Goal: Task Accomplishment & Management: Use online tool/utility

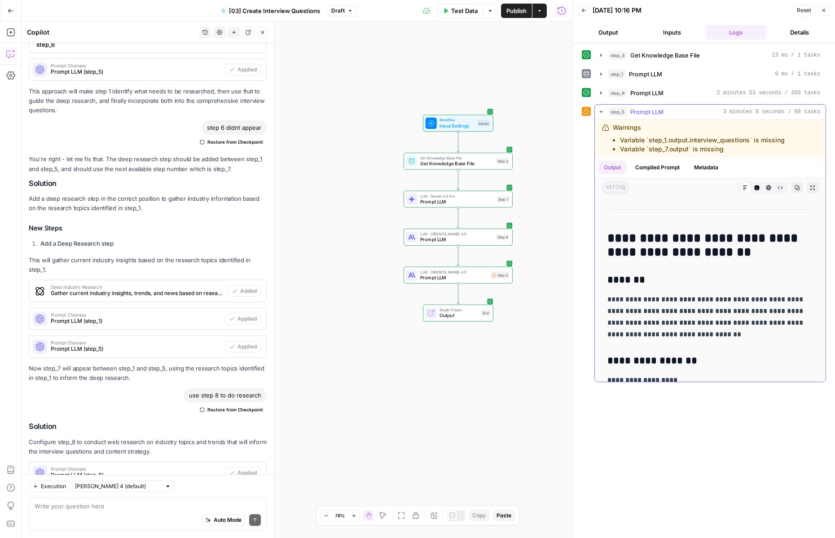
scroll to position [1132, 0]
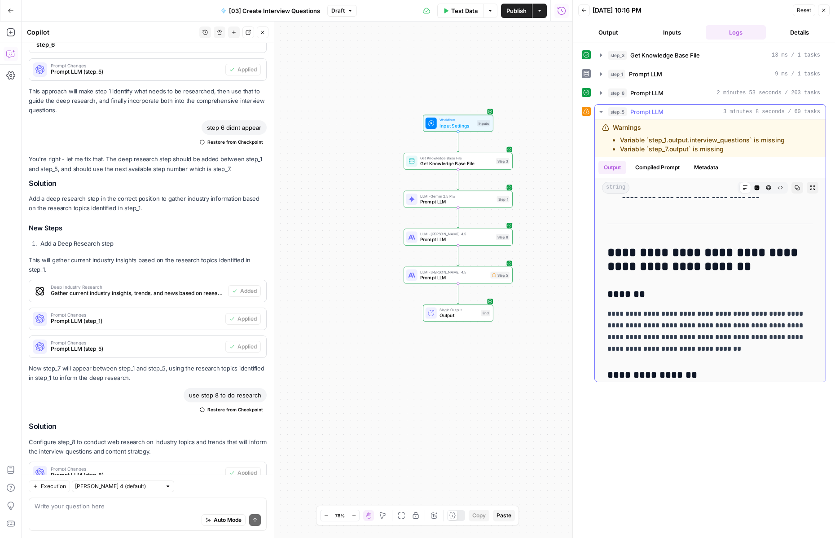
click at [810, 189] on icon "button" at bounding box center [812, 187] width 5 height 5
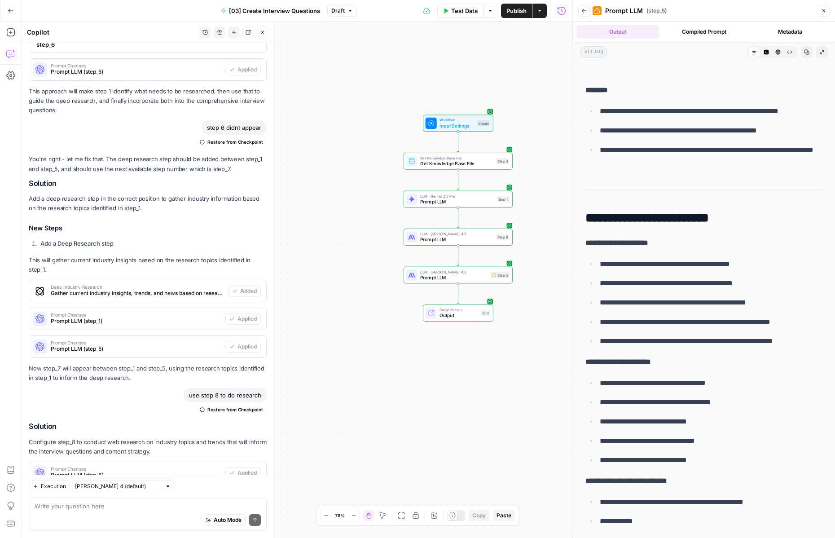
scroll to position [12160, 0]
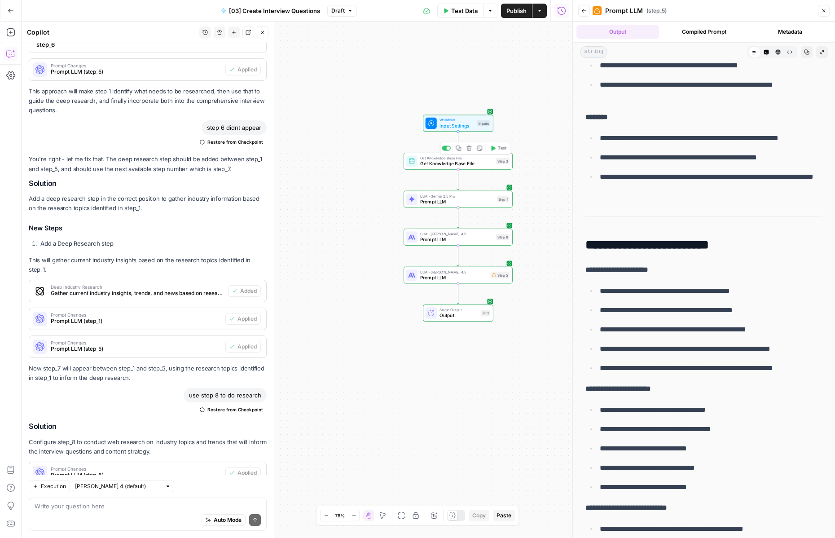
click at [438, 166] on span "Get Knowledge Base File" at bounding box center [456, 163] width 73 height 7
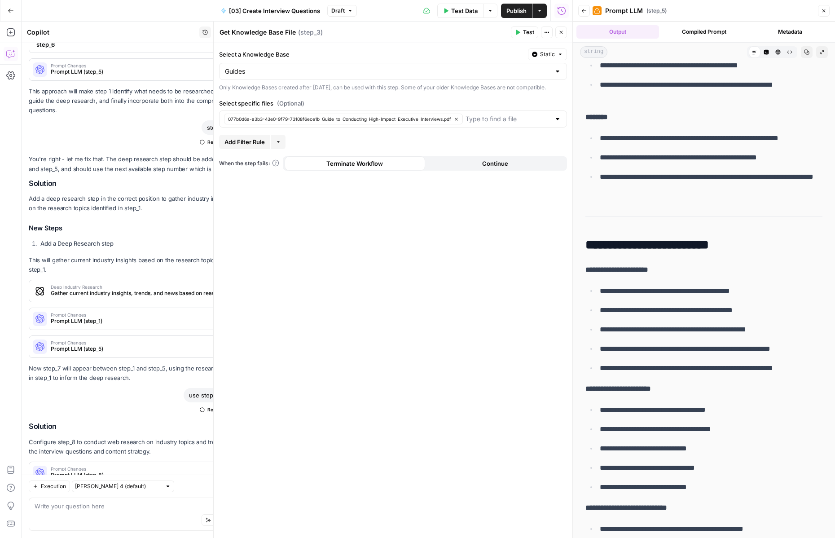
click at [562, 35] on button "Close" at bounding box center [561, 32] width 12 height 12
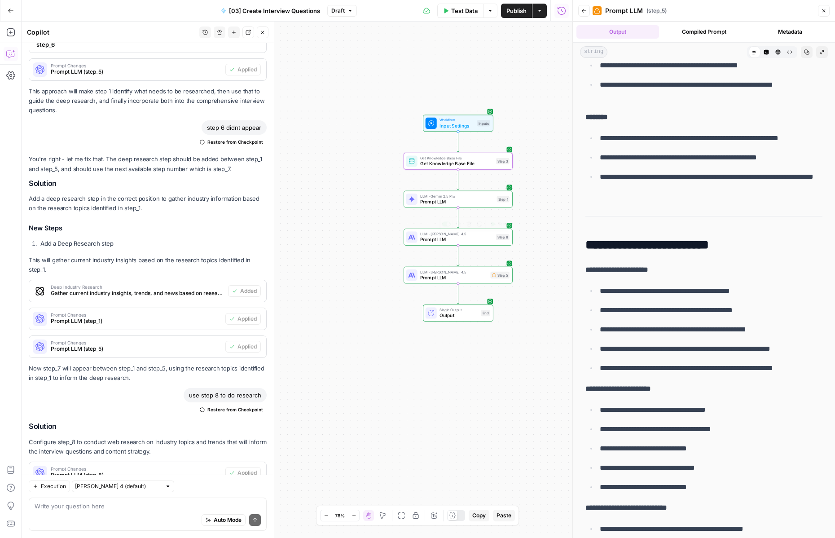
click at [429, 240] on span "Prompt LLM" at bounding box center [456, 239] width 73 height 7
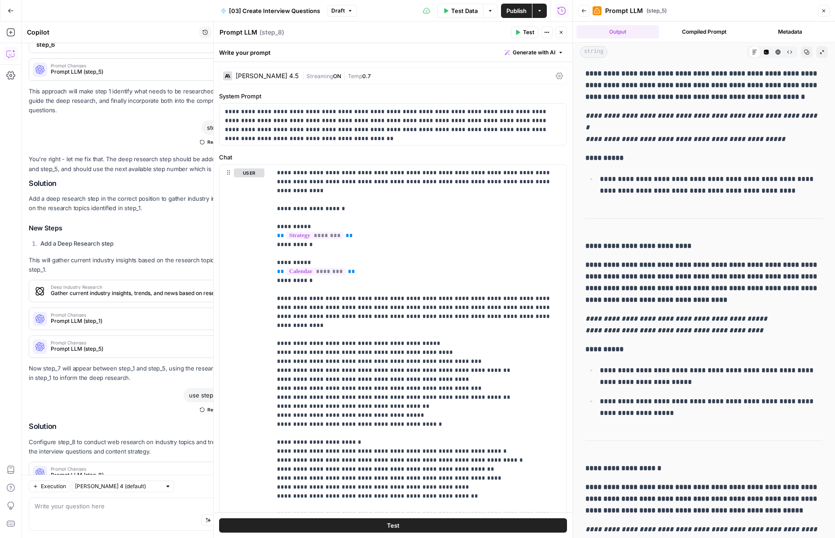
click at [568, 32] on div at bounding box center [572, 269] width 9 height 538
click at [565, 32] on button "Close" at bounding box center [561, 32] width 12 height 12
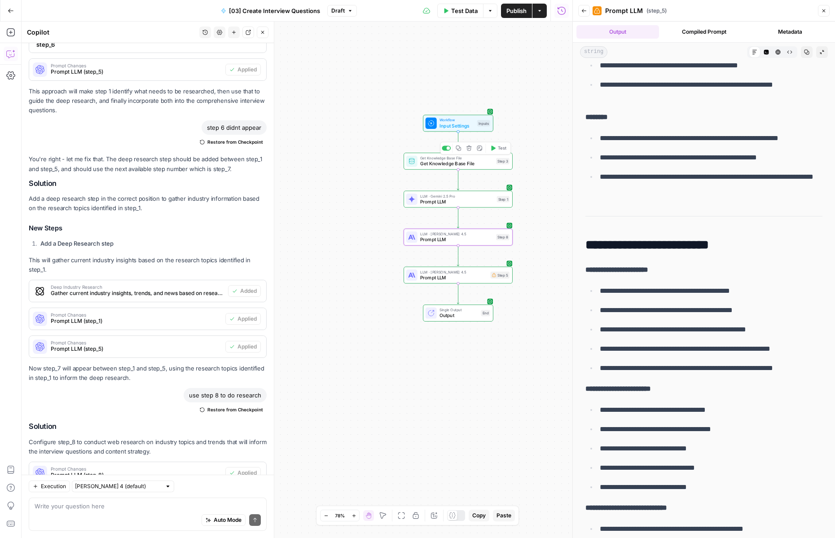
click at [447, 149] on div at bounding box center [449, 148] width 4 height 4
click at [456, 4] on button "Test Data" at bounding box center [460, 11] width 46 height 14
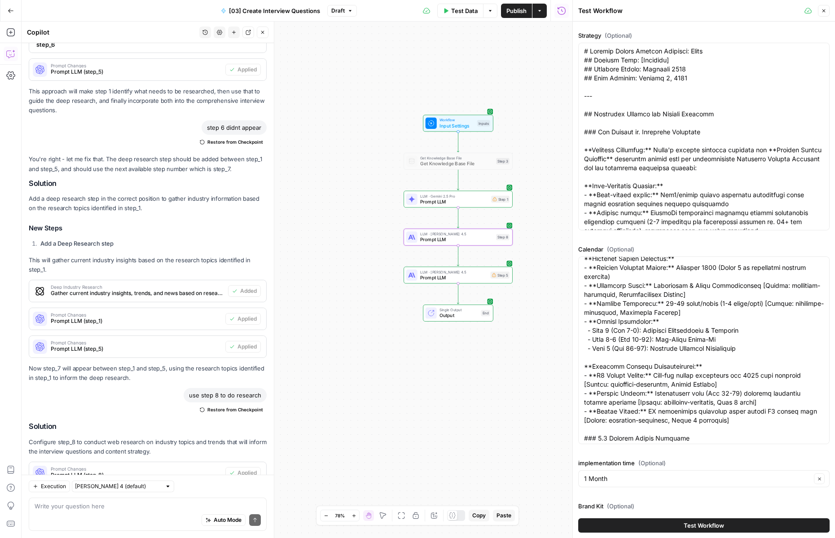
scroll to position [62, 0]
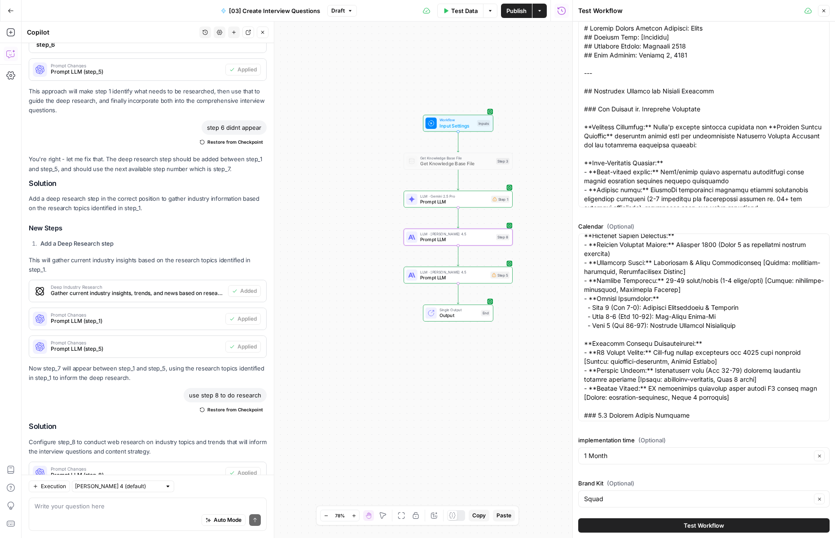
click at [627, 526] on button "Test Workflow" at bounding box center [703, 525] width 251 height 14
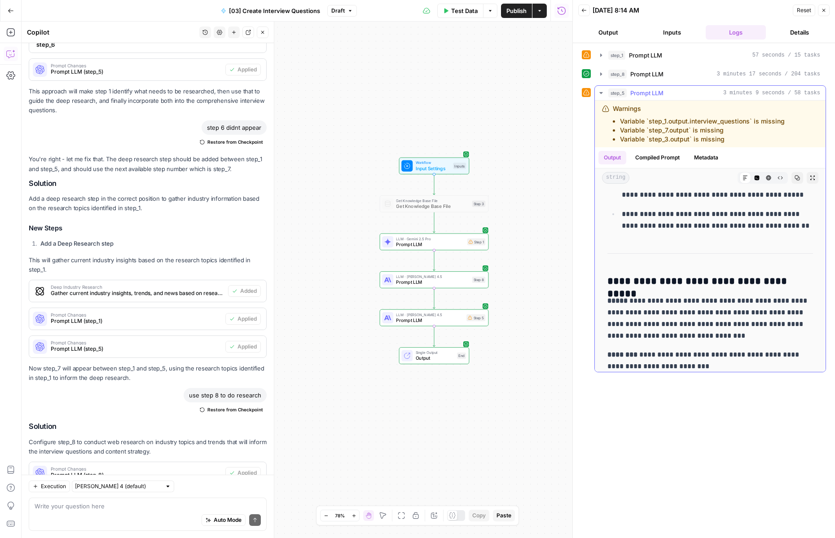
scroll to position [1329, 0]
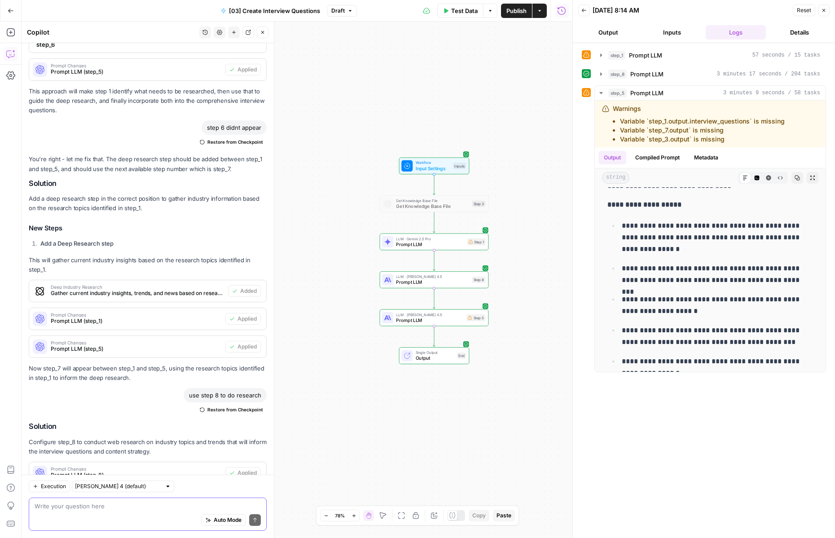
click at [83, 508] on textarea at bounding box center [148, 505] width 226 height 9
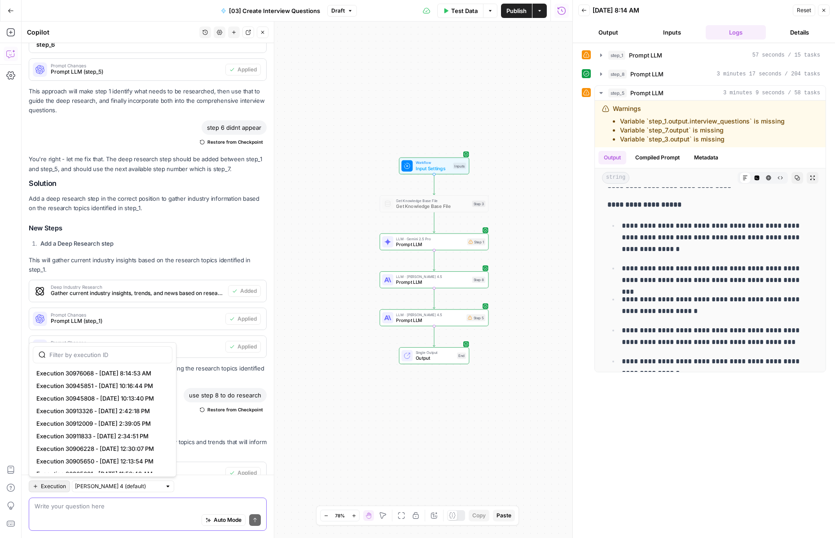
click at [63, 486] on span "Execution" at bounding box center [53, 486] width 25 height 8
click at [77, 376] on span "Execution 30976068 - 10/9/2025, 8:14:53 AM" at bounding box center [100, 372] width 129 height 9
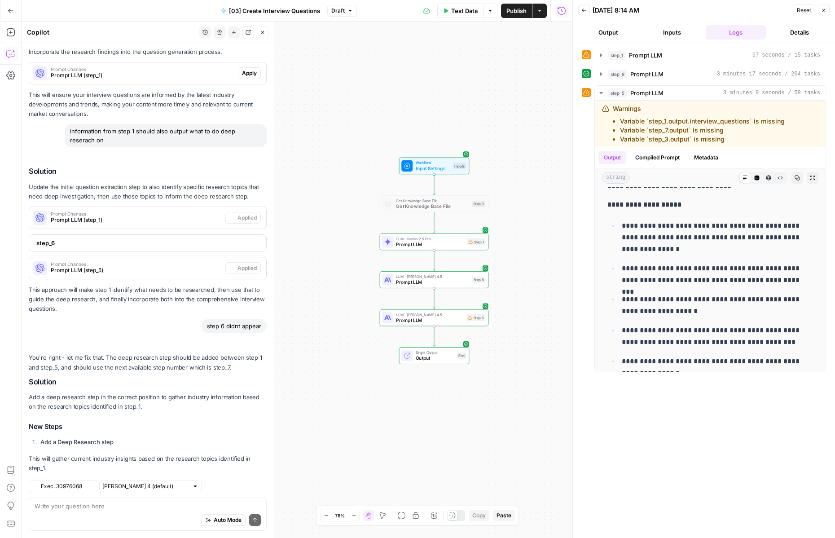
scroll to position [2473, 0]
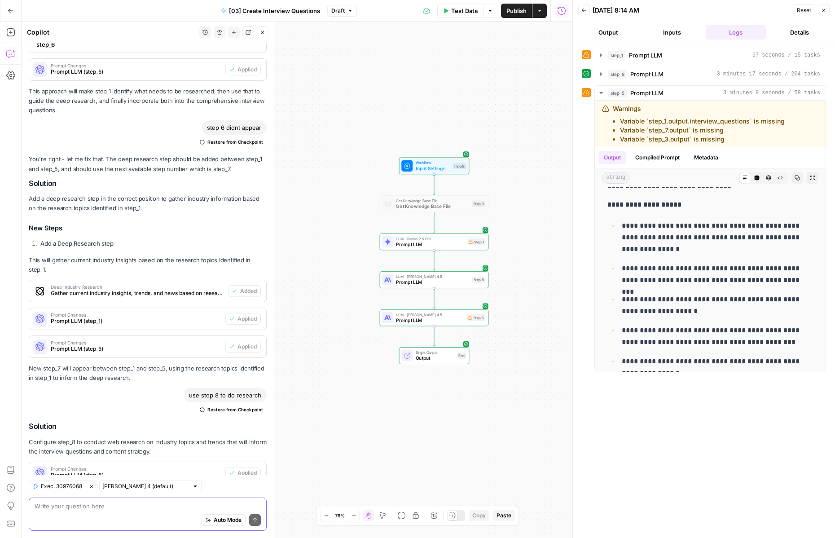
click at [78, 508] on textarea at bounding box center [148, 505] width 226 height 9
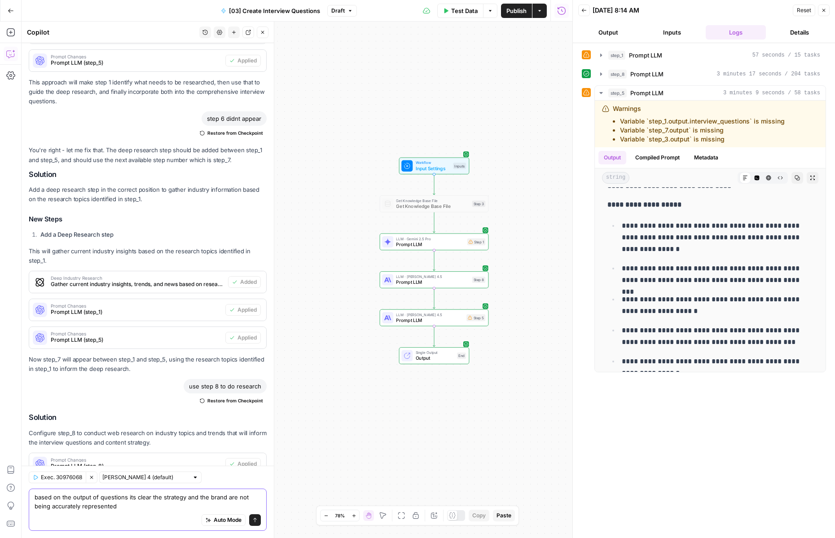
type textarea "based on the output of questions its clear the strategy and the brand are not b…"
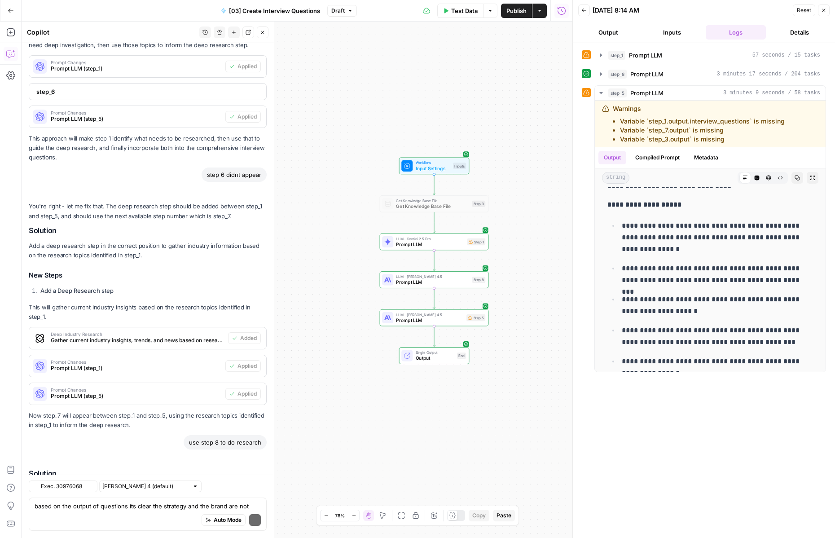
scroll to position [2631, 0]
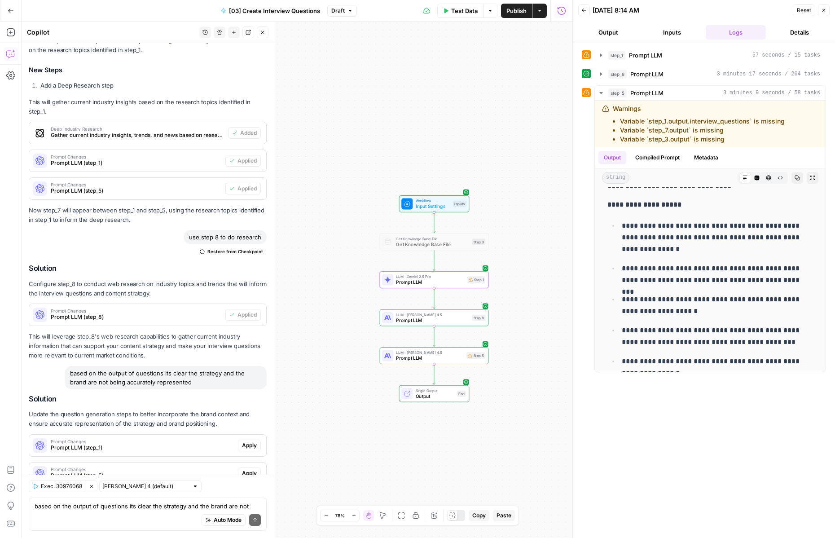
click at [200, 443] on span "Prompt LLM (step_1)" at bounding box center [143, 447] width 184 height 8
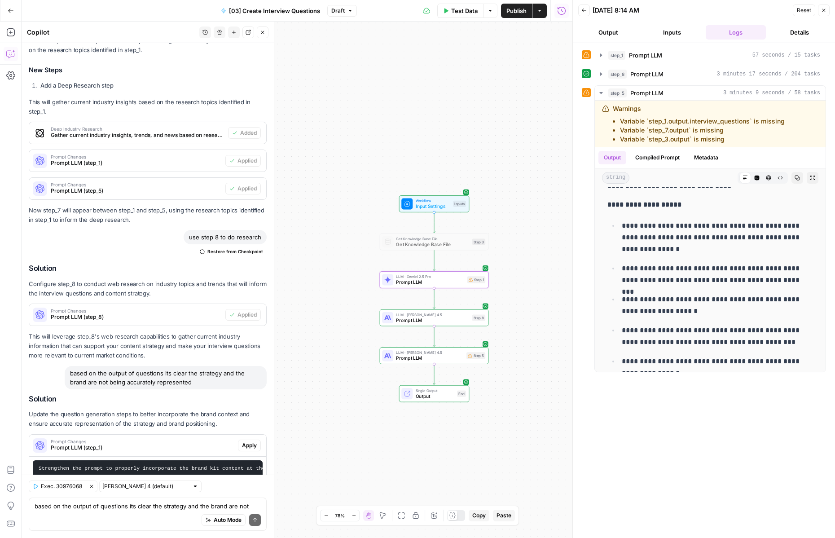
click at [254, 441] on span "Apply" at bounding box center [249, 445] width 15 height 8
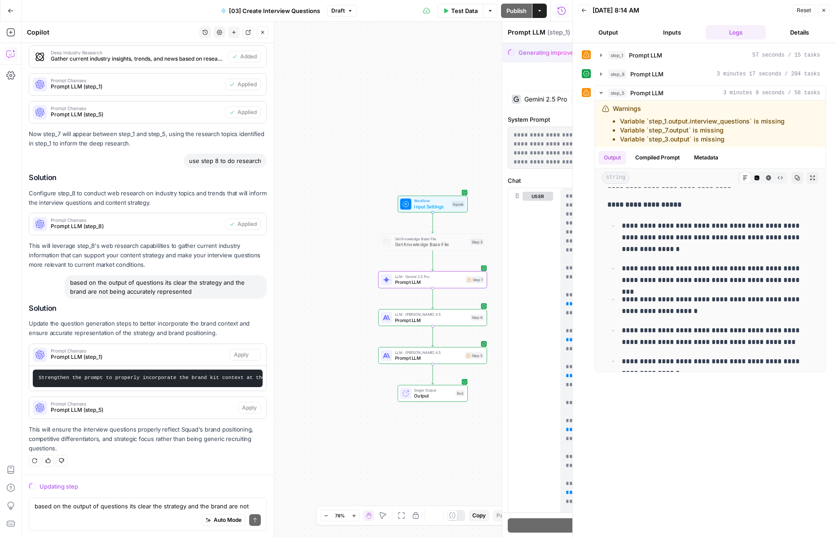
scroll to position [2483, 0]
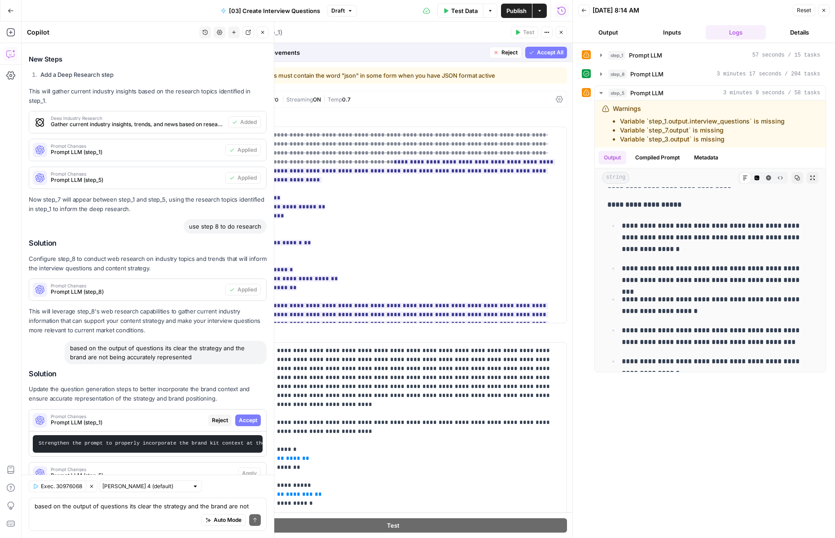
click at [245, 416] on span "Accept" at bounding box center [248, 420] width 18 height 8
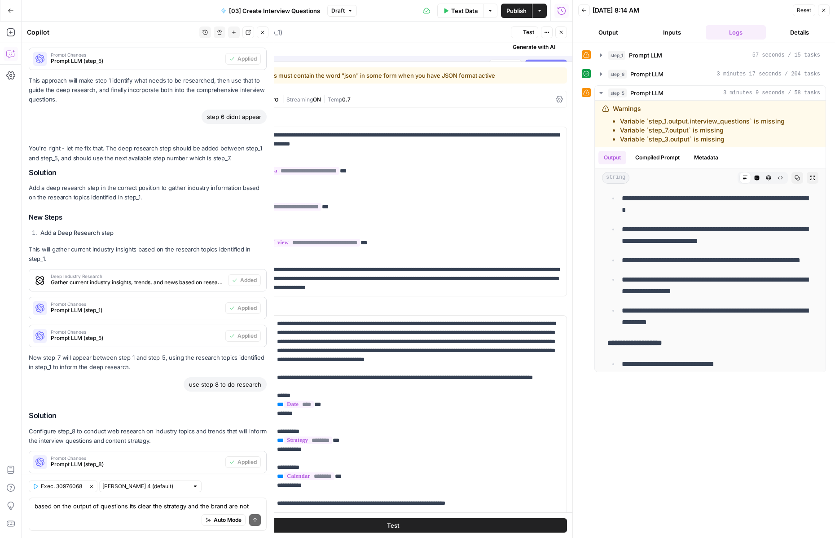
scroll to position [0, 0]
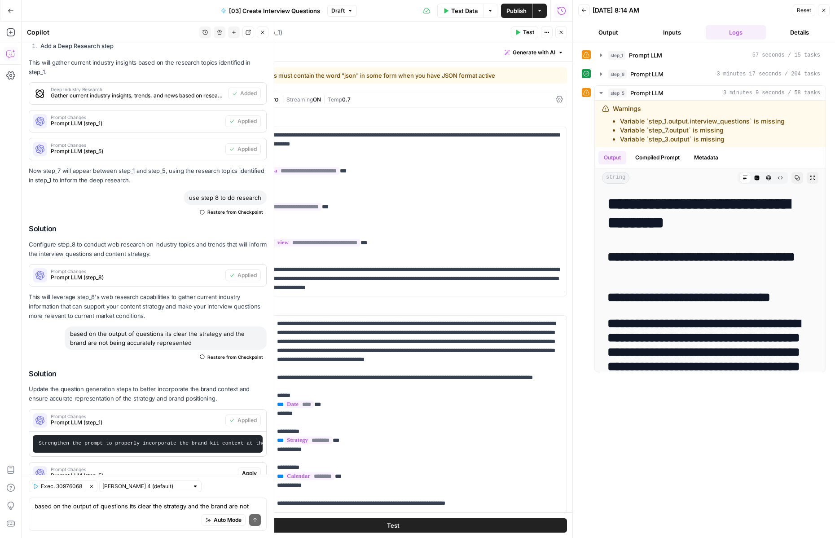
click at [253, 469] on span "Apply" at bounding box center [249, 473] width 15 height 8
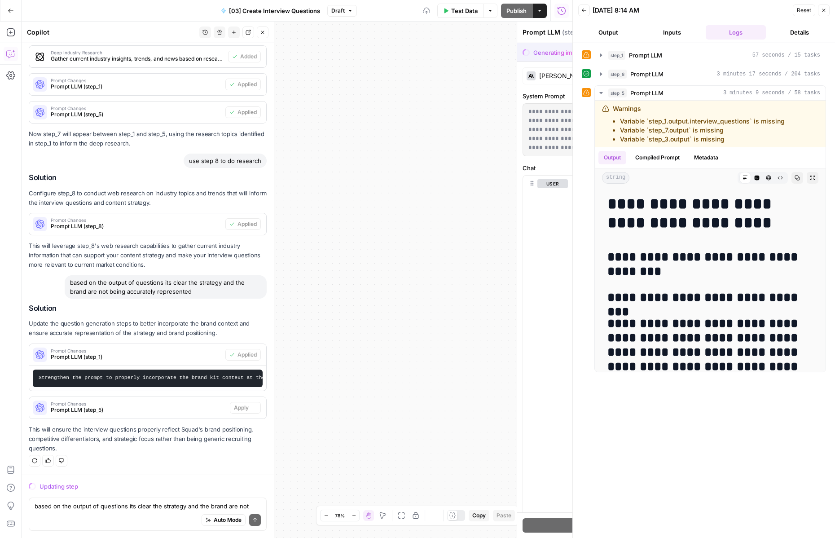
scroll to position [2483, 0]
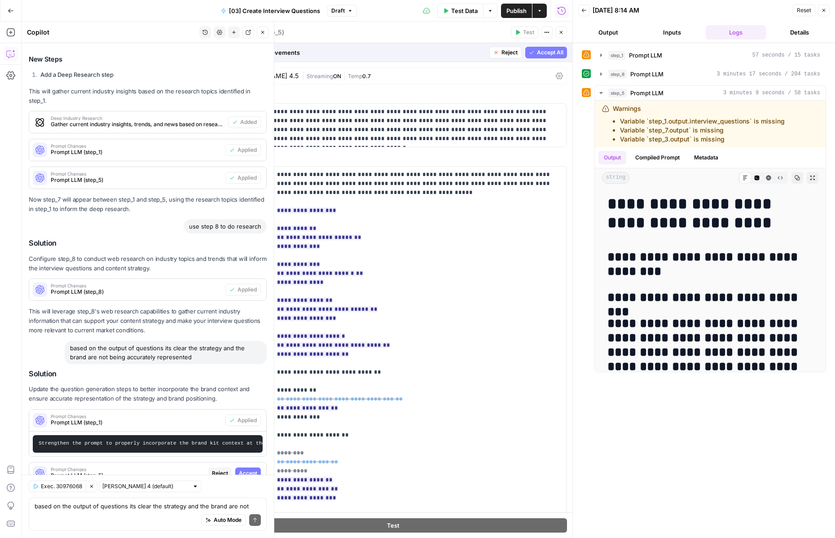
click at [254, 469] on span "Accept" at bounding box center [248, 473] width 18 height 8
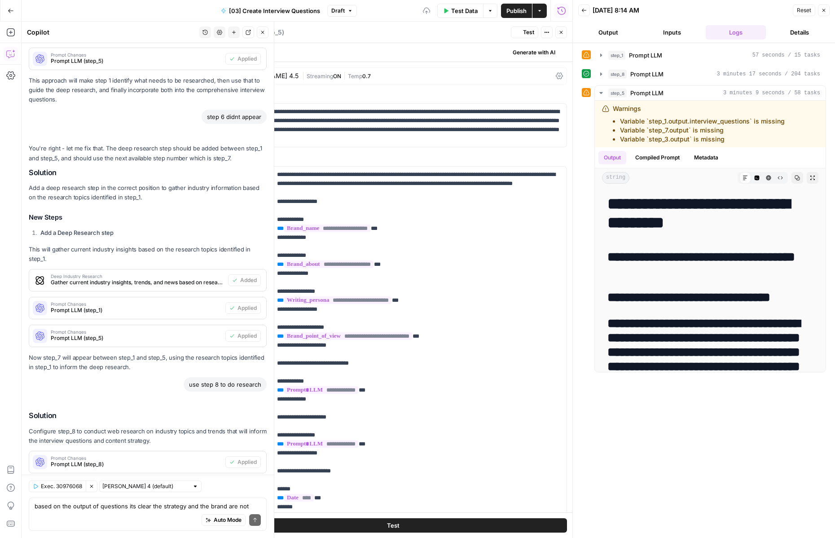
scroll to position [2670, 0]
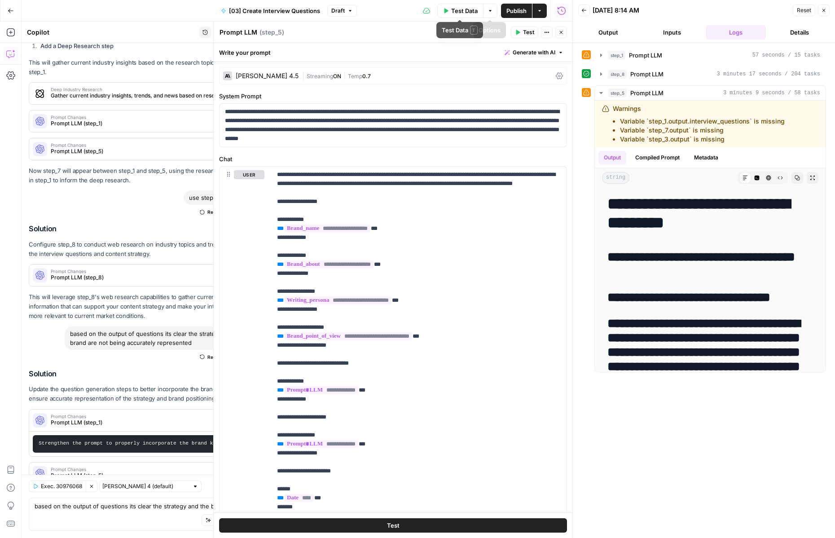
click at [466, 13] on span "Test Data" at bounding box center [464, 10] width 26 height 9
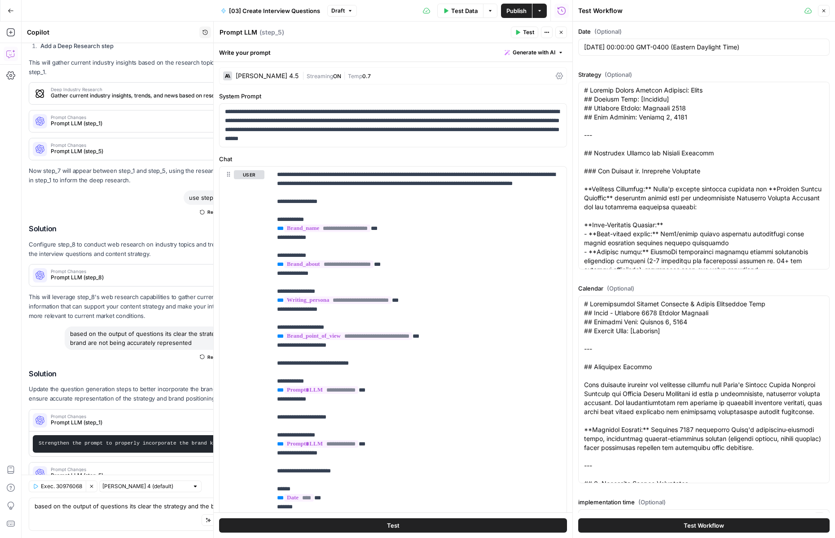
click at [627, 523] on button "Test Workflow" at bounding box center [703, 525] width 251 height 14
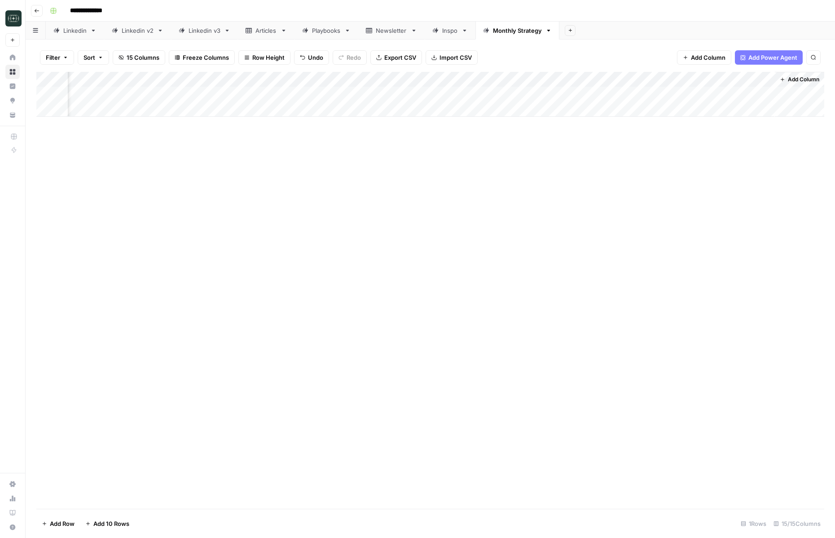
scroll to position [0, 613]
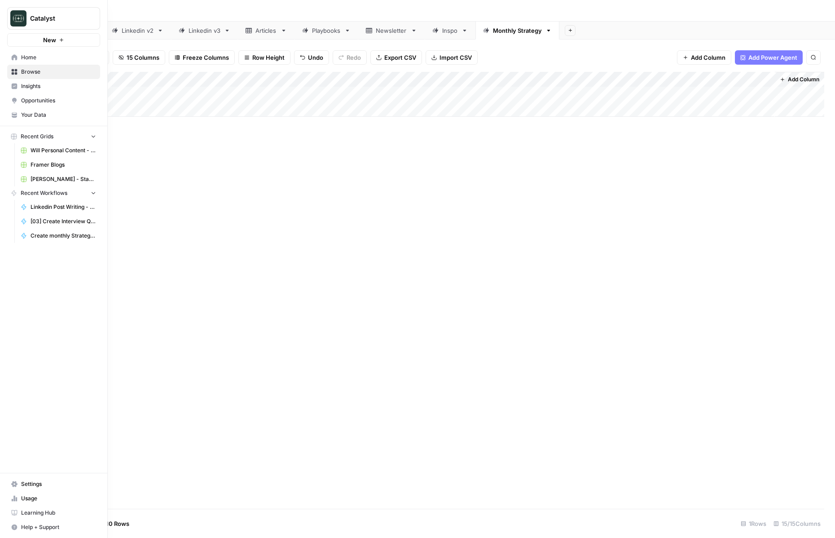
click at [27, 116] on span "Your Data" at bounding box center [58, 115] width 75 height 8
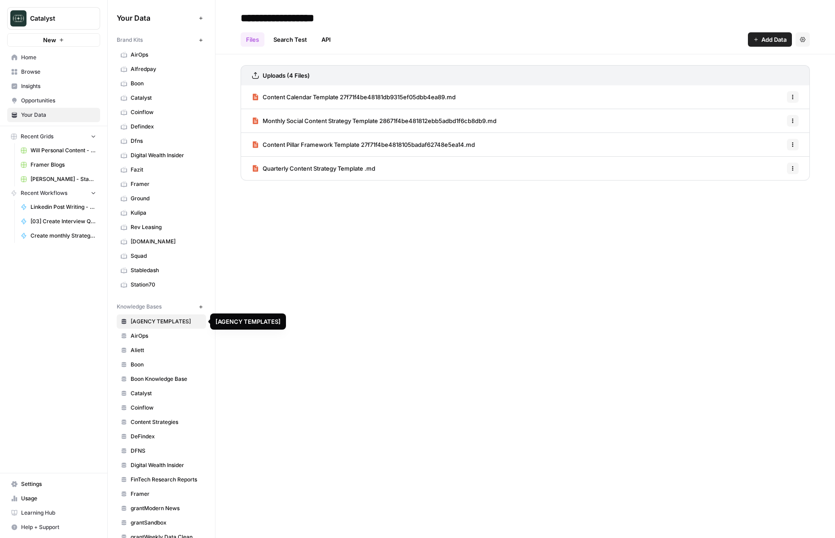
click at [148, 237] on span "[DOMAIN_NAME]" at bounding box center [166, 241] width 71 height 8
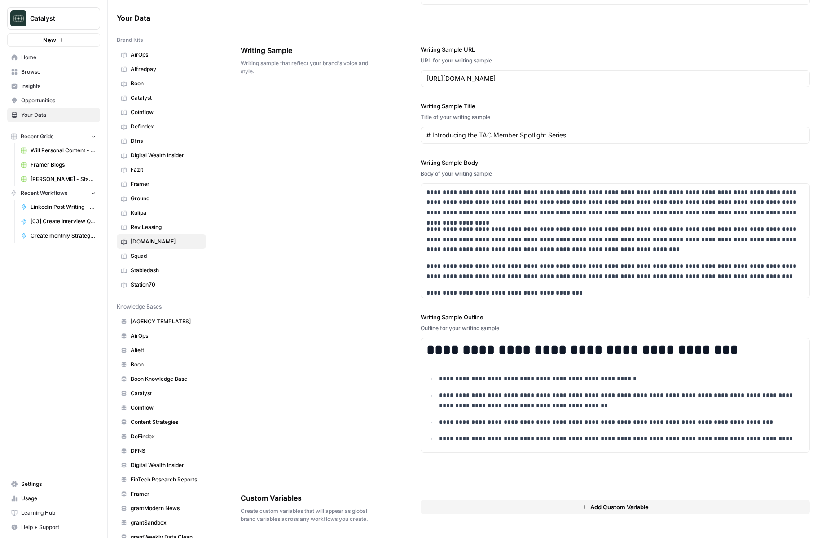
scroll to position [965, 0]
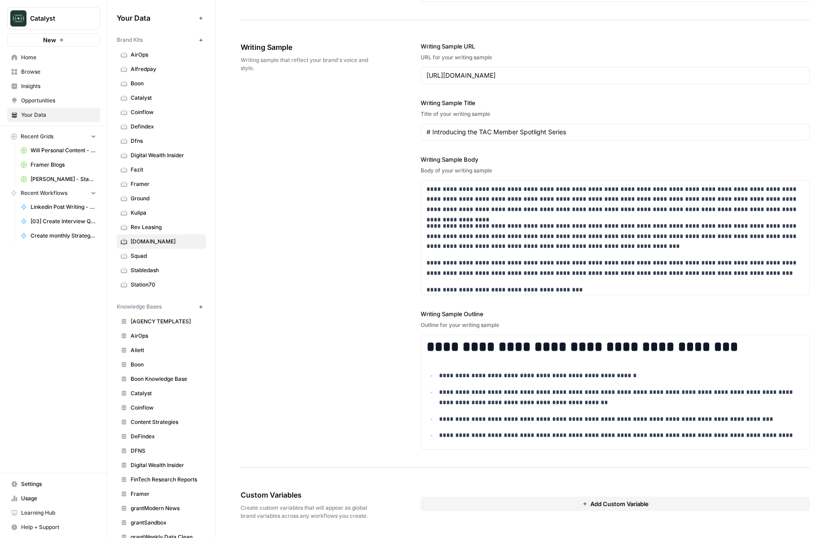
click at [452, 500] on button "Add Custom Variable" at bounding box center [614, 503] width 389 height 14
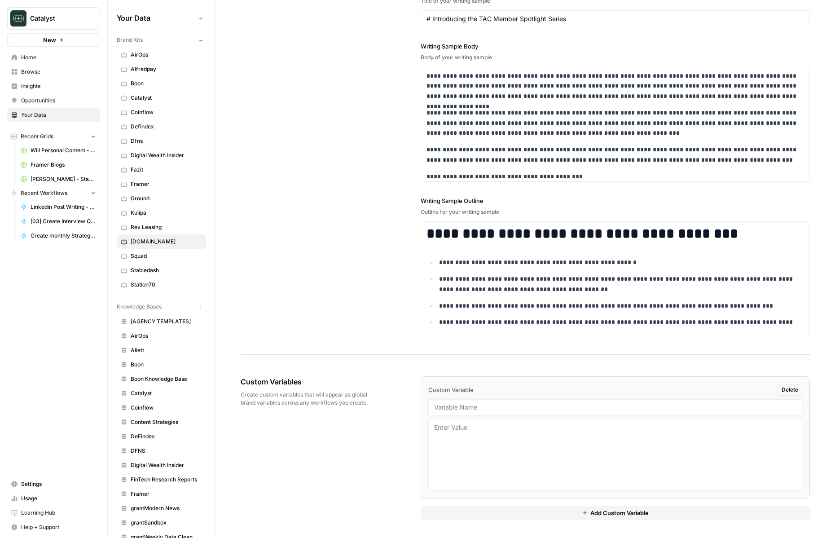
click at [450, 405] on input "text" at bounding box center [615, 407] width 362 height 8
type input "exec1"
click at [461, 520] on div "{{ brand_kit.e }} Delete exec1 Add Custom Variable" at bounding box center [614, 448] width 389 height 180
click at [461, 515] on button "Add Custom Variable" at bounding box center [614, 512] width 389 height 14
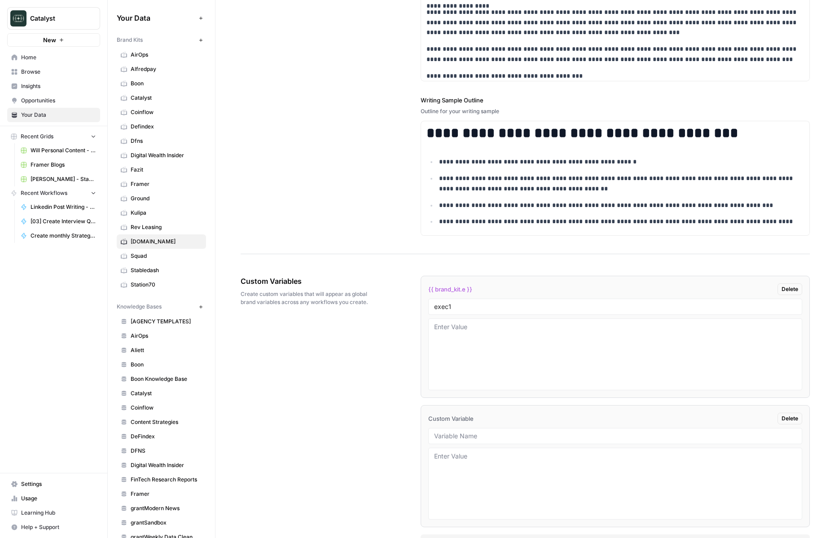
scroll to position [1207, 0]
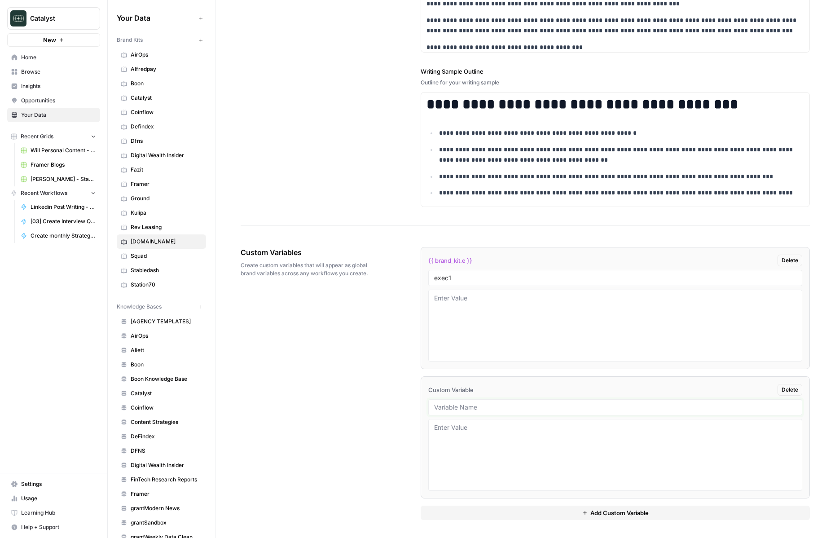
click at [455, 408] on input "text" at bounding box center [615, 407] width 362 height 8
click at [344, 411] on div "Custom Variables Create custom variables that will appear as global brand varia…" at bounding box center [525, 383] width 569 height 309
click at [512, 406] on input "knowledge base" at bounding box center [615, 407] width 362 height 8
type input "knowledge base id"
click at [337, 427] on div "Custom Variables Create custom variables that will appear as global brand varia…" at bounding box center [525, 383] width 569 height 309
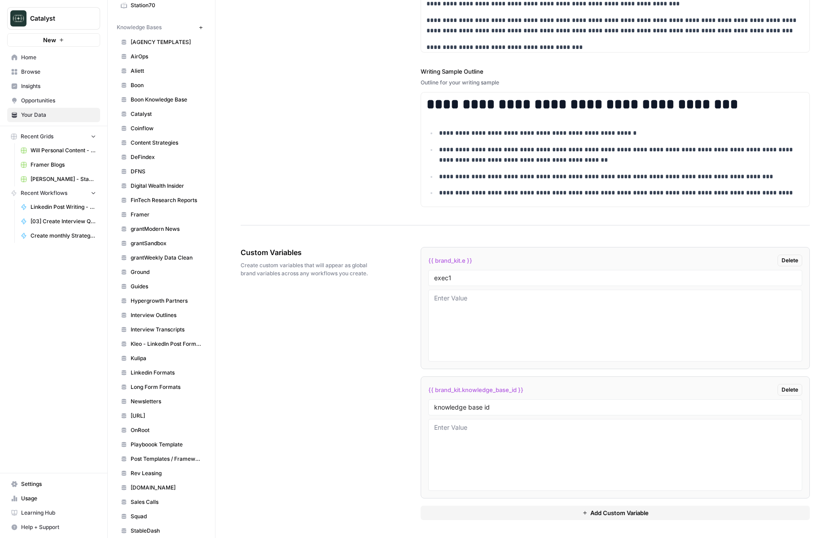
scroll to position [338, 0]
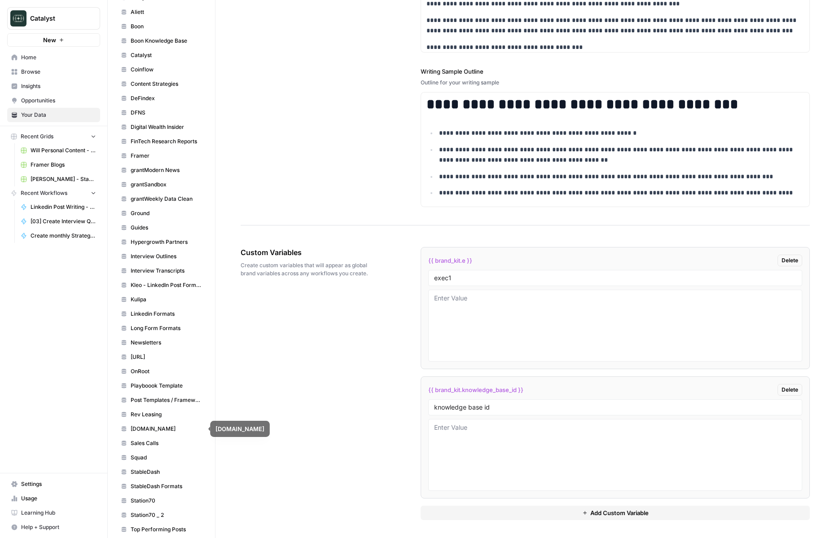
click at [152, 432] on span "[DOMAIN_NAME]" at bounding box center [166, 429] width 71 height 8
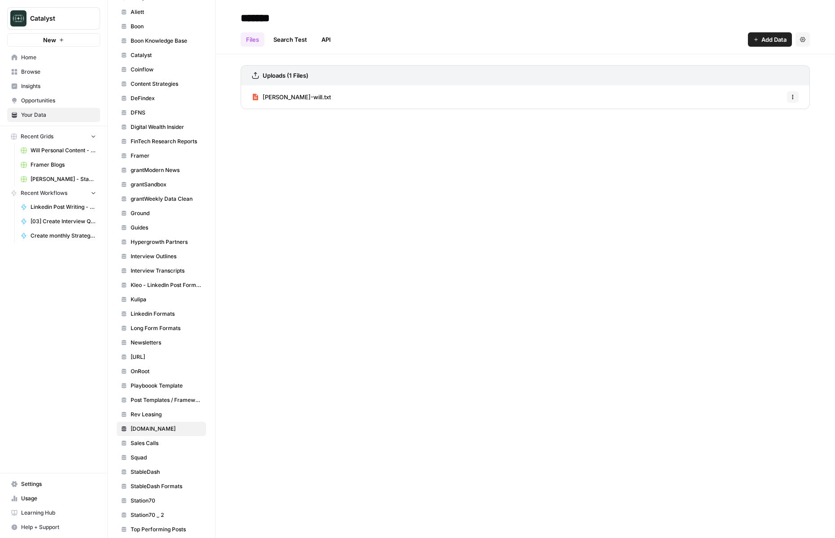
click at [243, 181] on div "******* Files Search Test API Add Data Settings Uploads (1 Files) [PERSON_NAME]…" at bounding box center [524, 269] width 619 height 538
click at [275, 99] on span "[PERSON_NAME]-will.txt" at bounding box center [297, 96] width 68 height 9
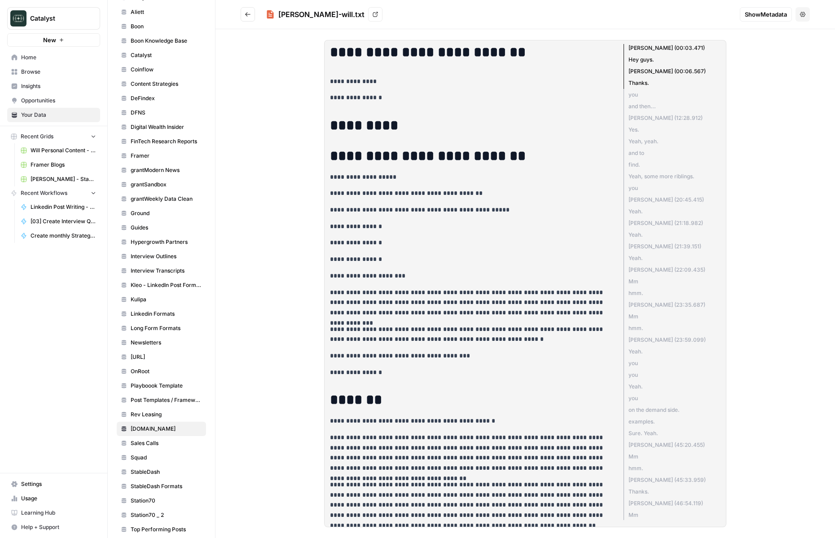
click at [676, 118] on li "[PERSON_NAME] (12:28.912)" at bounding box center [669, 118] width 92 height 12
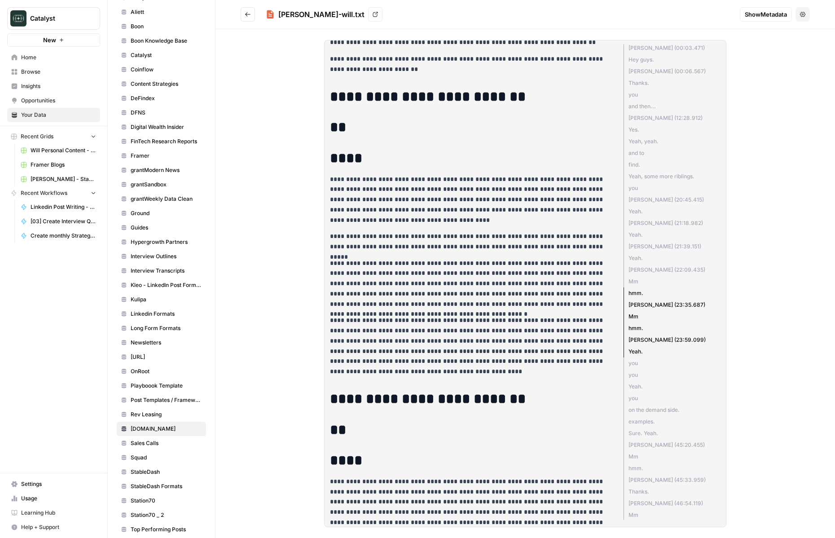
scroll to position [3098, 0]
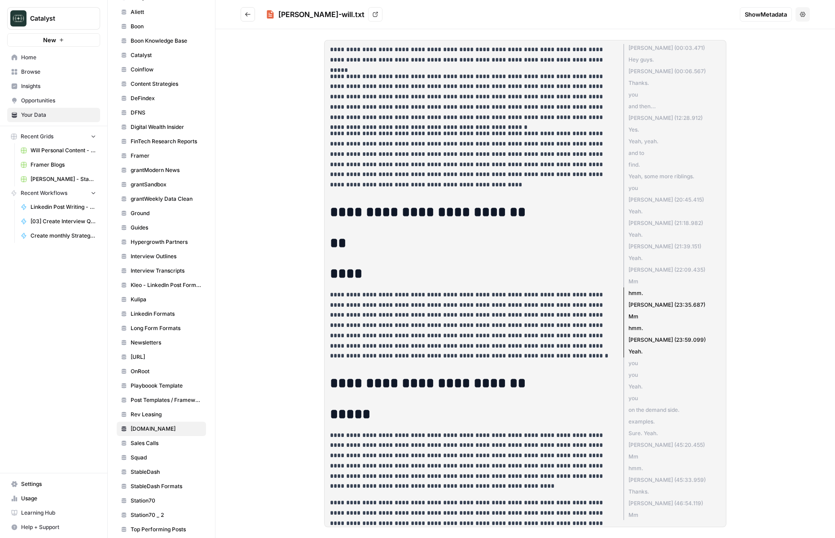
click at [252, 17] on button "Go back" at bounding box center [248, 14] width 14 height 14
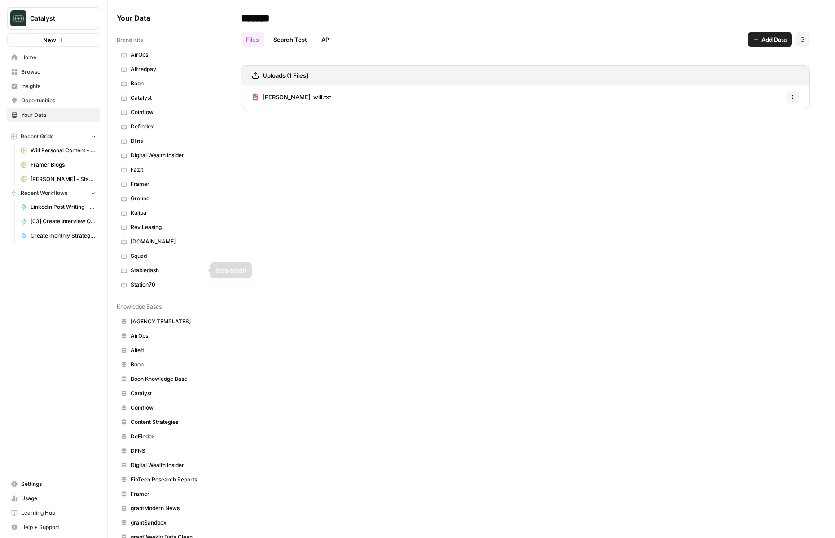
click at [158, 239] on span "[DOMAIN_NAME]" at bounding box center [166, 241] width 71 height 8
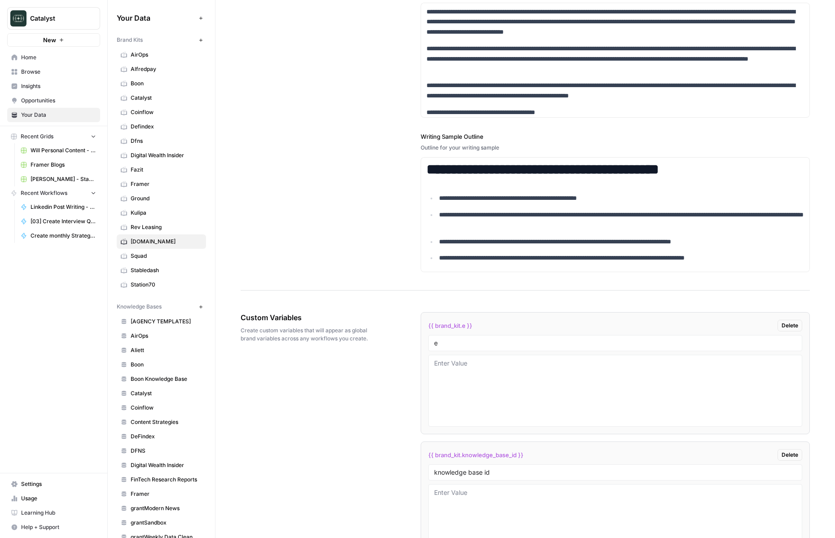
scroll to position [1207, 0]
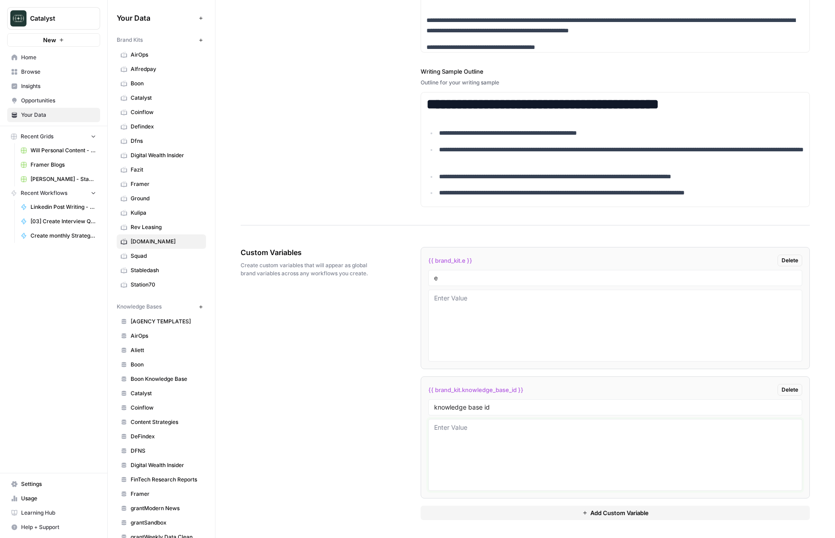
click at [479, 447] on textarea at bounding box center [615, 455] width 362 height 64
paste textarea "12749"
type textarea "12749"
click at [478, 279] on input "e" at bounding box center [615, 278] width 362 height 8
type input "exec1"
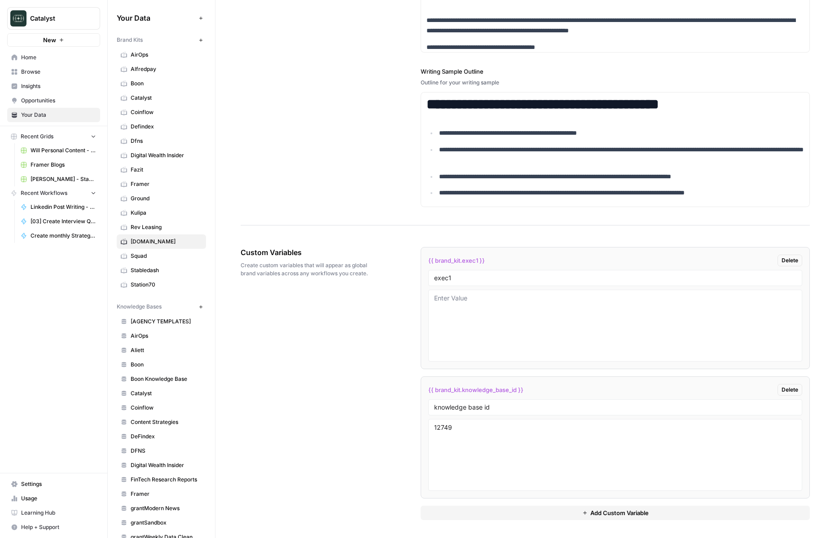
click at [361, 366] on div "Custom Variables Create custom variables that will appear as global brand varia…" at bounding box center [525, 383] width 569 height 309
click at [293, 109] on div "**********" at bounding box center [525, 3] width 569 height 444
click at [173, 217] on link "Kulipa" at bounding box center [161, 213] width 89 height 14
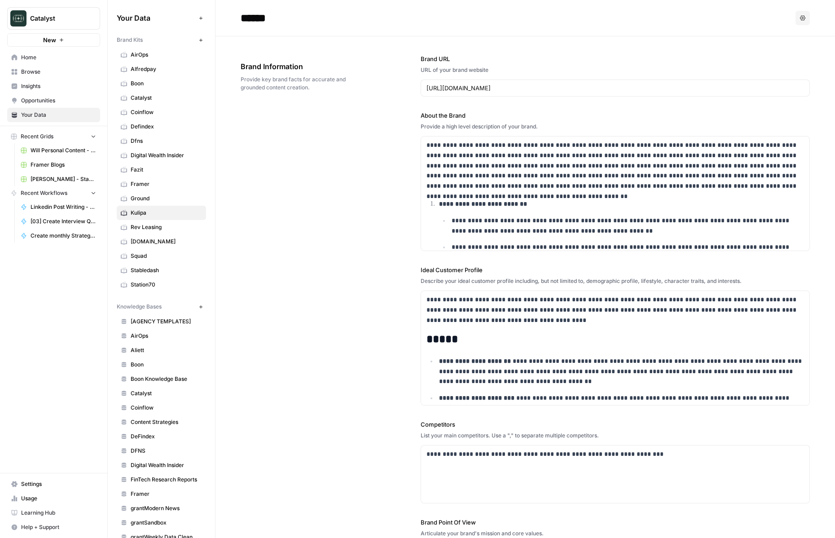
click at [155, 253] on span "Squad" at bounding box center [166, 256] width 71 height 8
click at [153, 241] on span "[DOMAIN_NAME]" at bounding box center [166, 241] width 71 height 8
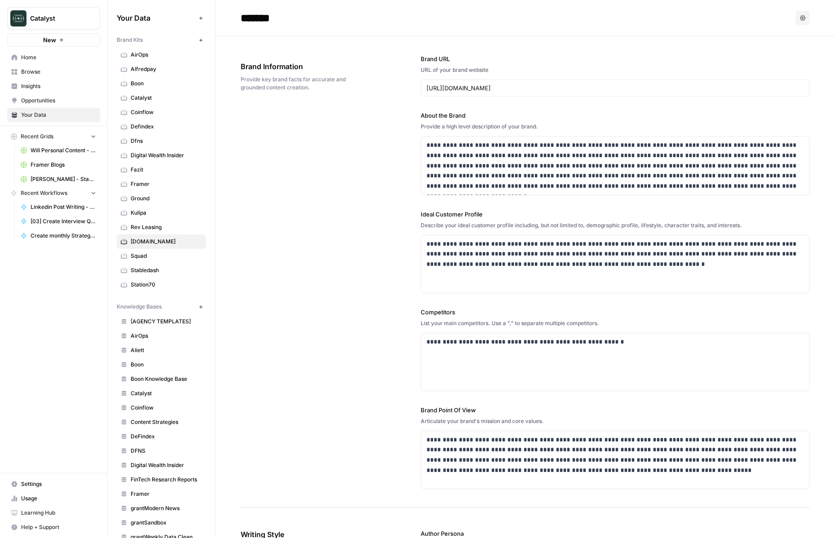
click at [144, 240] on span "[DOMAIN_NAME]" at bounding box center [166, 241] width 71 height 8
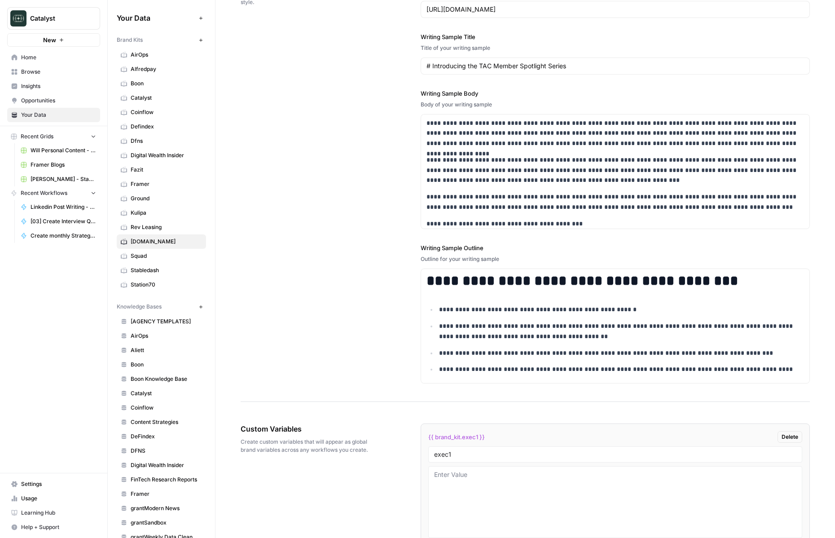
scroll to position [1207, 0]
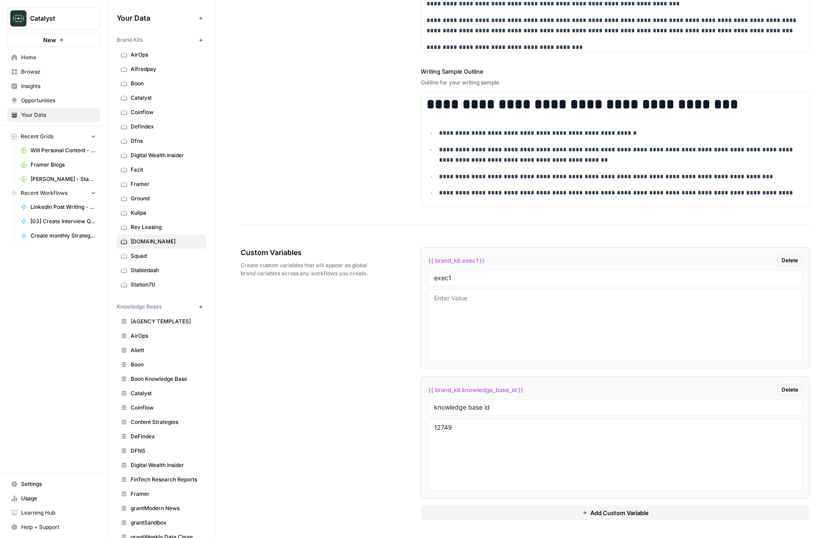
click at [60, 58] on span "Home" at bounding box center [58, 57] width 75 height 8
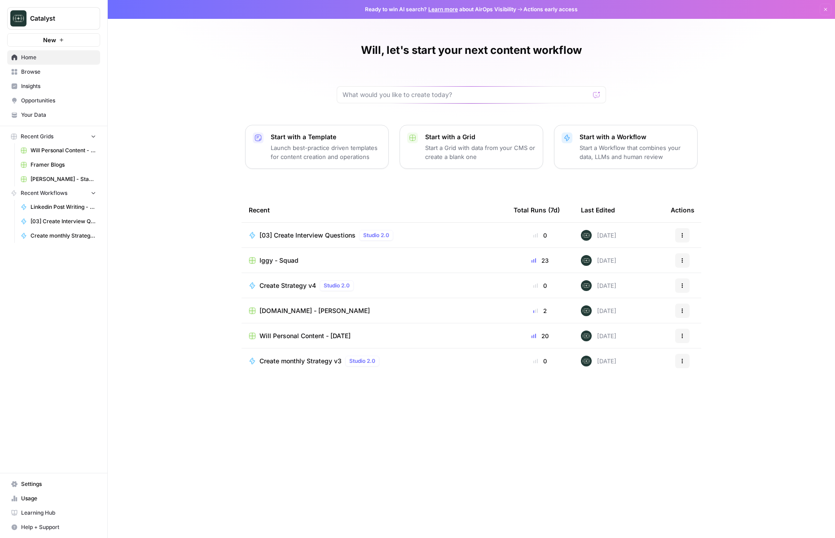
click at [55, 57] on span "Home" at bounding box center [58, 57] width 75 height 8
click at [42, 74] on span "Browse" at bounding box center [58, 72] width 75 height 8
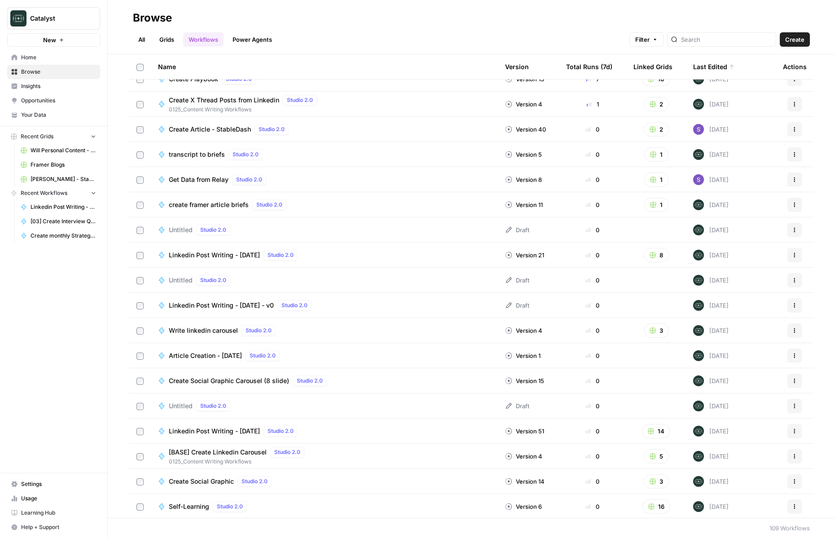
scroll to position [276, 0]
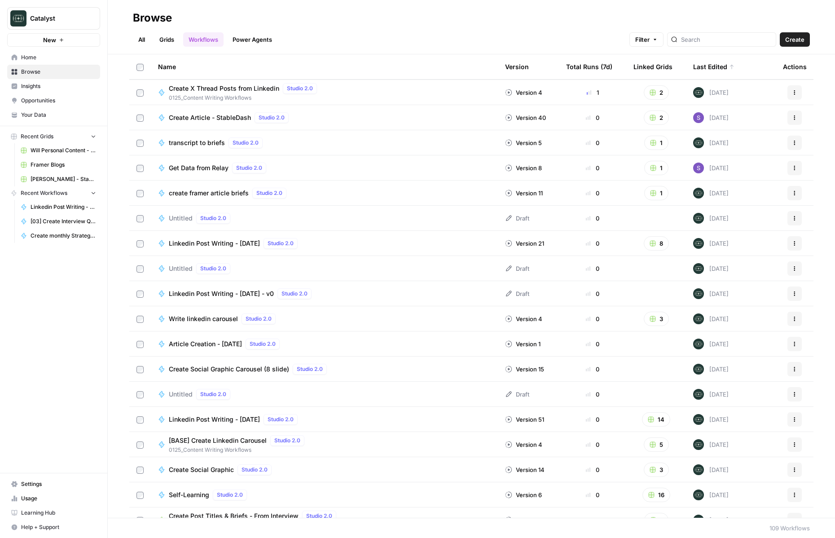
click at [168, 39] on link "Grids" at bounding box center [167, 39] width 26 height 14
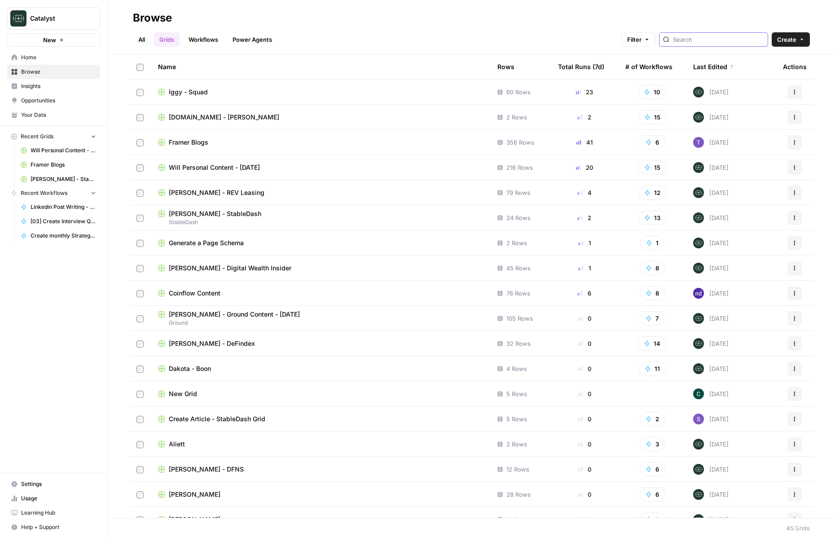
click at [714, 42] on input "search" at bounding box center [718, 39] width 91 height 9
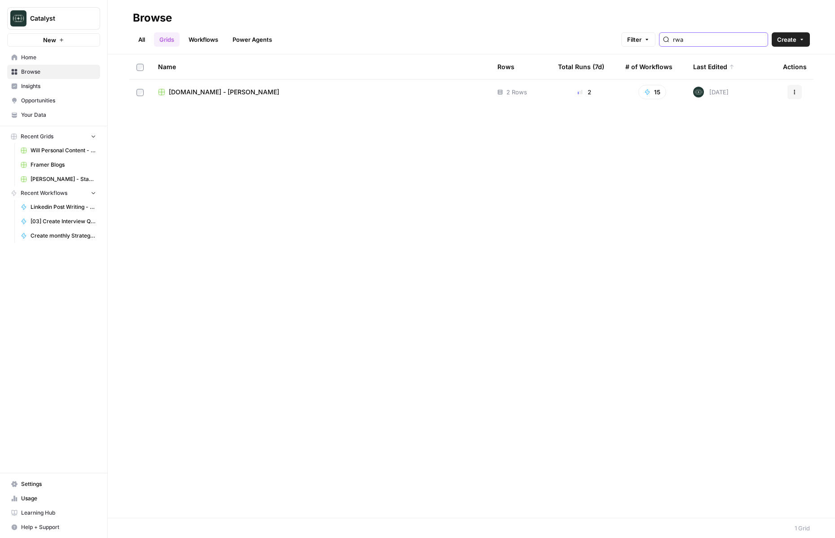
type input "rwa"
type input "rev"
click at [213, 89] on span "Peter Roisman - REV Leasing" at bounding box center [217, 92] width 96 height 9
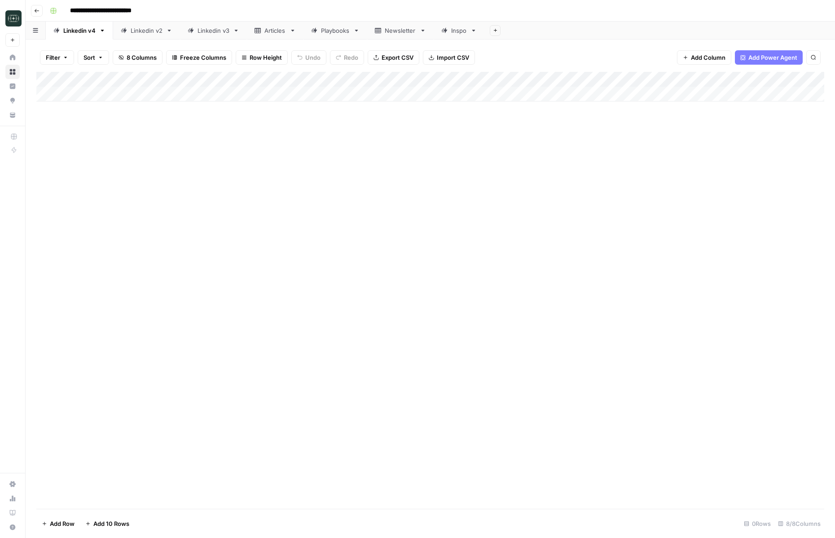
click at [497, 32] on icon "button" at bounding box center [495, 30] width 5 height 5
click at [523, 63] on span "Blank" at bounding box center [541, 61] width 66 height 9
click at [510, 35] on link "Blank" at bounding box center [509, 31] width 50 height 18
click at [511, 33] on div "Blank" at bounding box center [509, 30] width 15 height 9
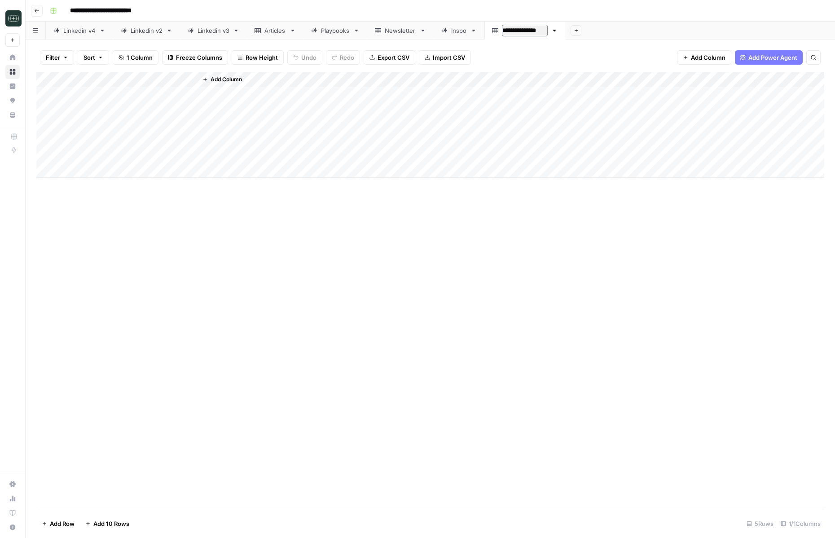
type input "**********"
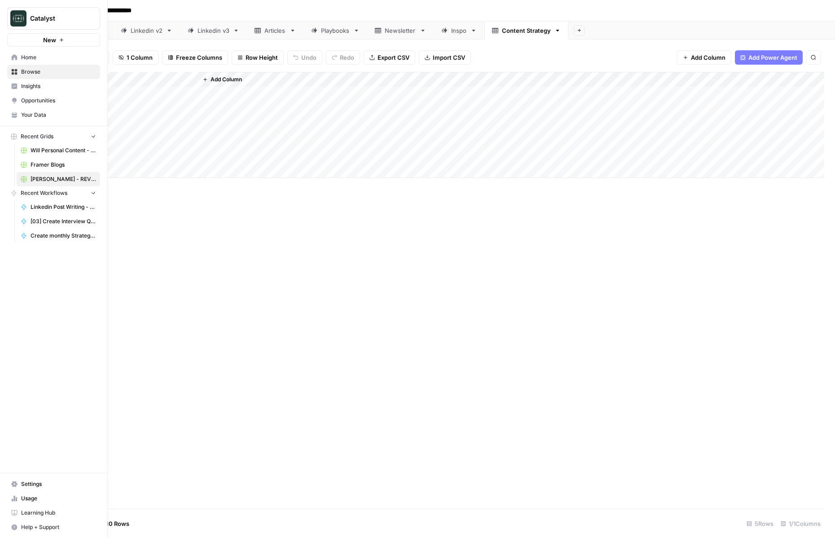
click at [14, 60] on icon at bounding box center [14, 57] width 6 height 6
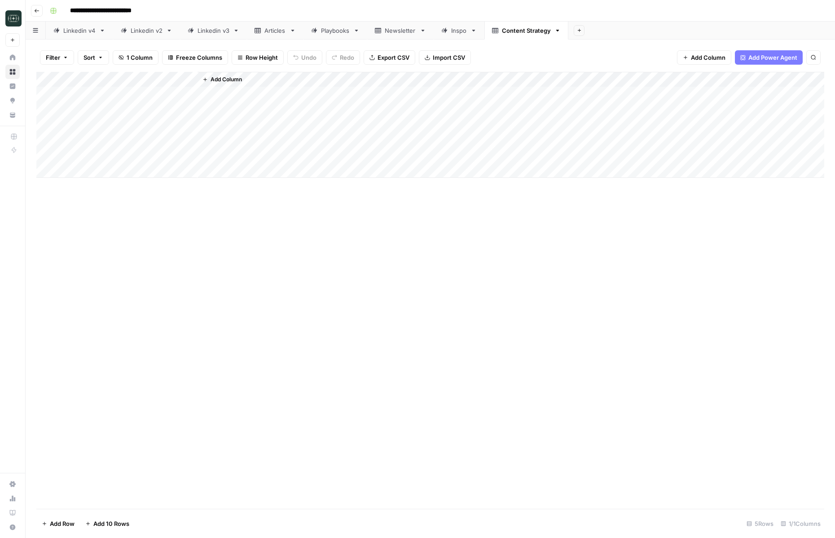
click at [709, 59] on span "Add Column" at bounding box center [708, 57] width 35 height 9
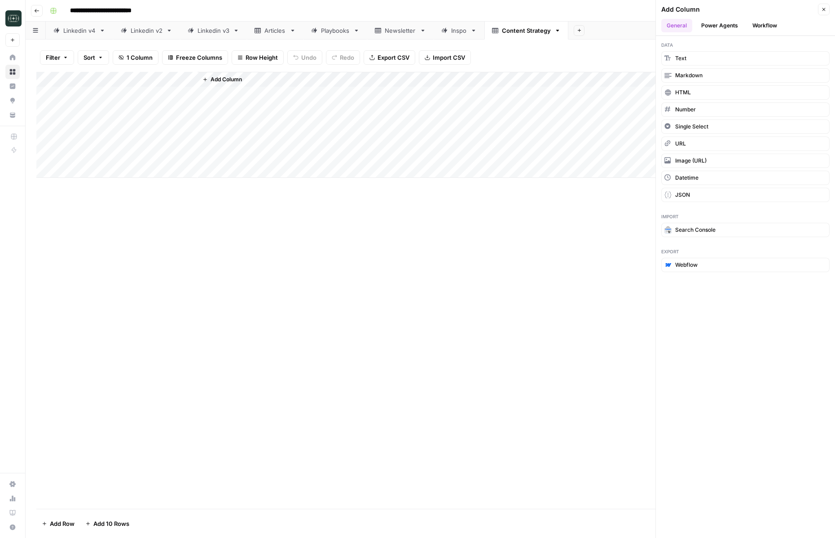
click at [768, 25] on button "Workflow" at bounding box center [764, 25] width 35 height 13
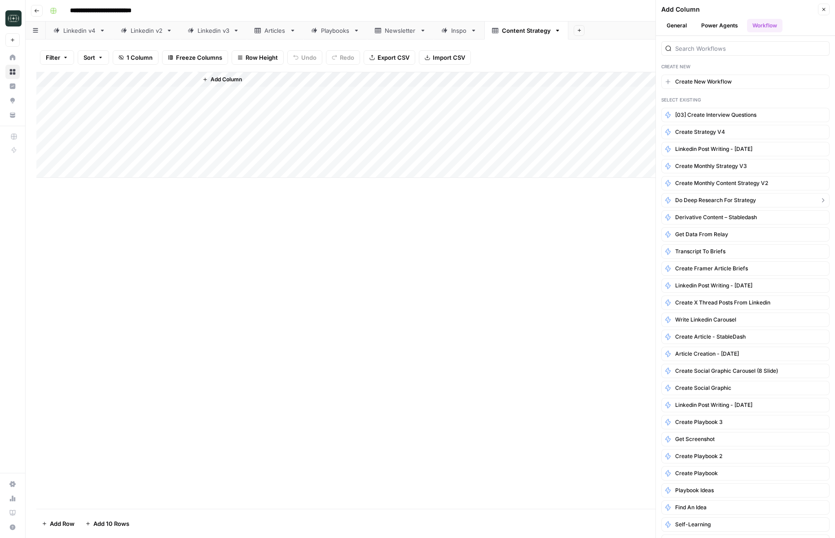
click at [729, 197] on span "Do Deep Research for Strategy" at bounding box center [715, 200] width 81 height 8
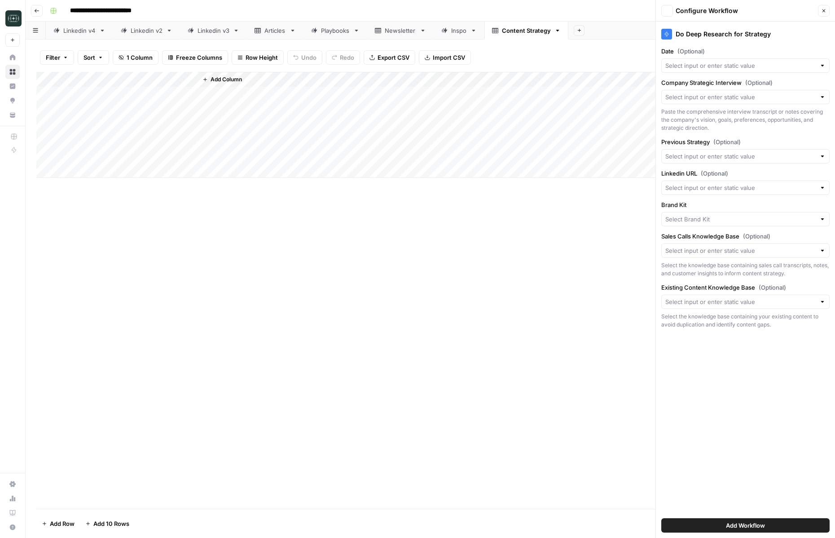
type input "Rev Leasing"
click at [734, 69] on input "Date (Optional)" at bounding box center [740, 65] width 150 height 9
click at [729, 86] on span "Create New Column" at bounding box center [749, 86] width 140 height 9
type input "Create New Column"
click at [727, 96] on input "Company Strategic Interview (Optional)" at bounding box center [740, 96] width 150 height 9
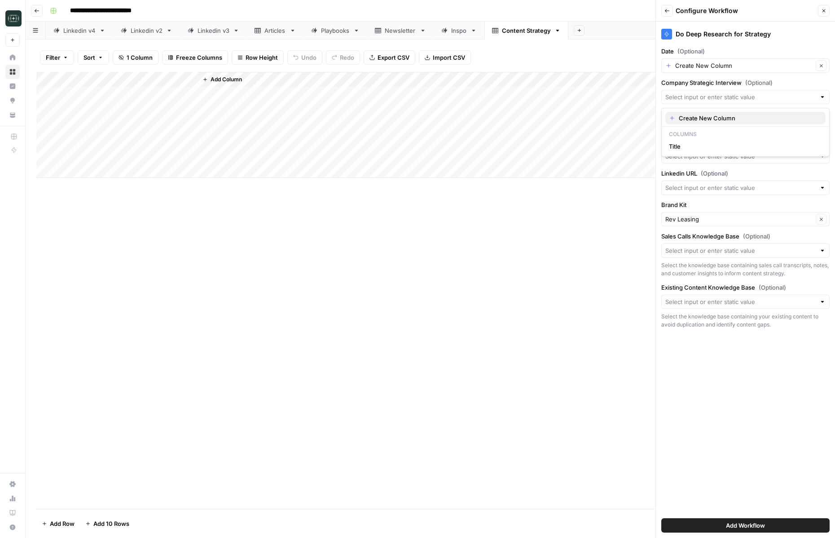
click at [724, 113] on button "Create New Column" at bounding box center [745, 118] width 160 height 13
type input "Create New Column"
click at [700, 158] on input "Previous Strategy (Optional)" at bounding box center [740, 156] width 150 height 9
click at [700, 173] on span "Create New Column" at bounding box center [749, 177] width 140 height 9
type input "Create New Column"
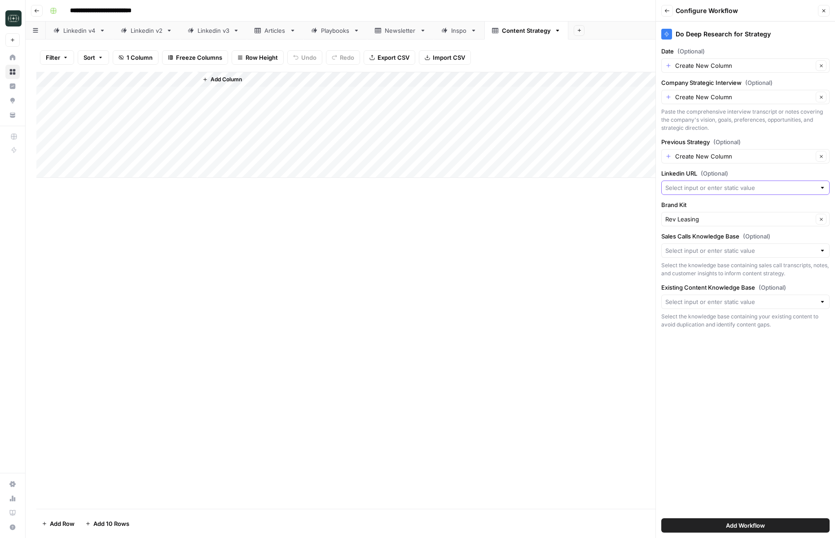
click at [702, 190] on input "Linkedin URL (Optional)" at bounding box center [740, 187] width 150 height 9
click at [702, 211] on span "Create New Column" at bounding box center [749, 208] width 140 height 9
type input "Create New Column"
click at [714, 253] on input "Sales Calls Knowledge Base (Optional)" at bounding box center [740, 250] width 150 height 9
click at [712, 274] on span "Rev Leasing" at bounding box center [743, 271] width 149 height 9
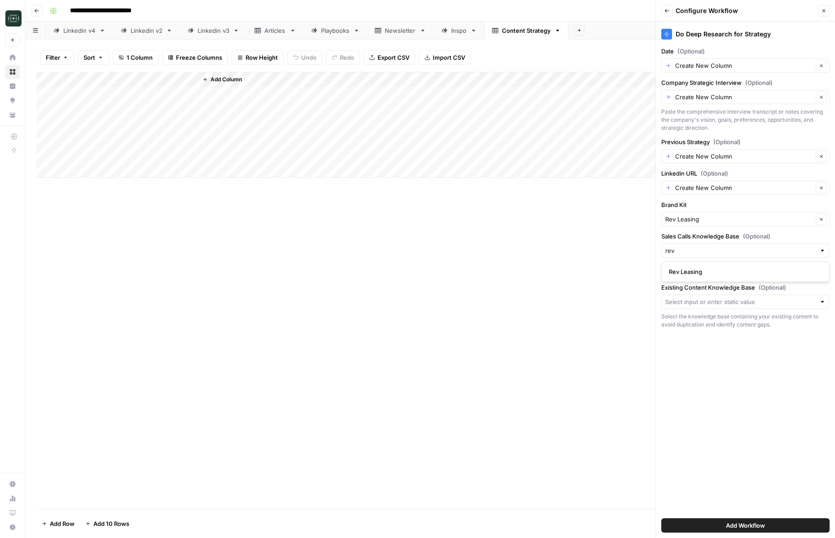
type input "Rev Leasing"
click at [699, 307] on div at bounding box center [745, 301] width 168 height 14
click at [698, 325] on span "Rev Leasing" at bounding box center [743, 322] width 149 height 9
type input "Rev Leasing"
click at [712, 526] on button "Add Workflow" at bounding box center [745, 525] width 168 height 14
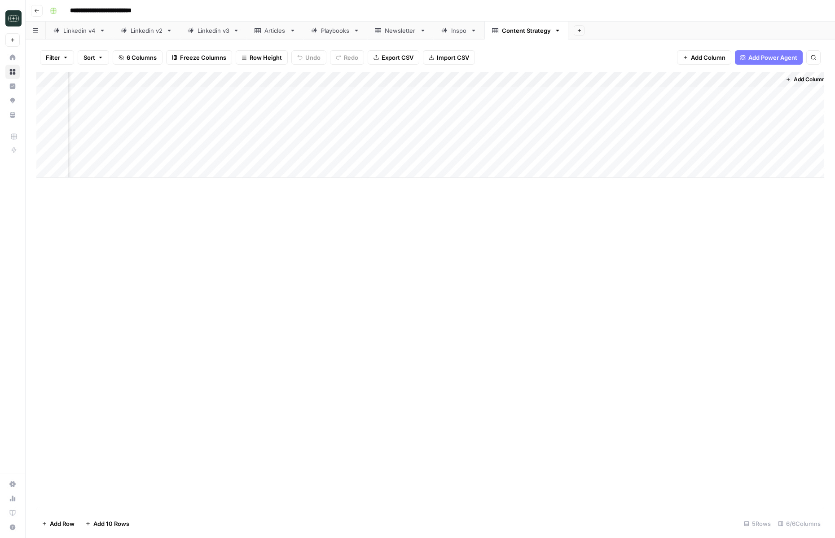
scroll to position [0, 69]
drag, startPoint x: 644, startPoint y: 79, endPoint x: 599, endPoint y: 82, distance: 45.4
click at [599, 82] on div "Add Column" at bounding box center [430, 125] width 788 height 106
drag, startPoint x: 560, startPoint y: 78, endPoint x: 507, endPoint y: 78, distance: 52.5
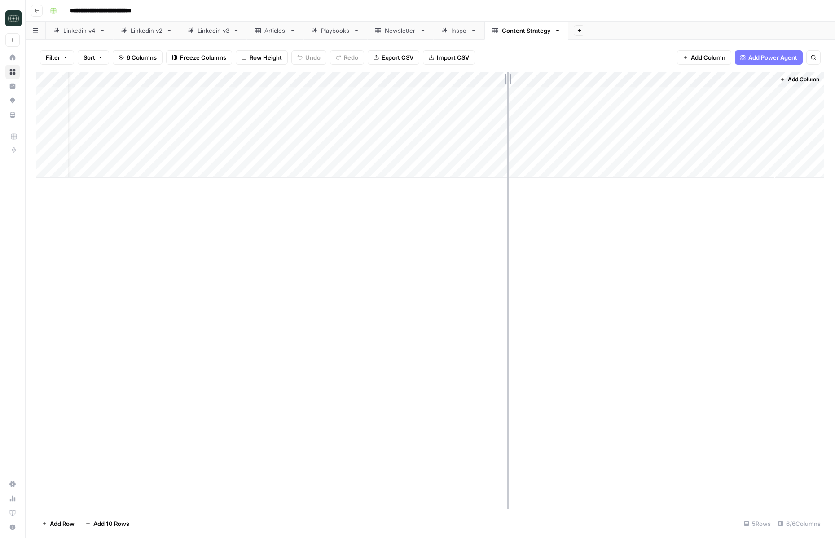
click at [507, 78] on div "Add Column" at bounding box center [430, 125] width 788 height 106
drag, startPoint x: 455, startPoint y: 80, endPoint x: 412, endPoint y: 84, distance: 42.4
click at [412, 84] on div "Add Column" at bounding box center [430, 125] width 788 height 106
drag, startPoint x: 326, startPoint y: 83, endPoint x: 271, endPoint y: 84, distance: 54.8
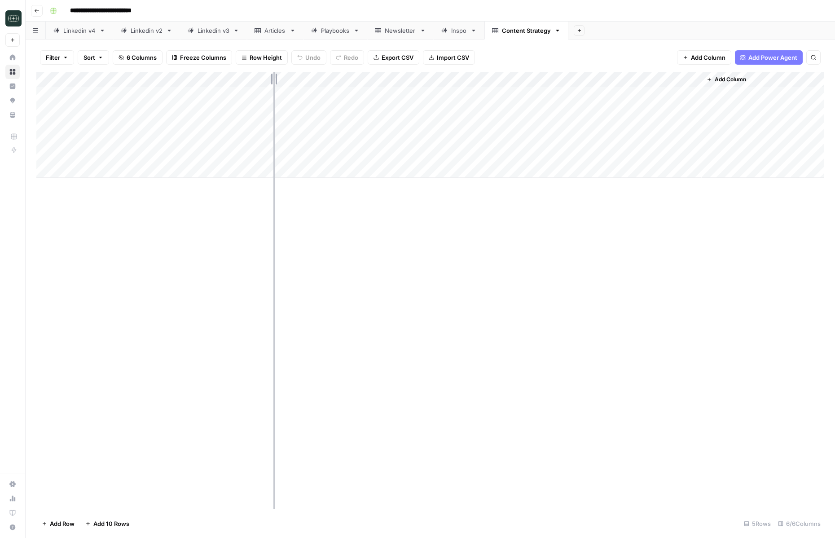
click at [271, 84] on div "Add Column" at bounding box center [430, 125] width 788 height 106
drag, startPoint x: 197, startPoint y: 79, endPoint x: 168, endPoint y: 79, distance: 28.3
click at [168, 79] on div "Add Column" at bounding box center [430, 125] width 788 height 106
click at [161, 80] on div "Add Column" at bounding box center [430, 125] width 788 height 106
click at [122, 201] on span "Remove Column" at bounding box center [124, 200] width 79 height 9
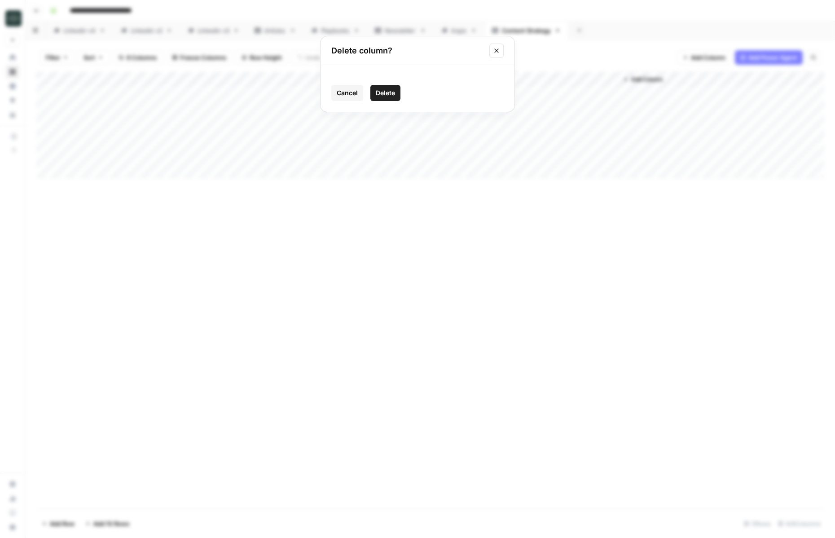
click at [394, 97] on button "Delete" at bounding box center [385, 93] width 30 height 16
click at [137, 77] on div "Add Column" at bounding box center [430, 125] width 788 height 106
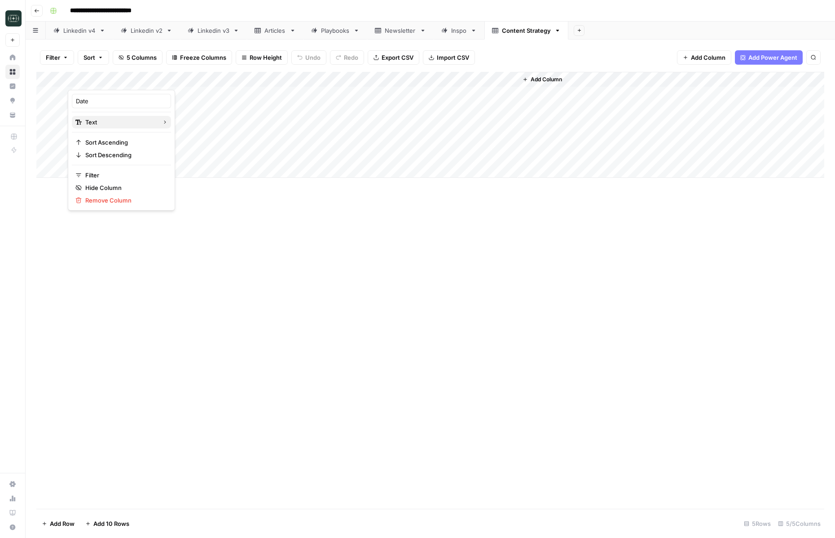
click at [129, 124] on span "Text" at bounding box center [120, 122] width 70 height 9
click at [180, 195] on span "Datetime" at bounding box center [184, 199] width 43 height 9
click at [107, 89] on div "Add Column" at bounding box center [430, 125] width 788 height 106
click at [136, 106] on input "date" at bounding box center [107, 108] width 72 height 15
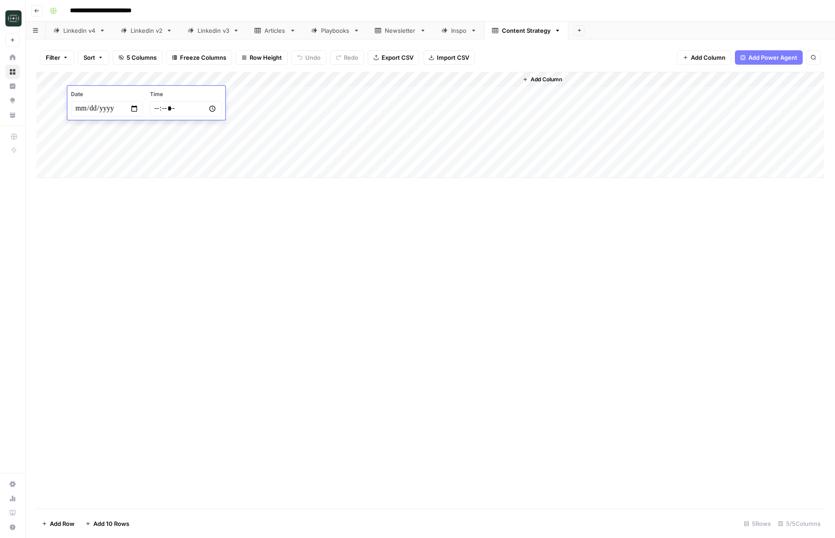
type input "**********"
click at [229, 240] on div "Add Column" at bounding box center [430, 290] width 788 height 437
click at [187, 90] on div "Add Column" at bounding box center [430, 125] width 788 height 106
click at [201, 95] on div "Add Column" at bounding box center [430, 125] width 788 height 106
click at [210, 77] on div "Add Column" at bounding box center [430, 125] width 788 height 106
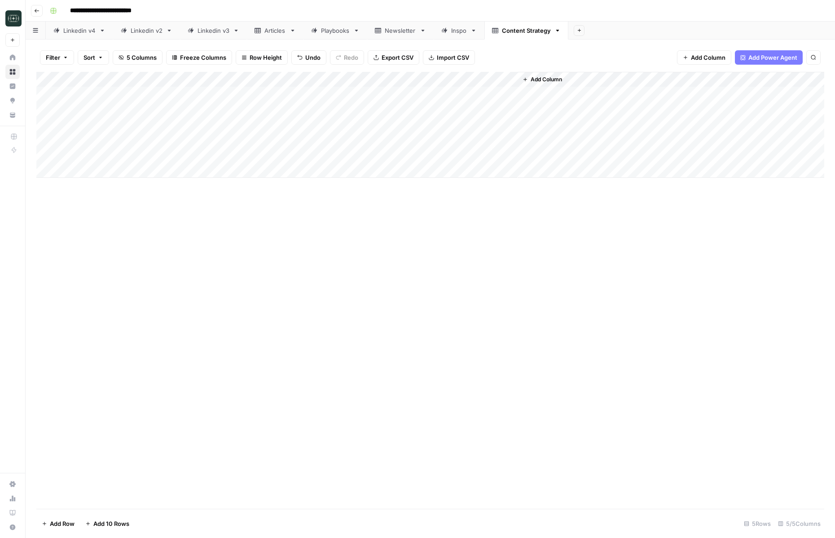
click at [195, 93] on div "Add Column" at bounding box center [430, 125] width 788 height 106
type textarea "**********"
click at [440, 267] on div "Add Column" at bounding box center [430, 290] width 788 height 437
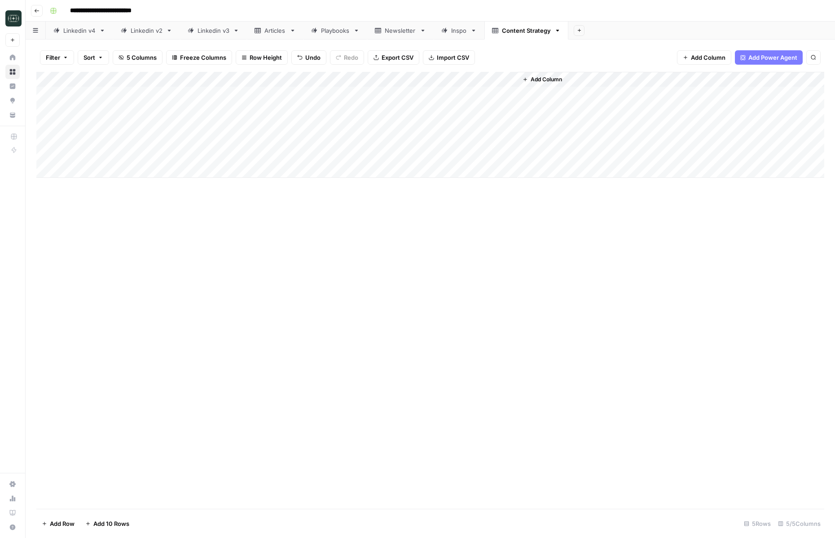
click at [341, 94] on div "Add Column" at bounding box center [430, 125] width 788 height 106
type textarea "**********"
click at [96, 97] on div "Add Column" at bounding box center [430, 125] width 788 height 106
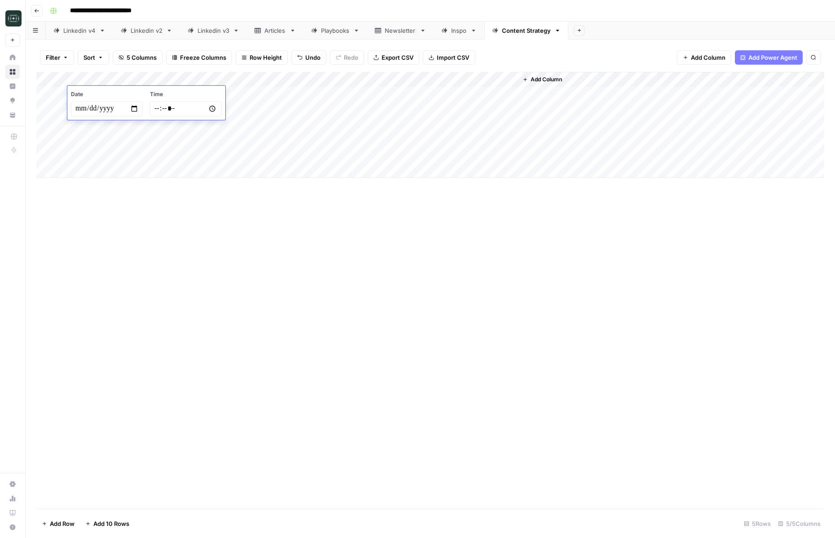
click at [133, 109] on input "**********" at bounding box center [107, 108] width 72 height 15
type input "**********"
click at [320, 267] on div "Add Column" at bounding box center [430, 290] width 788 height 437
click at [126, 92] on div "Add Column" at bounding box center [430, 125] width 788 height 106
click at [132, 109] on input "**********" at bounding box center [107, 108] width 72 height 15
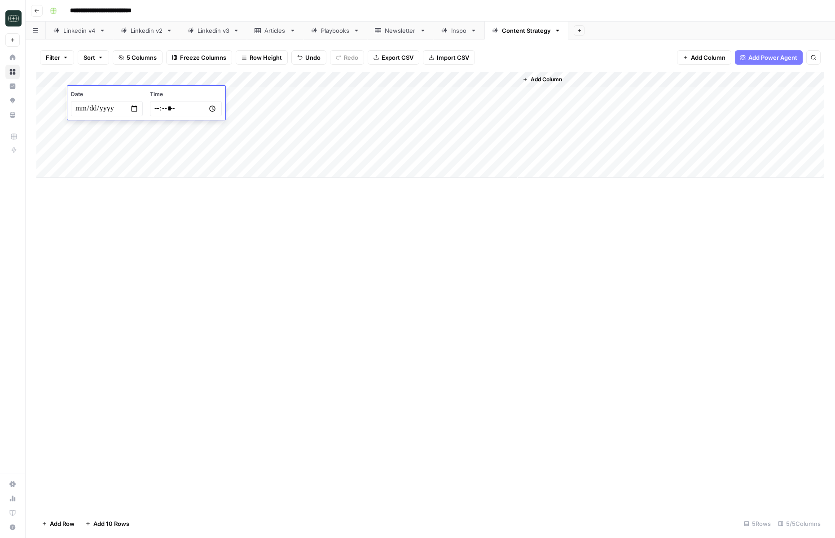
type input "**********"
click at [245, 221] on div "Add Column" at bounding box center [430, 290] width 788 height 437
click at [434, 95] on div "Add Column" at bounding box center [430, 125] width 788 height 106
click at [552, 80] on span "Add Column" at bounding box center [545, 79] width 31 height 8
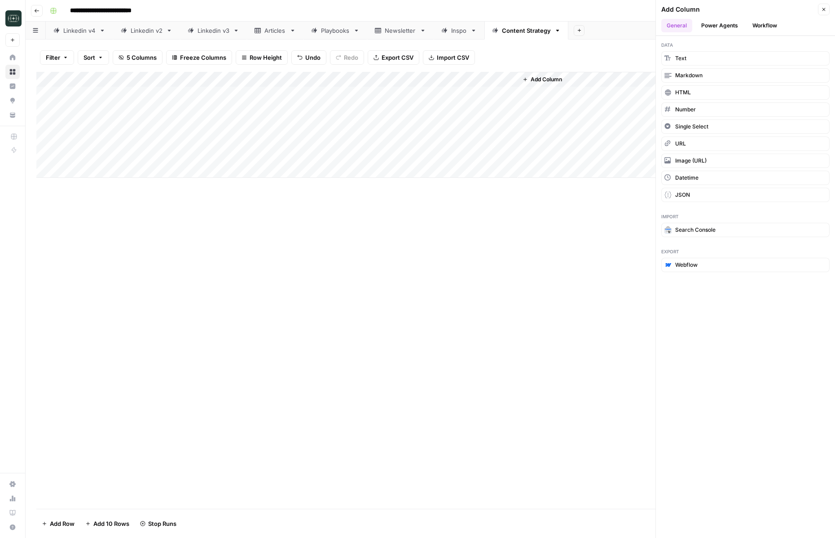
click at [758, 14] on div "Add Column Close" at bounding box center [745, 10] width 168 height 12
click at [758, 27] on button "Workflow" at bounding box center [764, 25] width 35 height 13
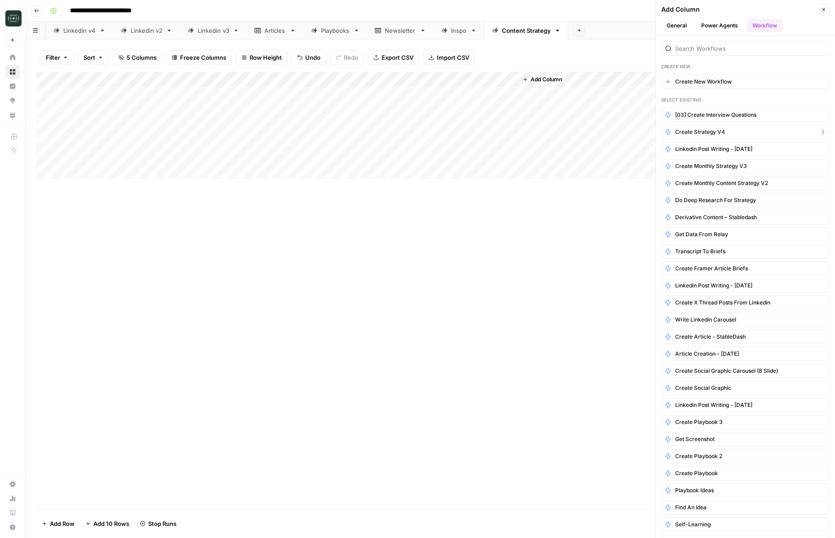
click at [737, 138] on button "Create Strategy v4" at bounding box center [745, 132] width 168 height 14
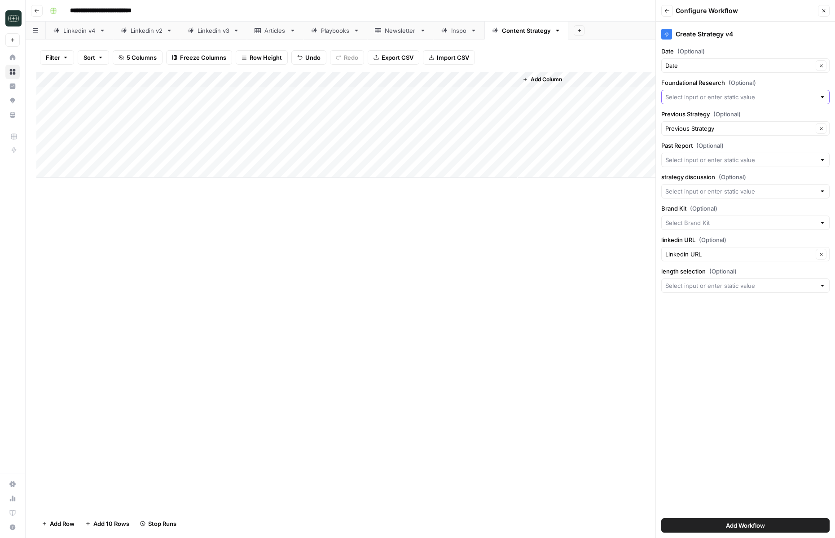
click at [726, 97] on input "Foundational Research (Optional)" at bounding box center [740, 96] width 150 height 9
click at [724, 81] on label "Foundational Research (Optional)" at bounding box center [745, 82] width 168 height 9
click at [724, 92] on input "Foundational Research (Optional)" at bounding box center [740, 96] width 150 height 9
click at [766, 84] on label "Foundational Research (Optional)" at bounding box center [745, 82] width 168 height 9
click at [766, 92] on input "Foundational Research (Optional)" at bounding box center [740, 96] width 150 height 9
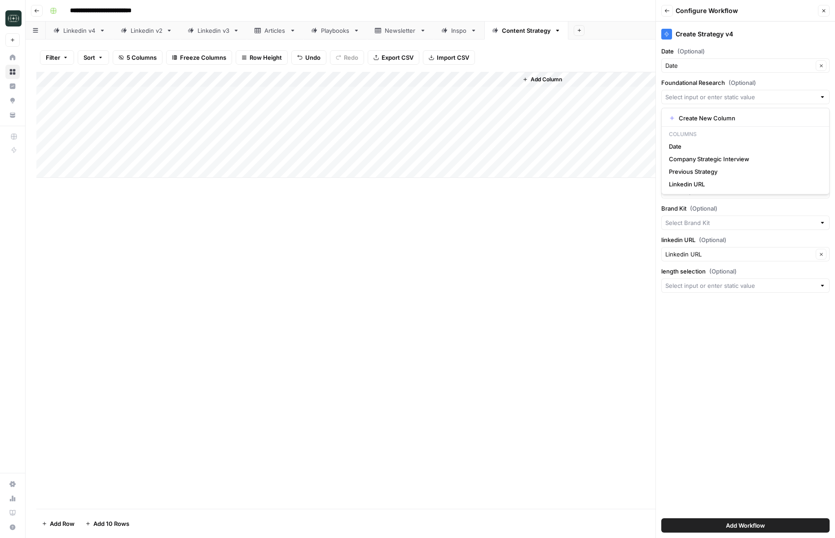
click at [748, 350] on div "Create Strategy v4 Date (Optional) Date Clear Foundational Research (Optional) …" at bounding box center [745, 280] width 179 height 516
click at [726, 162] on input "Past Report (Optional)" at bounding box center [740, 159] width 150 height 9
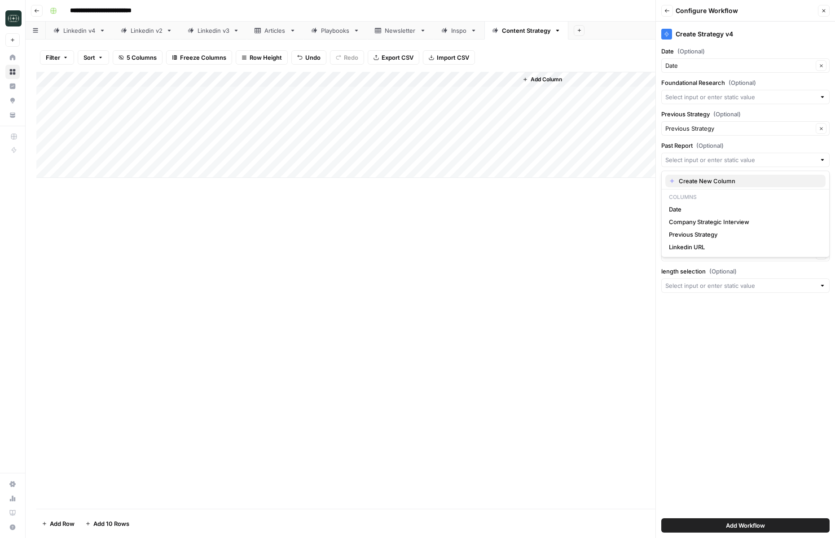
click at [726, 181] on span "Create New Column" at bounding box center [749, 180] width 140 height 9
type input "Create New Column"
click at [739, 194] on input "strategy discussion (Optional)" at bounding box center [740, 191] width 150 height 9
click at [735, 270] on span "Company Strategic Interview" at bounding box center [743, 267] width 149 height 9
type input "Company Strategic Interview"
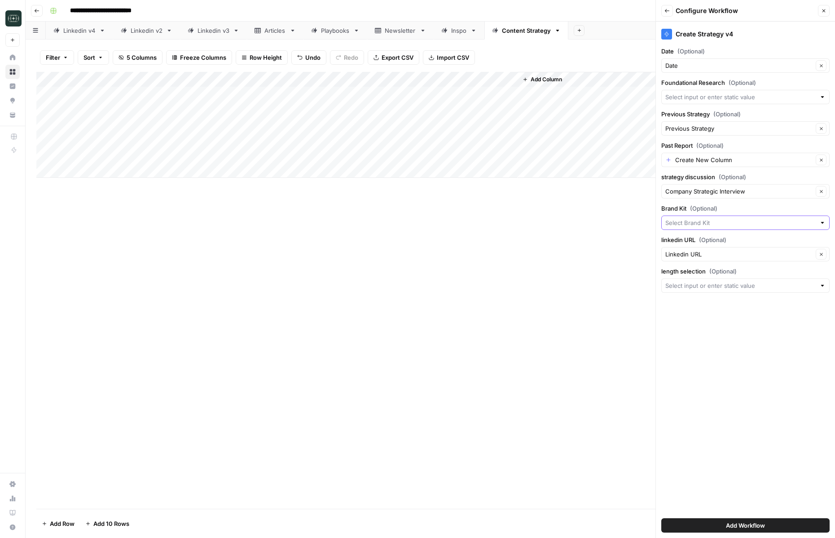
click at [731, 222] on input "Brand Kit (Optional)" at bounding box center [740, 222] width 150 height 9
click at [716, 243] on span "Rev Leasing" at bounding box center [743, 243] width 149 height 9
type input "Rev Leasing"
click at [714, 288] on input "length selection (Optional)" at bounding box center [740, 285] width 150 height 9
click at [708, 305] on span "Create New Column" at bounding box center [749, 306] width 140 height 9
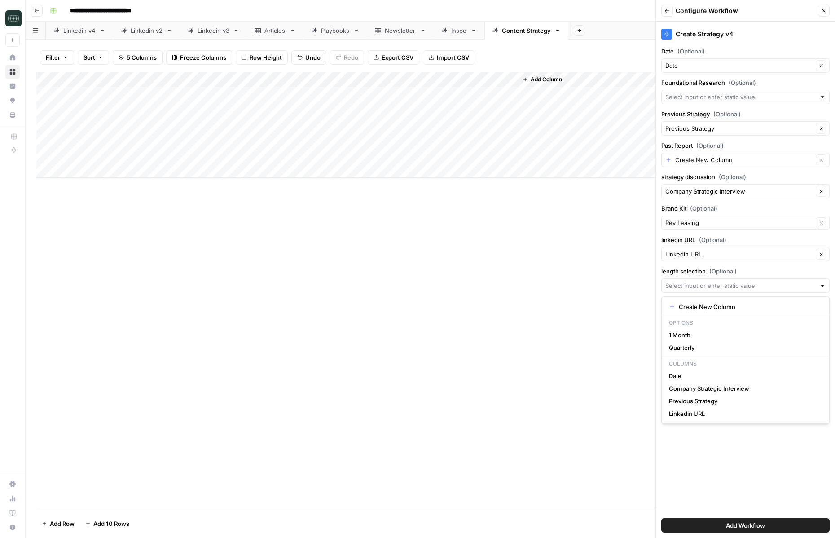
type input "Create New Column"
click at [711, 521] on button "Add Workflow" at bounding box center [745, 525] width 168 height 14
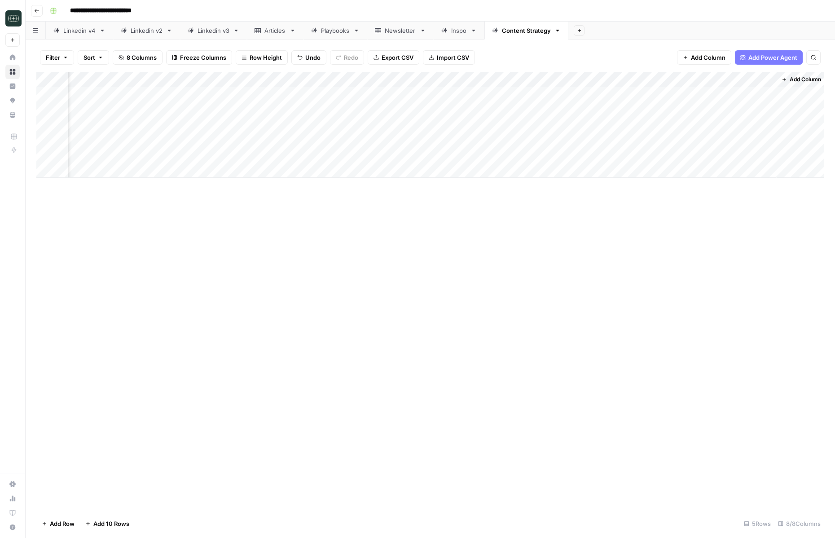
scroll to position [0, 49]
drag, startPoint x: 599, startPoint y: 80, endPoint x: 546, endPoint y: 82, distance: 53.0
click at [546, 81] on div "Add Column" at bounding box center [430, 125] width 788 height 106
click at [618, 95] on div "Add Column" at bounding box center [430, 125] width 788 height 106
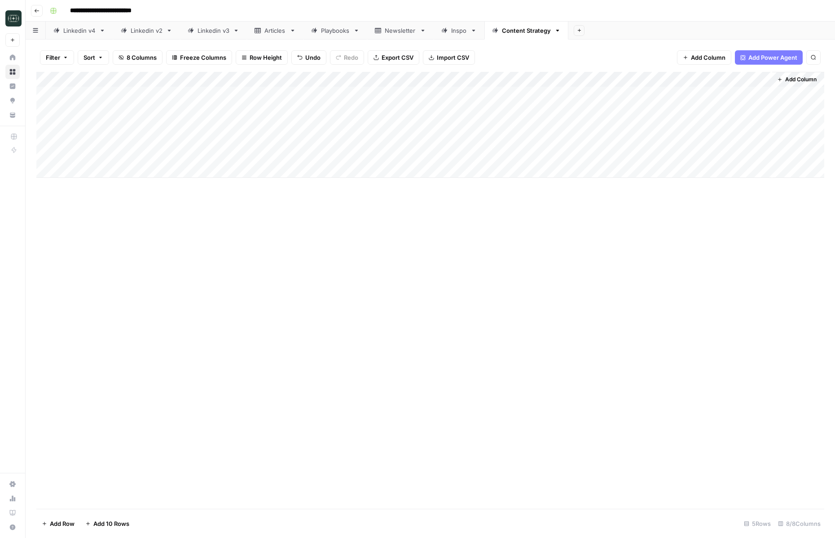
click at [618, 95] on div "Add Column" at bounding box center [430, 125] width 788 height 106
click at [632, 298] on div "Add Column" at bounding box center [430, 290] width 788 height 437
click at [637, 93] on div "Add Column" at bounding box center [430, 125] width 788 height 106
type input "W"
type input "Quarterly"
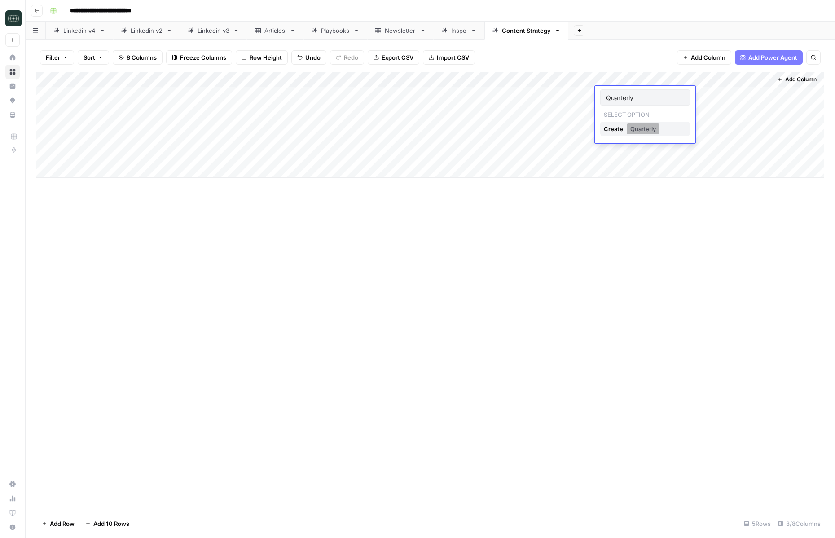
click at [652, 125] on button "Quarterly" at bounding box center [642, 128] width 33 height 11
click at [640, 125] on button "Quarterly" at bounding box center [642, 128] width 33 height 11
click at [616, 130] on div "Create" at bounding box center [614, 129] width 21 height 14
click at [657, 328] on div "Add Column" at bounding box center [430, 290] width 788 height 437
click at [588, 94] on div "Add Column" at bounding box center [430, 125] width 788 height 106
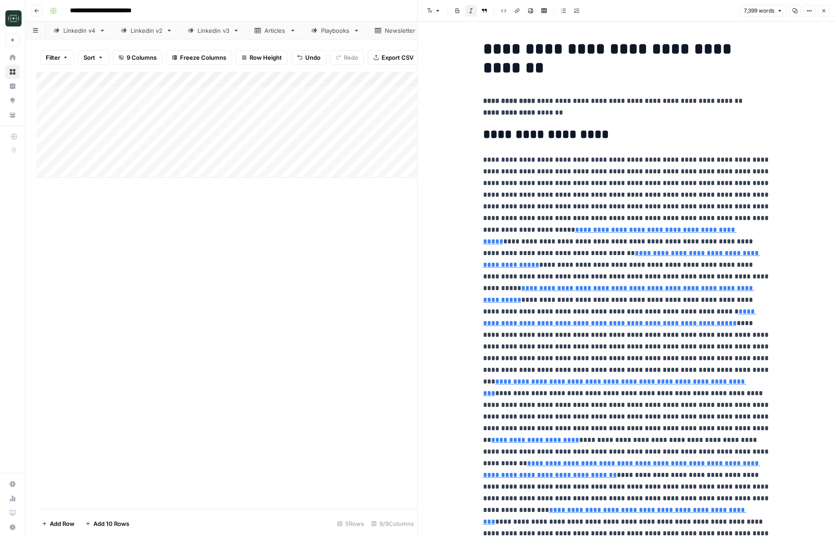
type input "https://www.credaily.com/briefs/multifamily-growth-trends-driving-top-us-rental…"
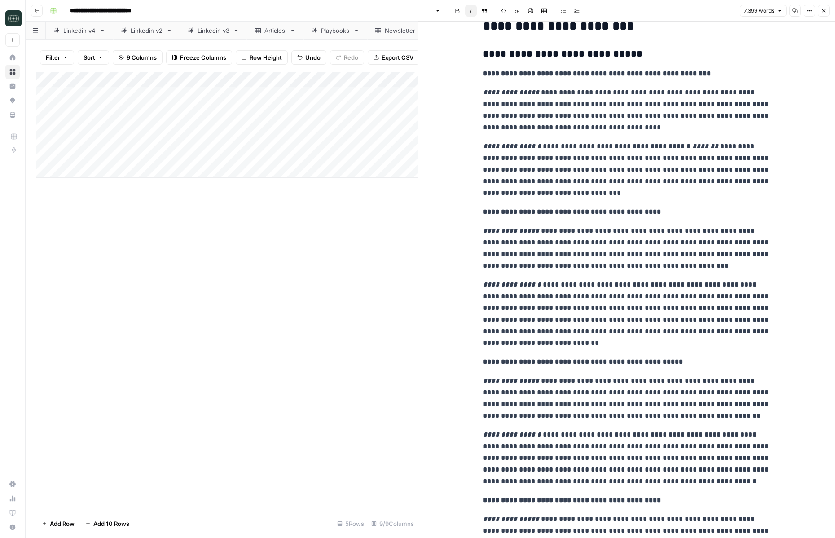
scroll to position [4091, 0]
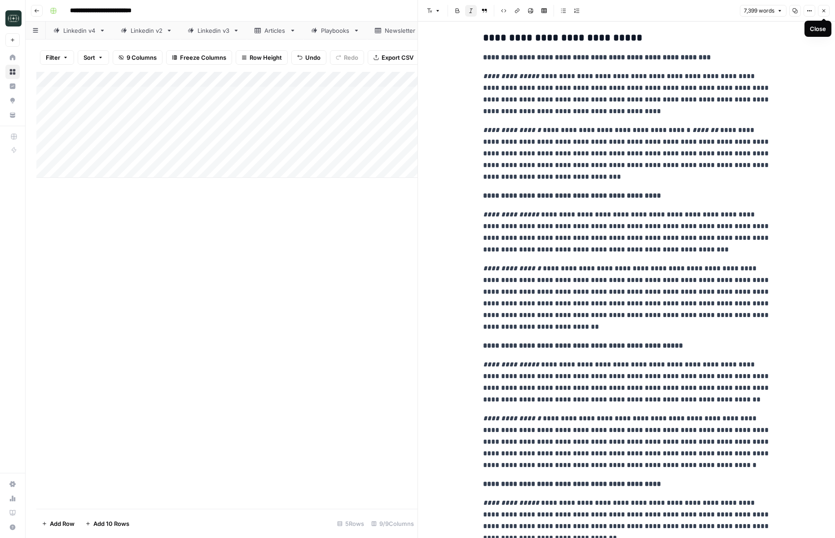
click at [824, 7] on button "Close" at bounding box center [824, 11] width 12 height 12
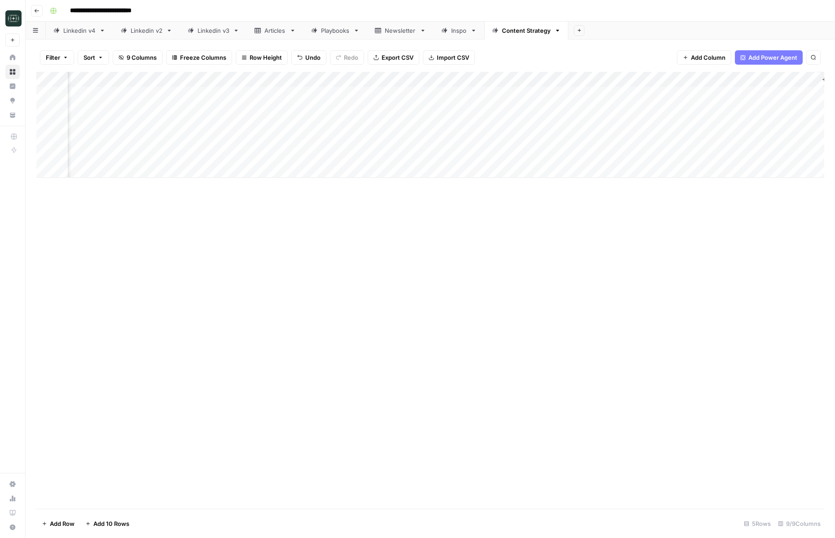
scroll to position [0, 79]
click at [755, 76] on div "Add Column" at bounding box center [430, 125] width 788 height 106
click at [721, 154] on span "Configure Inputs" at bounding box center [735, 154] width 79 height 9
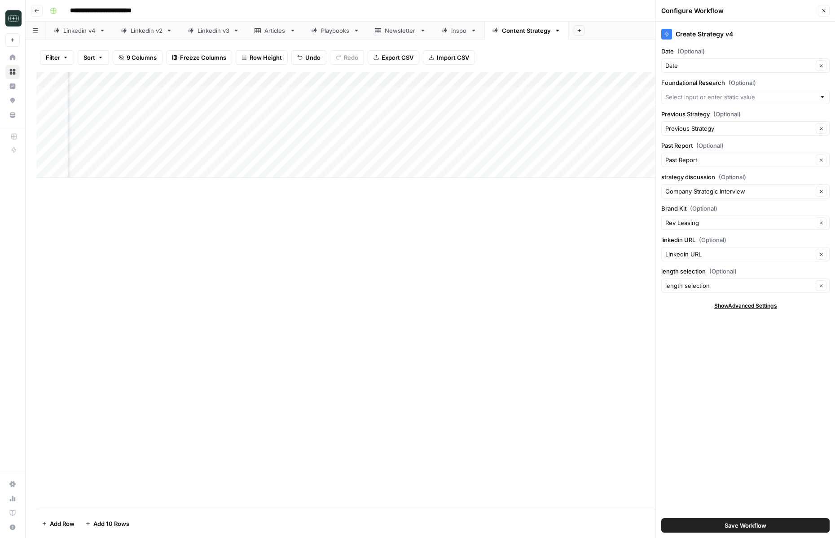
click at [465, 79] on div "Add Column" at bounding box center [430, 125] width 788 height 106
click at [466, 101] on input "Output" at bounding box center [492, 100] width 91 height 9
type input "Foundational Research"
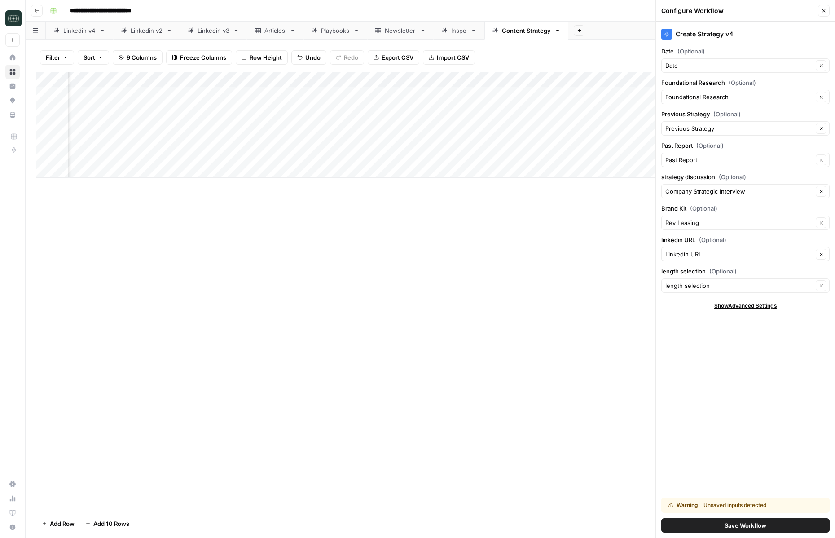
click at [724, 526] on span "Save Workflow" at bounding box center [745, 525] width 42 height 9
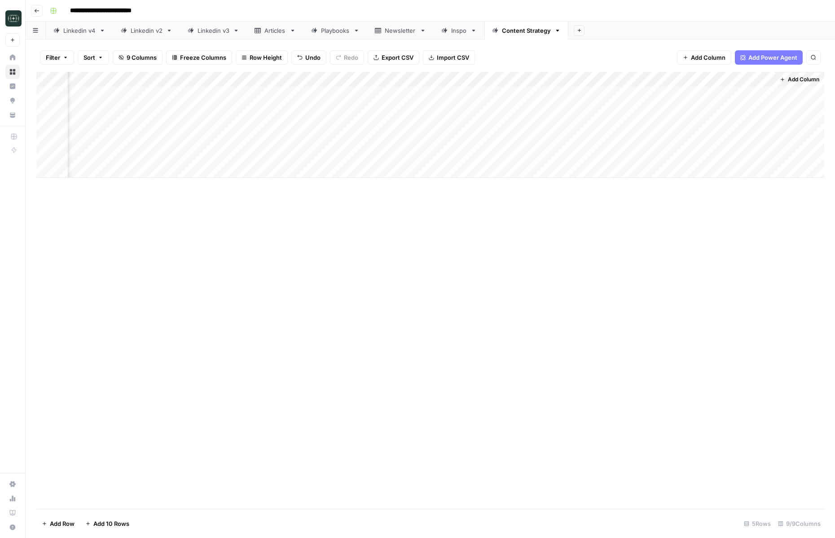
click at [754, 81] on div "Add Column" at bounding box center [430, 125] width 788 height 106
click at [729, 160] on button "Configure Inputs" at bounding box center [731, 155] width 99 height 13
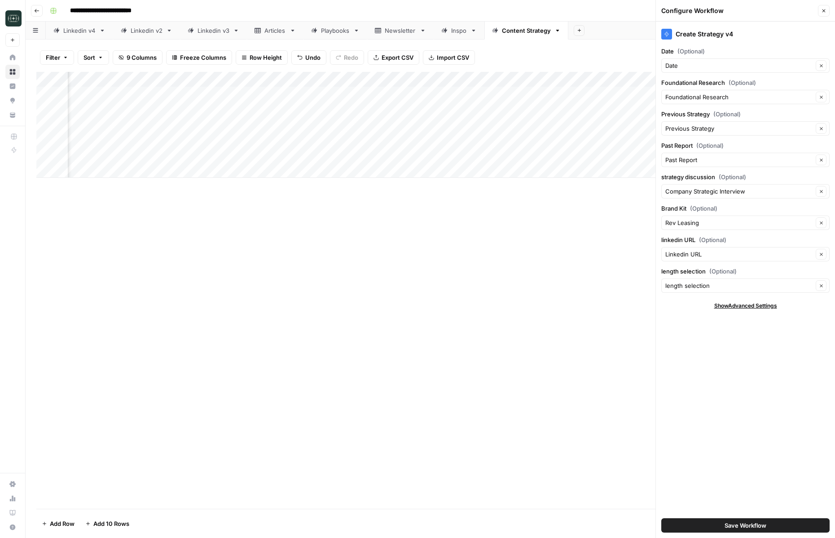
click at [753, 527] on span "Save Workflow" at bounding box center [745, 525] width 42 height 9
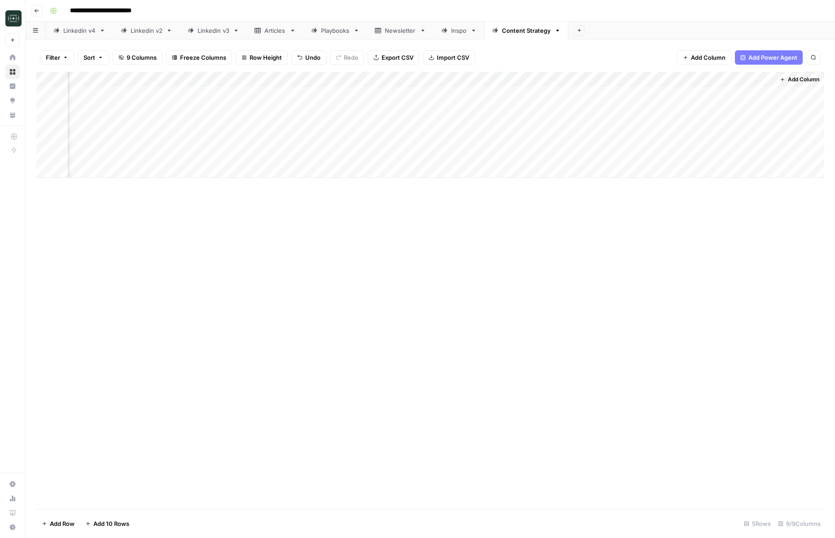
click at [642, 94] on div "Add Column" at bounding box center [430, 125] width 788 height 106
click at [627, 147] on button "Quarterly" at bounding box center [627, 145] width 33 height 11
click at [735, 92] on div "Add Column" at bounding box center [430, 125] width 788 height 106
click at [753, 94] on div "Add Column" at bounding box center [430, 125] width 788 height 106
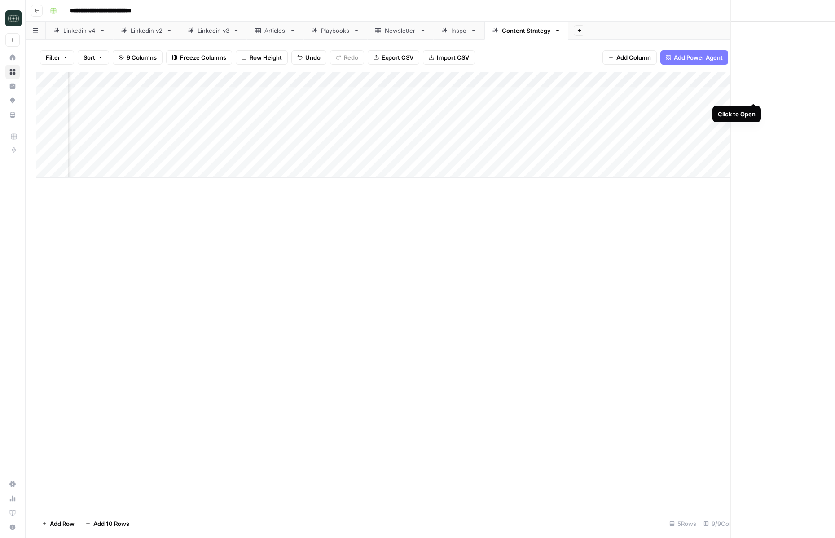
scroll to position [0, 73]
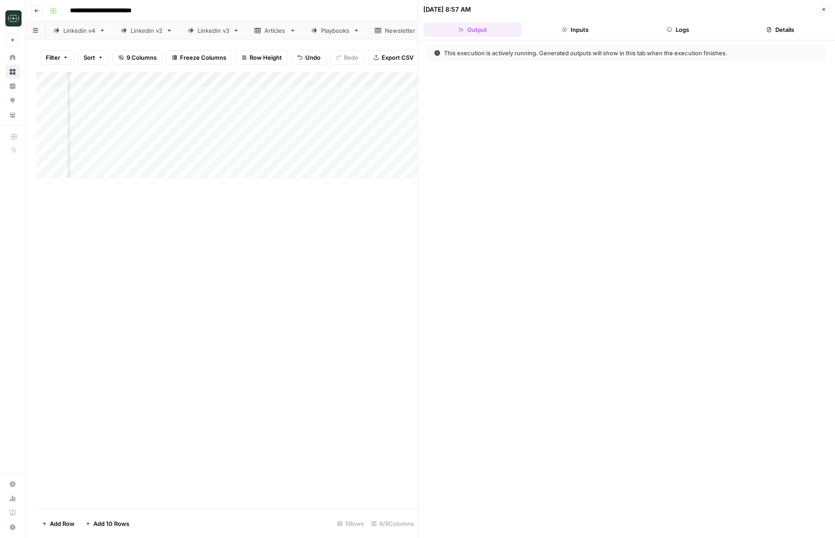
drag, startPoint x: 701, startPoint y: 16, endPoint x: 694, endPoint y: 19, distance: 7.4
click at [701, 16] on header "10/09/25 at 8:57 AM Close Output Inputs Logs Details" at bounding box center [626, 20] width 417 height 40
click at [686, 23] on button "Logs" at bounding box center [677, 29] width 99 height 14
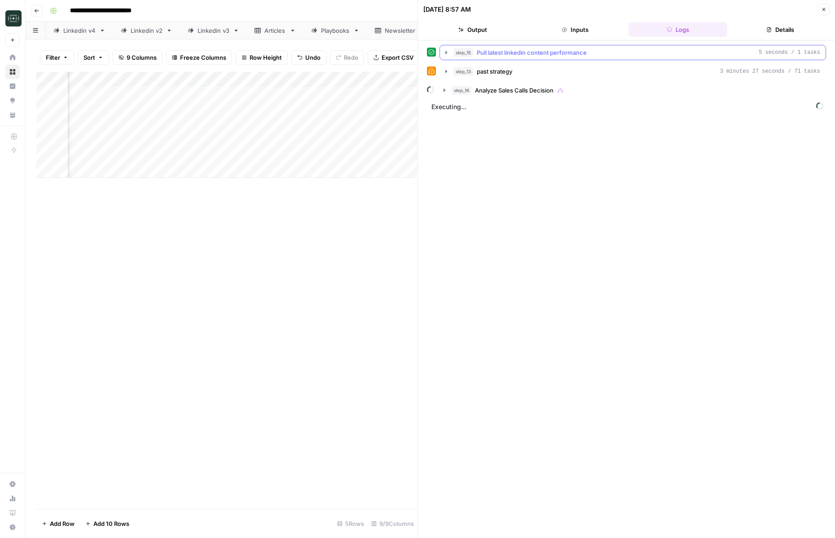
click at [633, 51] on div "step_15 Pull latest linkedin content performance 5 seconds / 1 tasks" at bounding box center [636, 52] width 367 height 9
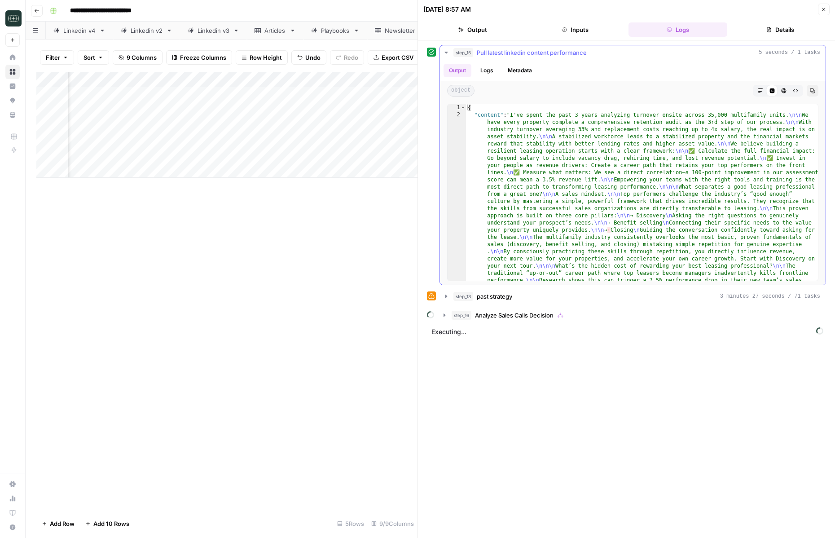
click at [633, 51] on div "step_15 Pull latest linkedin content performance 5 seconds / 1 tasks" at bounding box center [636, 52] width 367 height 9
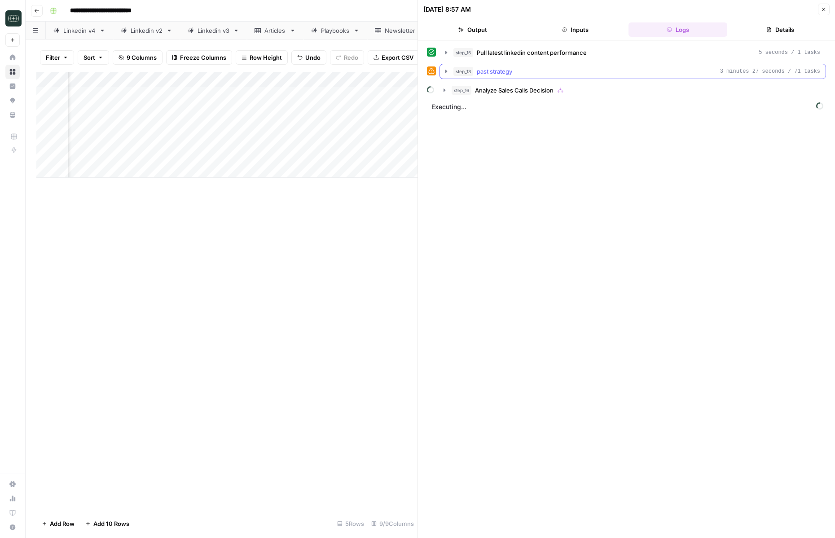
click at [613, 73] on div "step_13 past strategy 3 minutes 27 seconds / 71 tasks" at bounding box center [636, 71] width 367 height 9
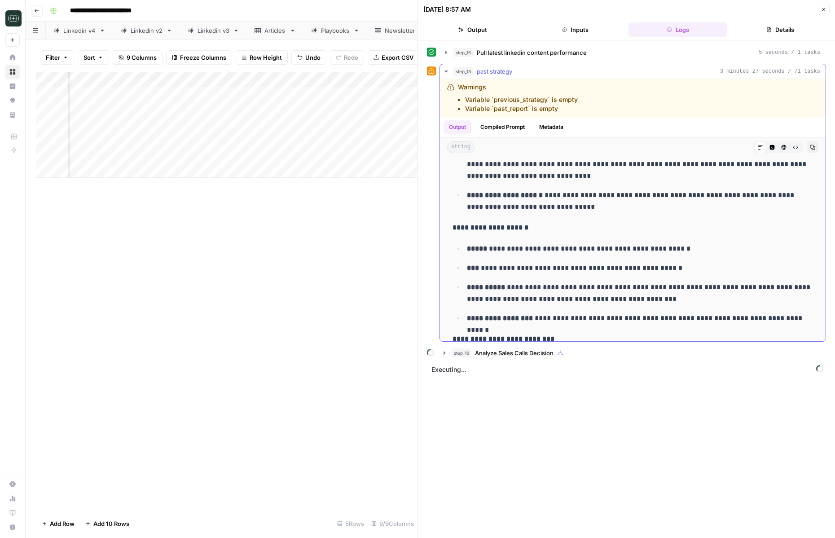
scroll to position [472, 0]
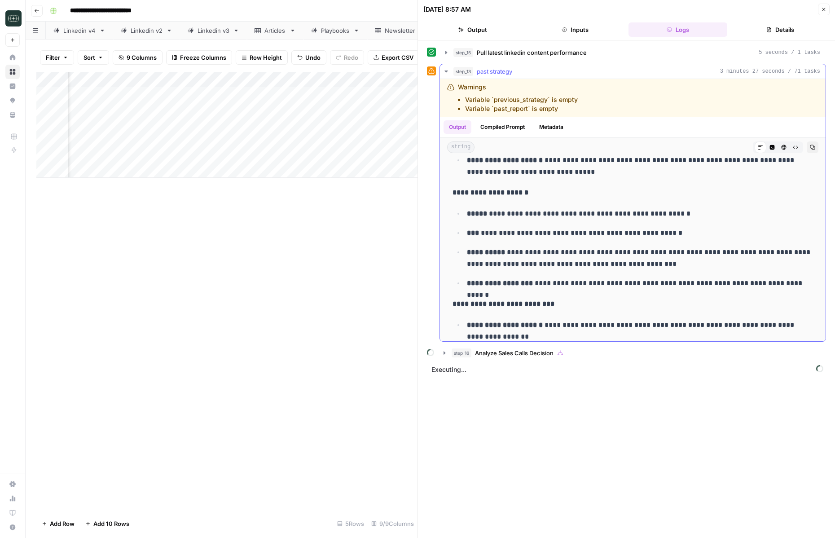
click at [642, 234] on p "**********" at bounding box center [640, 233] width 346 height 12
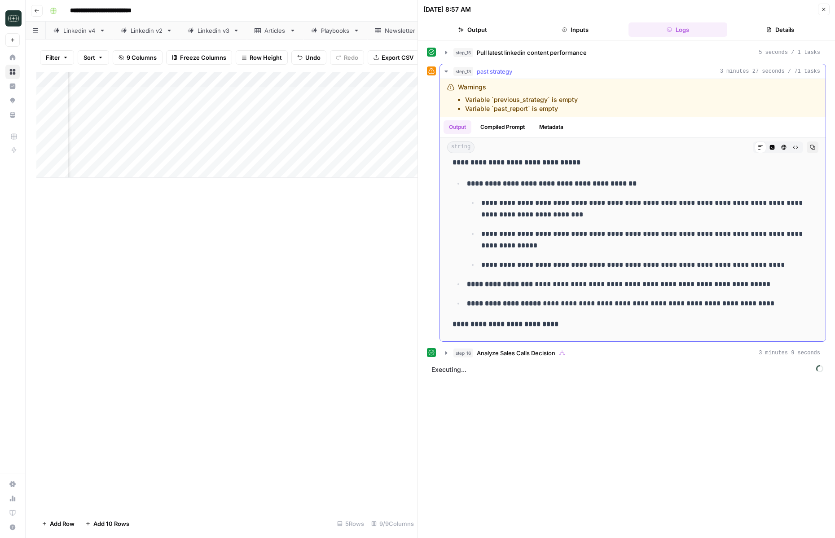
scroll to position [998, 0]
click at [447, 70] on icon "button" at bounding box center [445, 71] width 3 height 2
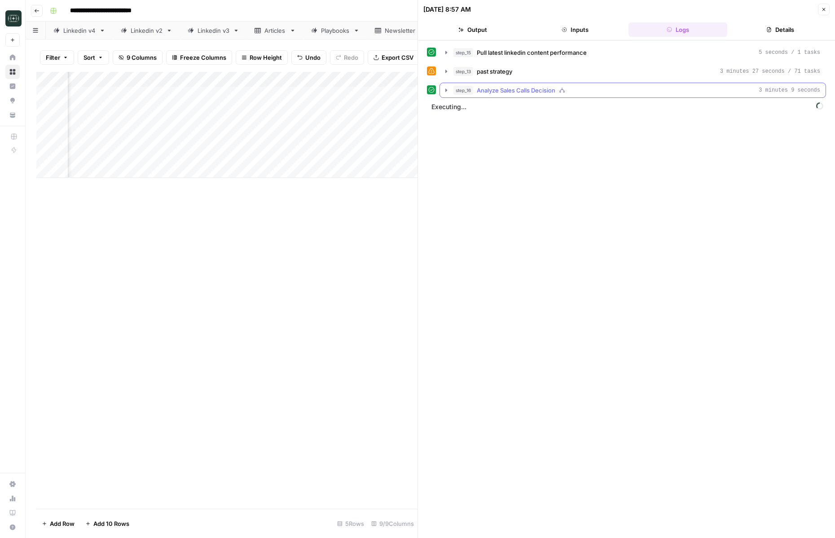
click at [447, 88] on icon "button" at bounding box center [445, 90] width 7 height 7
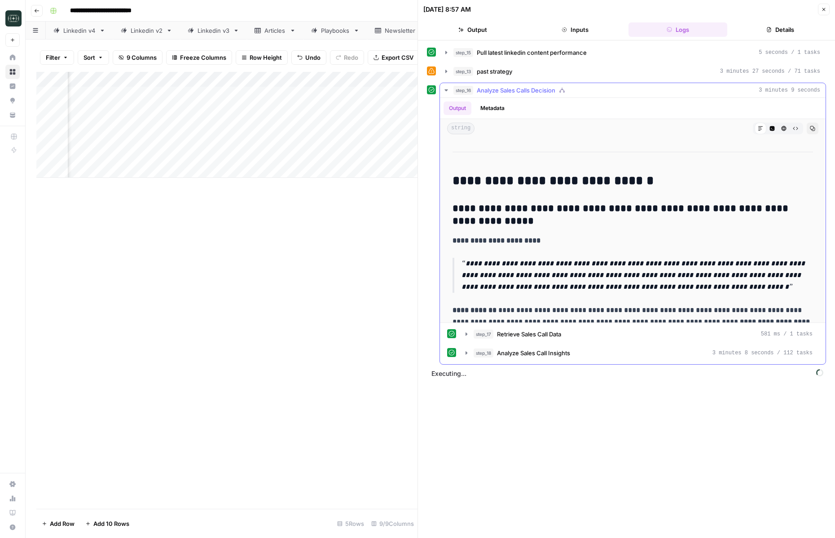
scroll to position [140, 0]
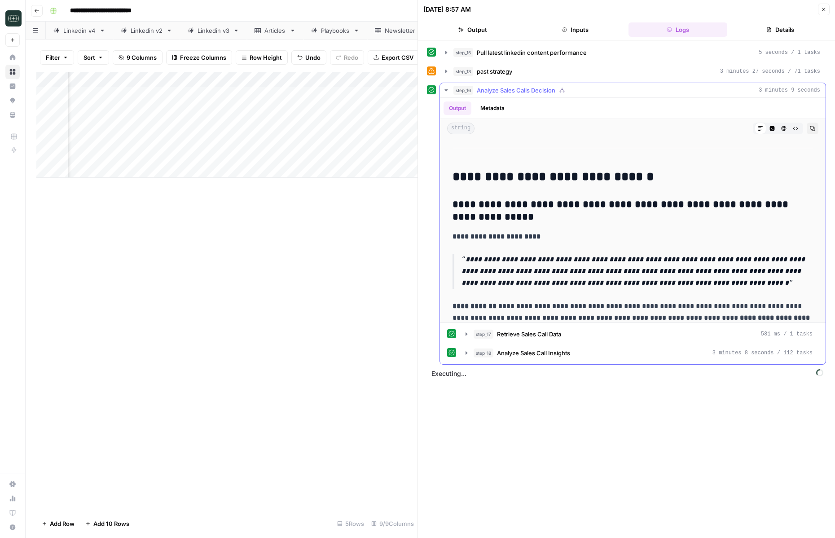
click at [448, 89] on icon "button" at bounding box center [445, 90] width 7 height 7
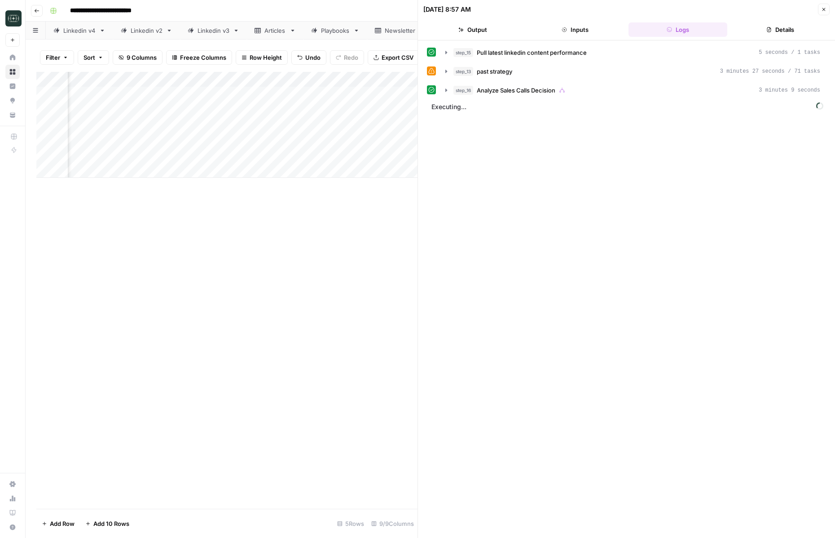
click at [824, 8] on icon "button" at bounding box center [823, 9] width 5 height 5
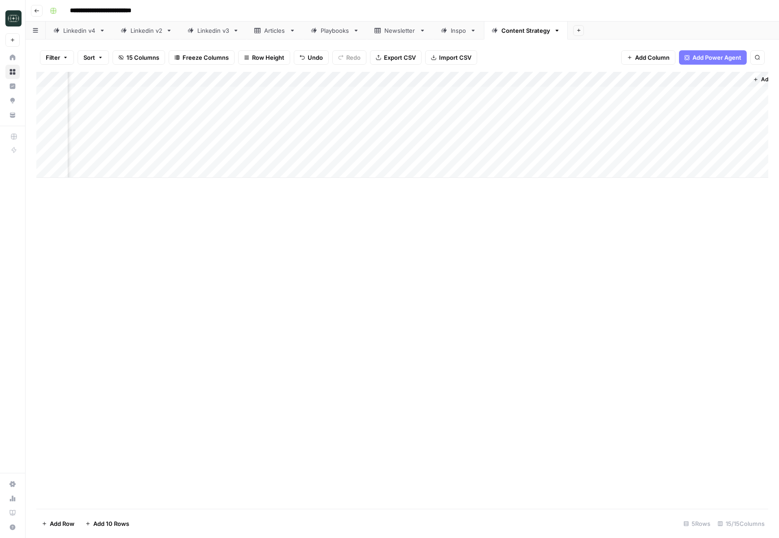
scroll to position [0, 618]
click at [548, 95] on div "Add Column" at bounding box center [402, 125] width 732 height 106
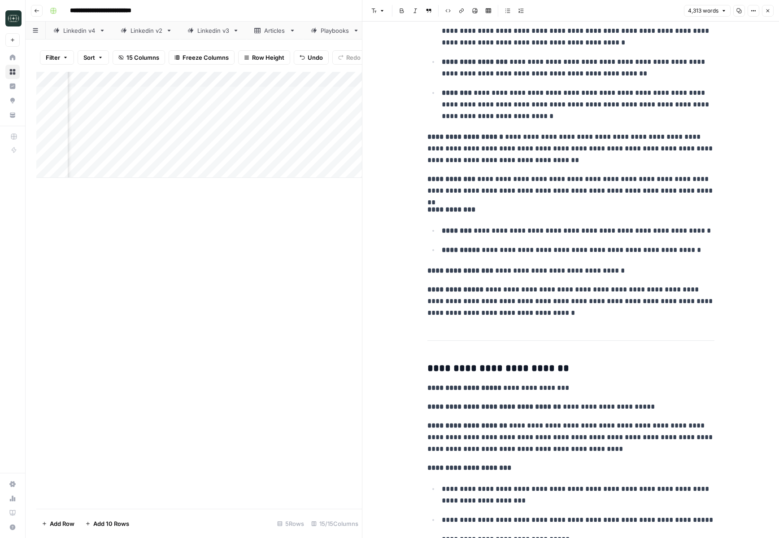
scroll to position [9336, 0]
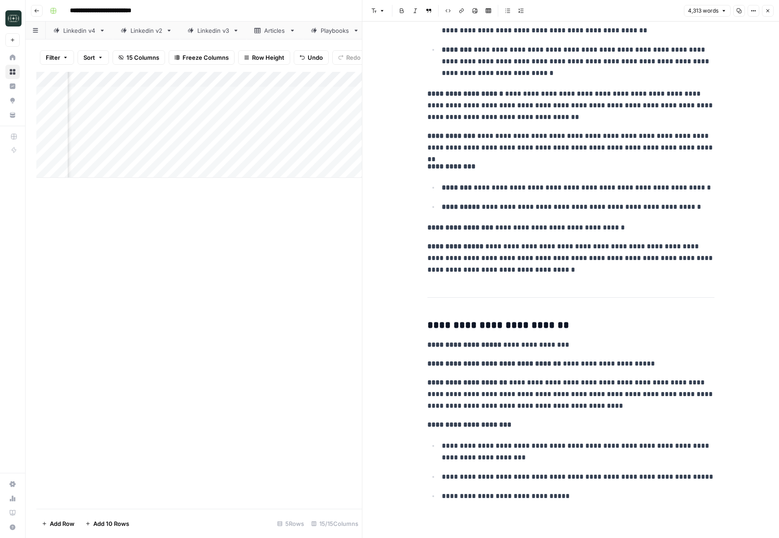
click at [766, 11] on icon "button" at bounding box center [768, 10] width 5 height 5
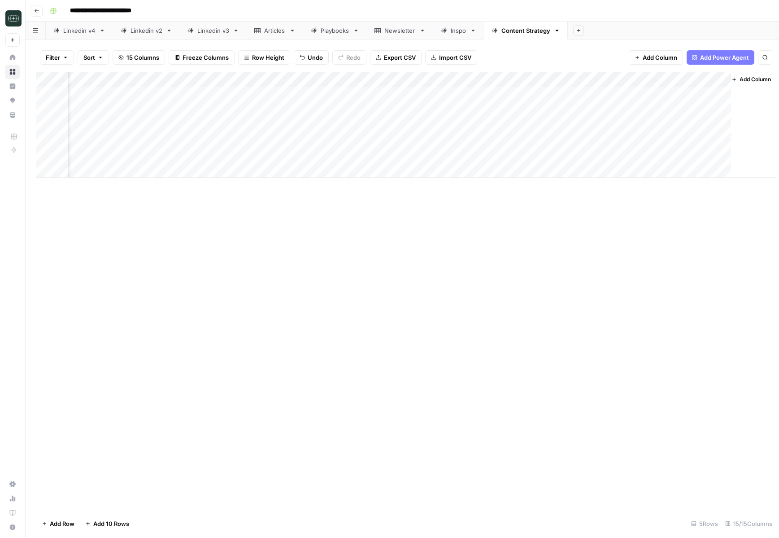
scroll to position [0, 608]
click at [639, 96] on div "Add Column" at bounding box center [402, 125] width 732 height 106
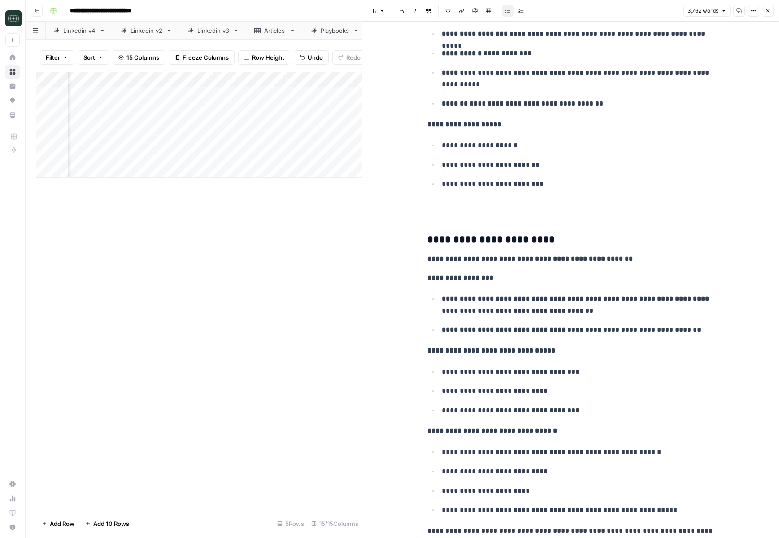
scroll to position [6070, 0]
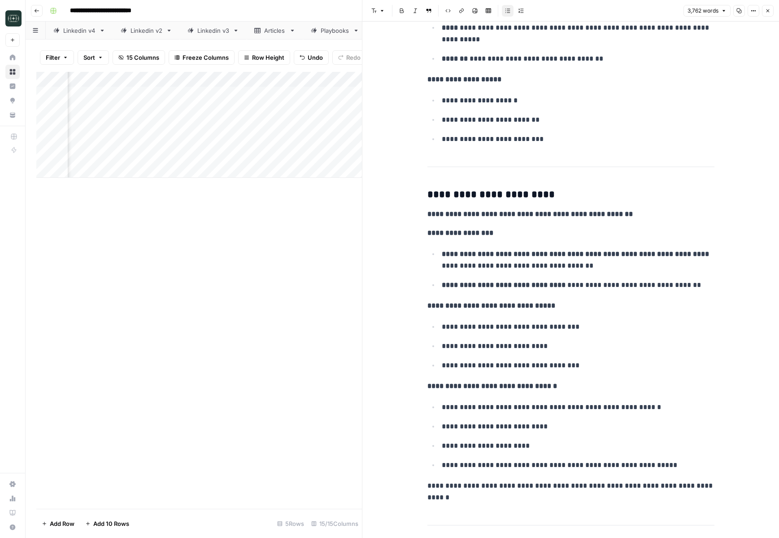
click at [768, 11] on icon "button" at bounding box center [768, 10] width 5 height 5
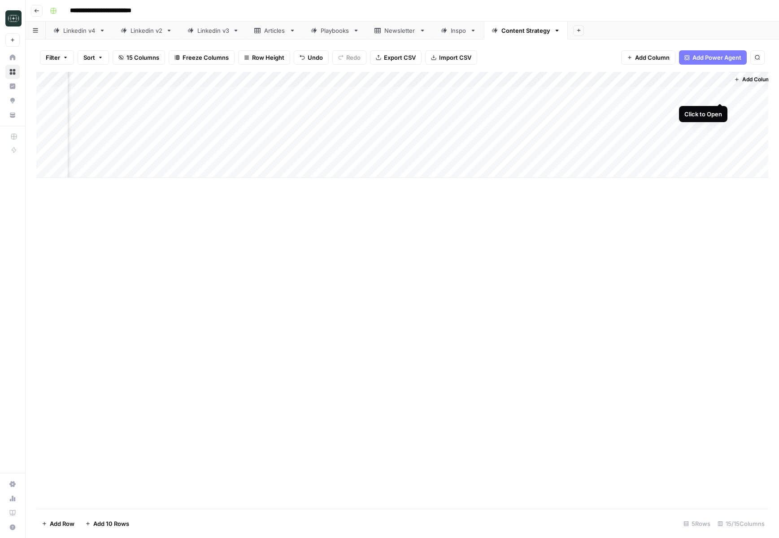
click at [719, 95] on div "Add Column" at bounding box center [402, 125] width 732 height 106
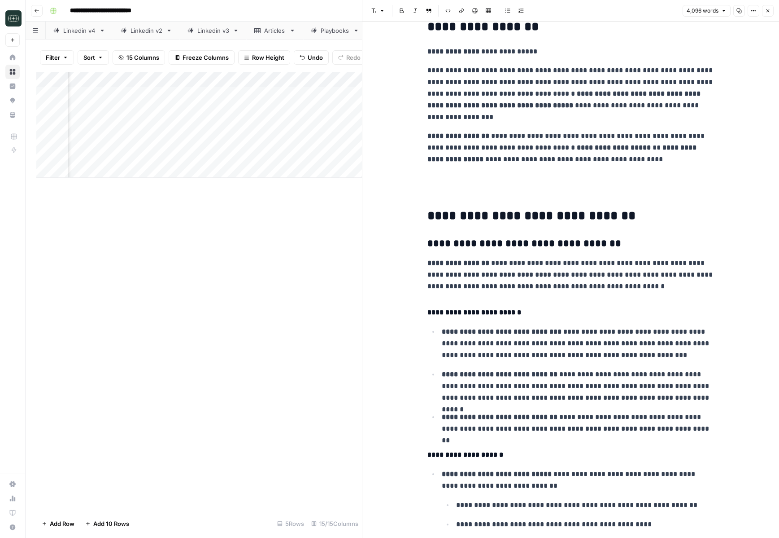
scroll to position [76, 0]
click at [766, 12] on icon "button" at bounding box center [768, 10] width 5 height 5
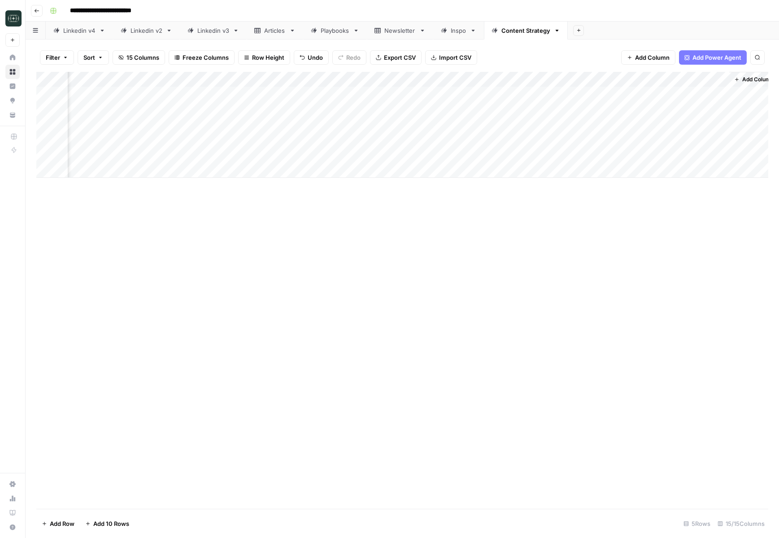
click at [35, 10] on icon "button" at bounding box center [36, 10] width 5 height 5
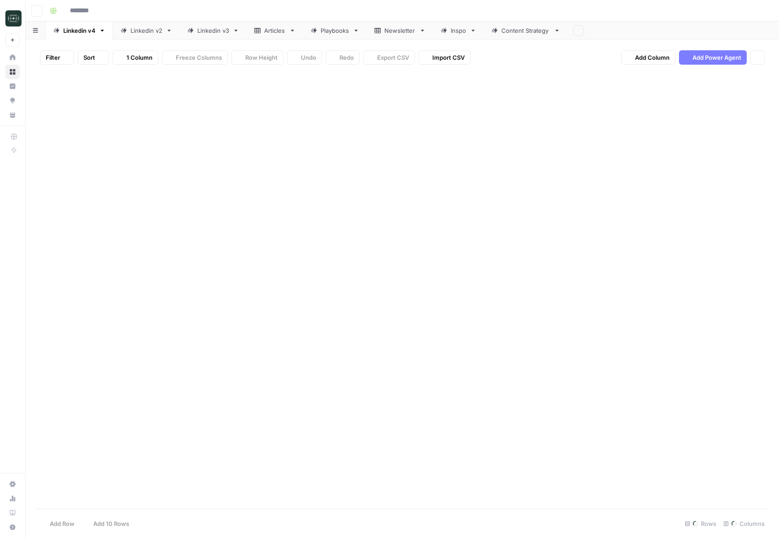
type input "**********"
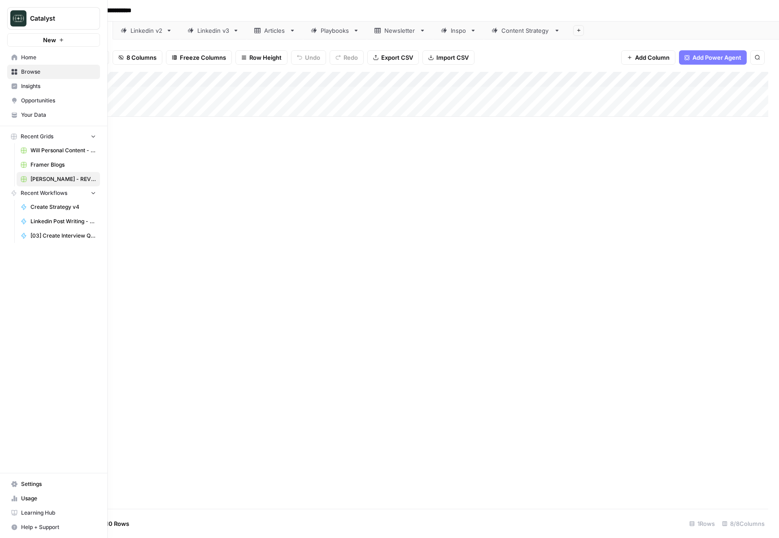
click at [17, 59] on icon at bounding box center [14, 57] width 6 height 6
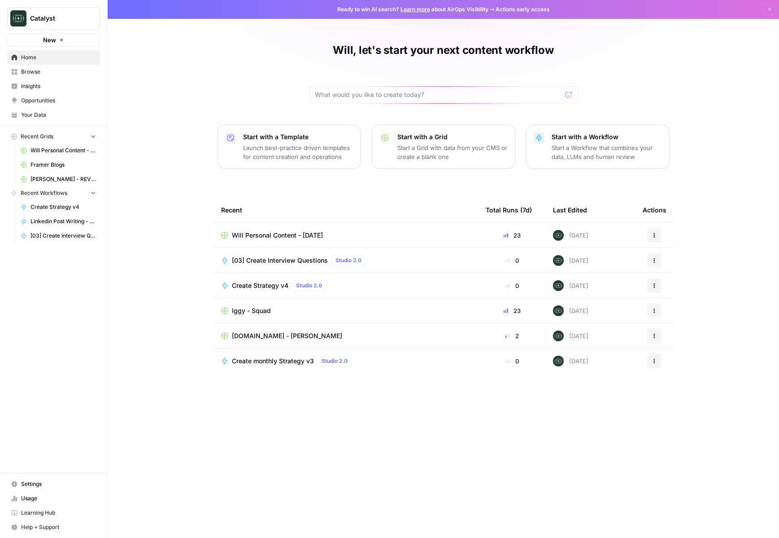
click at [271, 336] on span "RWA.xyz - Adam" at bounding box center [287, 335] width 110 height 9
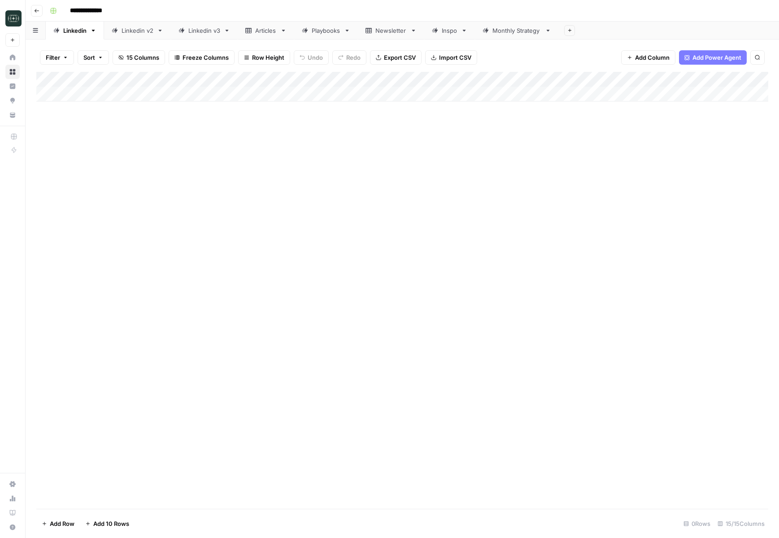
click at [519, 31] on div "Monthly Strategy" at bounding box center [517, 30] width 49 height 9
drag, startPoint x: 399, startPoint y: 81, endPoint x: 379, endPoint y: 82, distance: 20.2
click at [379, 82] on div "Add Column" at bounding box center [402, 94] width 732 height 45
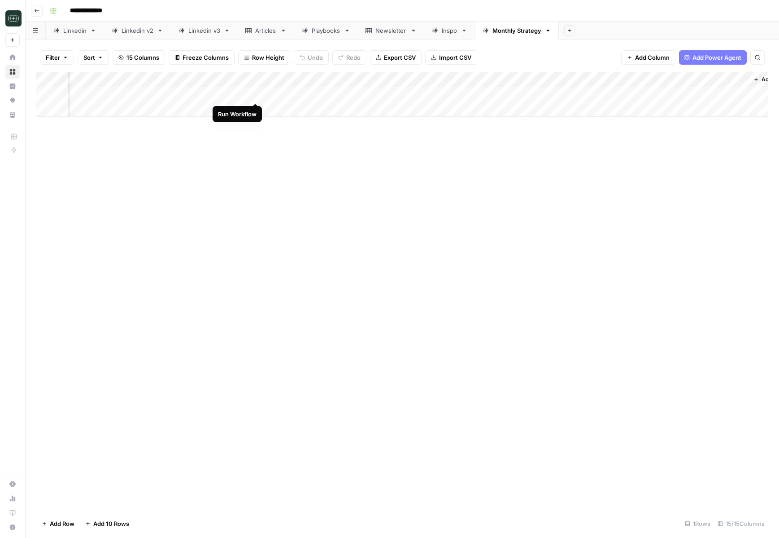
click at [256, 95] on div "Add Column" at bounding box center [402, 94] width 732 height 45
click at [218, 95] on div "Add Column" at bounding box center [402, 94] width 732 height 45
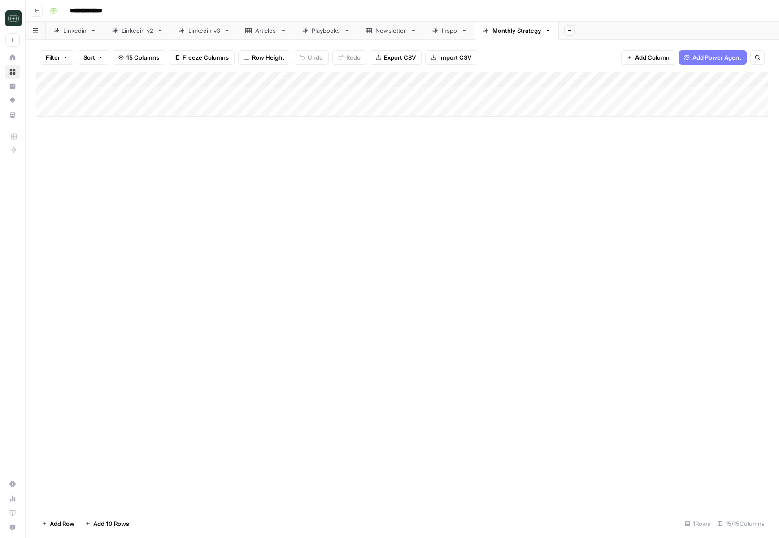
click at [376, 260] on div "Add Column" at bounding box center [402, 290] width 732 height 437
click at [34, 11] on button "Go back" at bounding box center [37, 11] width 12 height 12
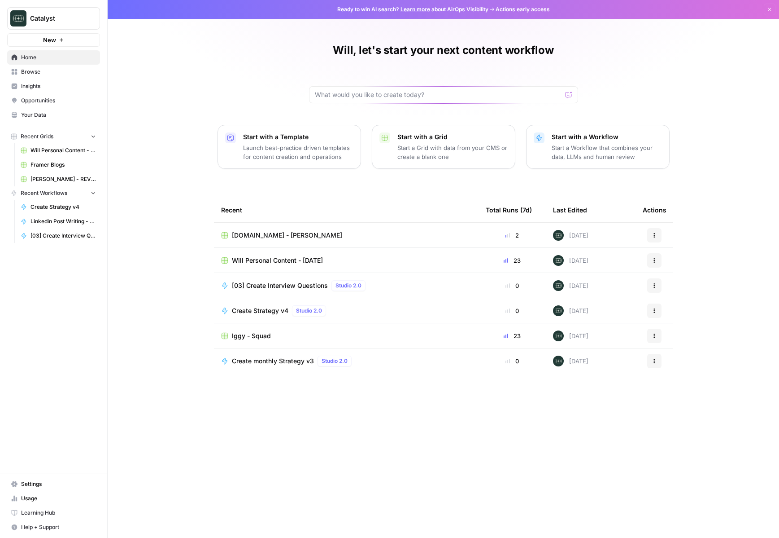
click at [62, 178] on span "Peter Roisman - REV Leasing" at bounding box center [64, 179] width 66 height 8
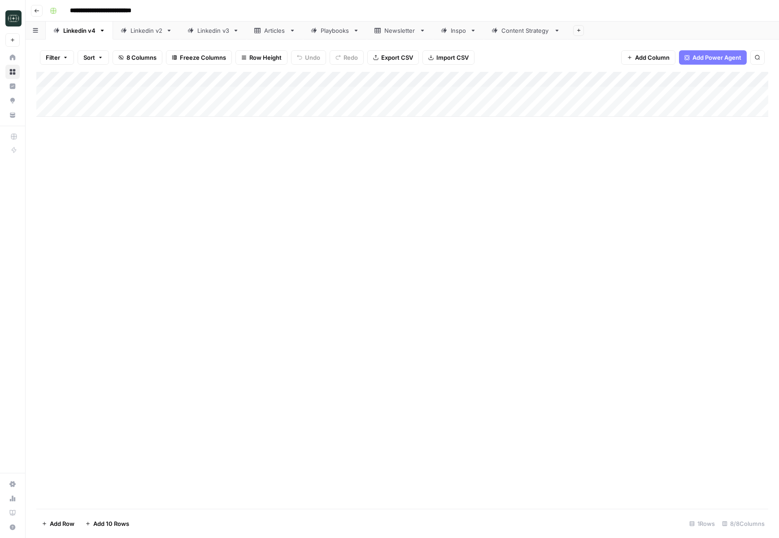
click at [509, 35] on link "Content Strategy" at bounding box center [526, 31] width 84 height 18
click at [632, 96] on div "Add Column" at bounding box center [402, 125] width 732 height 106
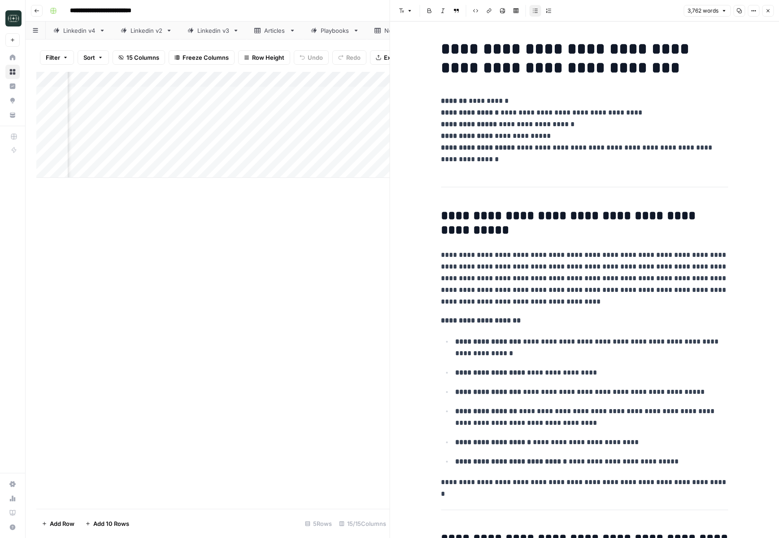
click at [617, 274] on p "**********" at bounding box center [584, 278] width 287 height 58
type input "newslettter"
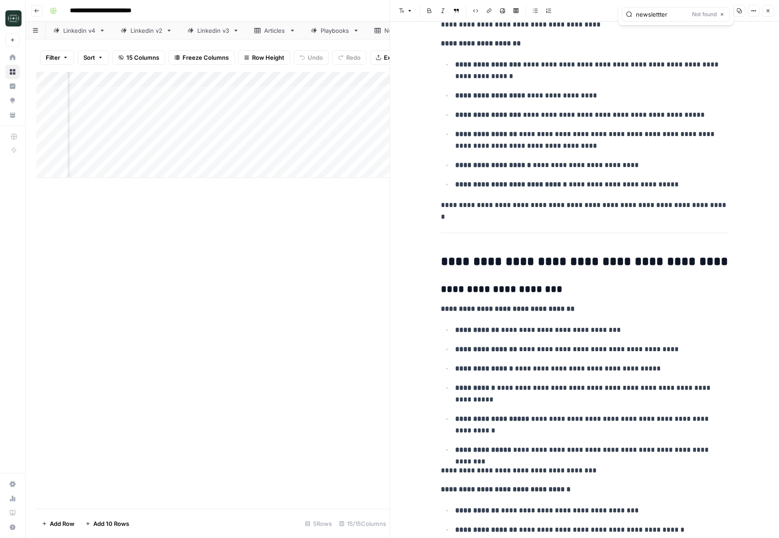
scroll to position [264, 0]
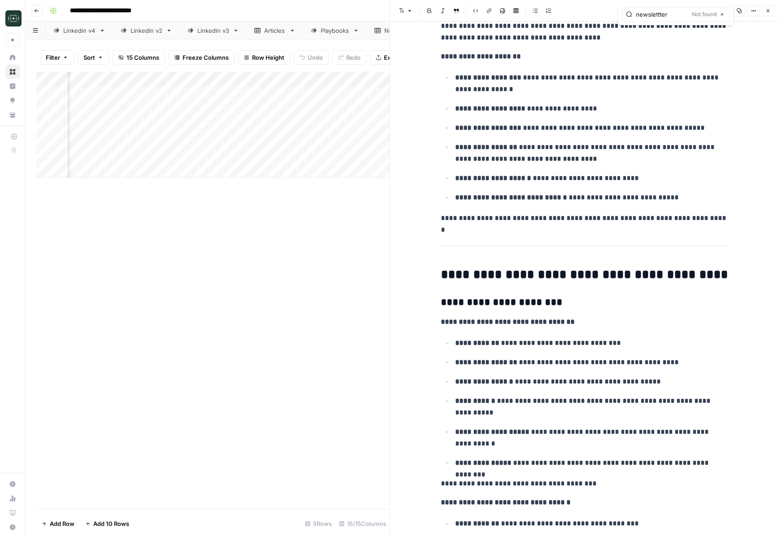
click at [619, 271] on h2 "**********" at bounding box center [584, 274] width 287 height 14
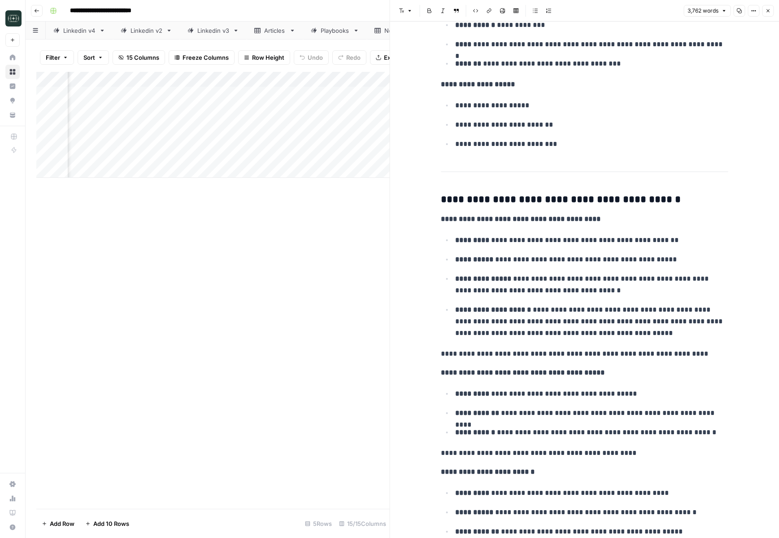
scroll to position [4325, 0]
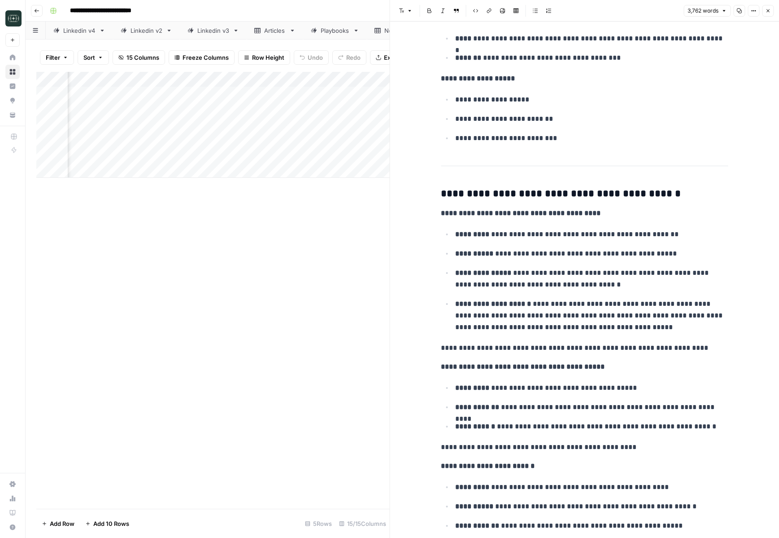
click at [770, 11] on icon "button" at bounding box center [768, 10] width 5 height 5
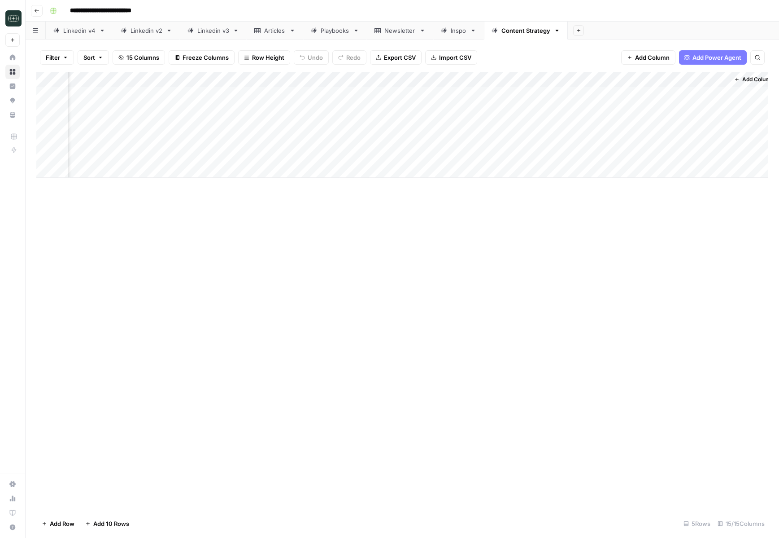
scroll to position [0, 618]
click at [546, 93] on div "Add Column" at bounding box center [402, 132] width 732 height 121
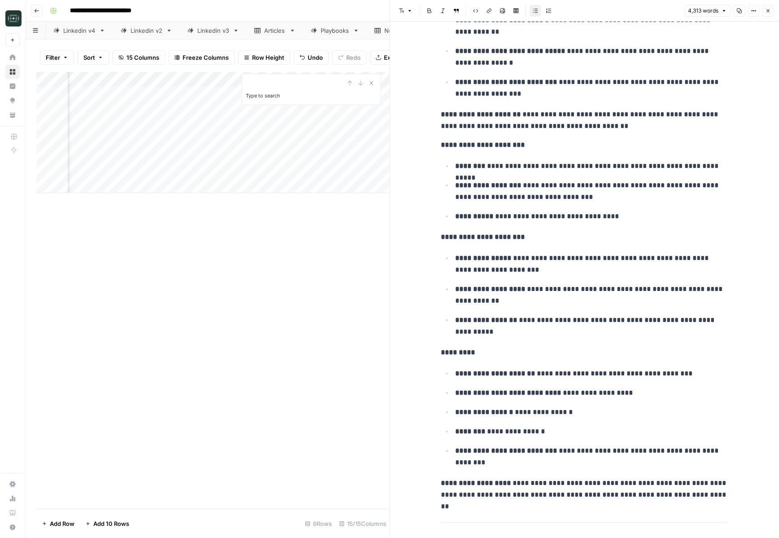
scroll to position [3012, 0]
type input "***"
type input "newsletter"
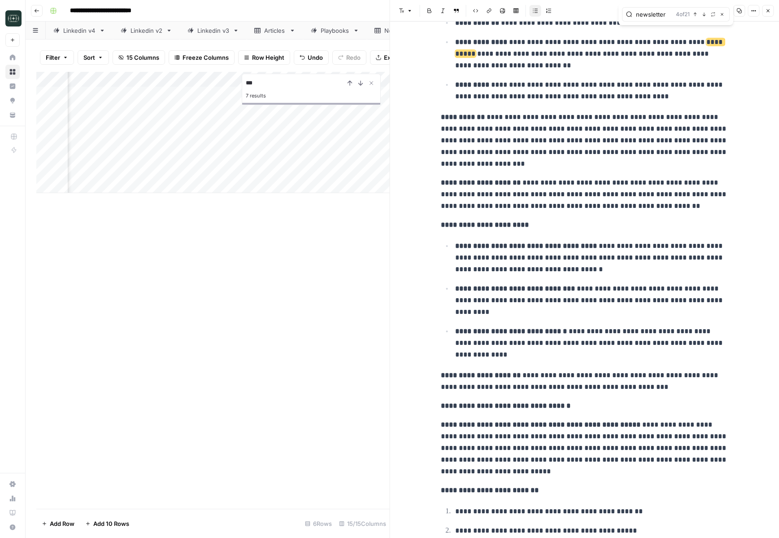
scroll to position [1610, 0]
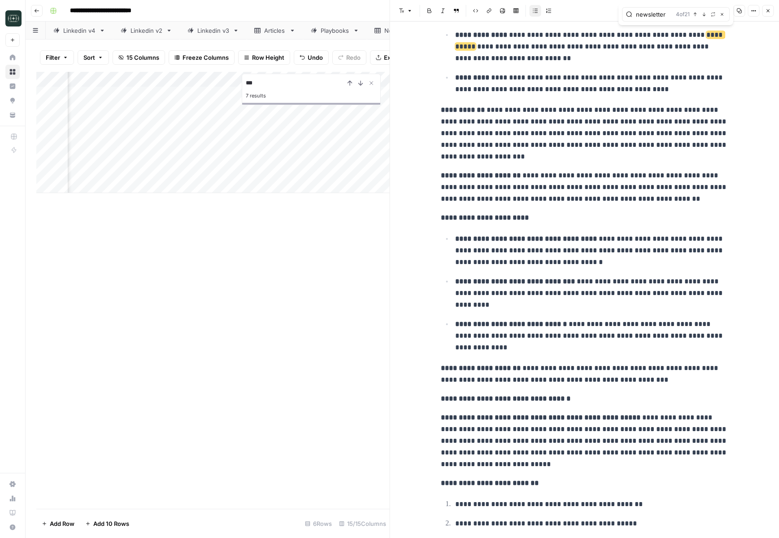
click at [565, 238] on strong "**********" at bounding box center [526, 238] width 142 height 7
click at [769, 13] on button "Close" at bounding box center [768, 11] width 12 height 12
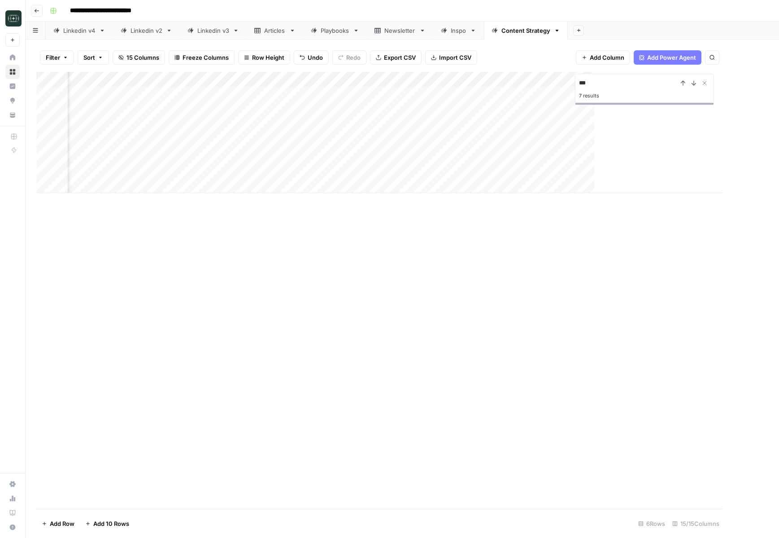
scroll to position [0, 608]
click at [752, 82] on icon "Close Search" at bounding box center [750, 82] width 7 height 7
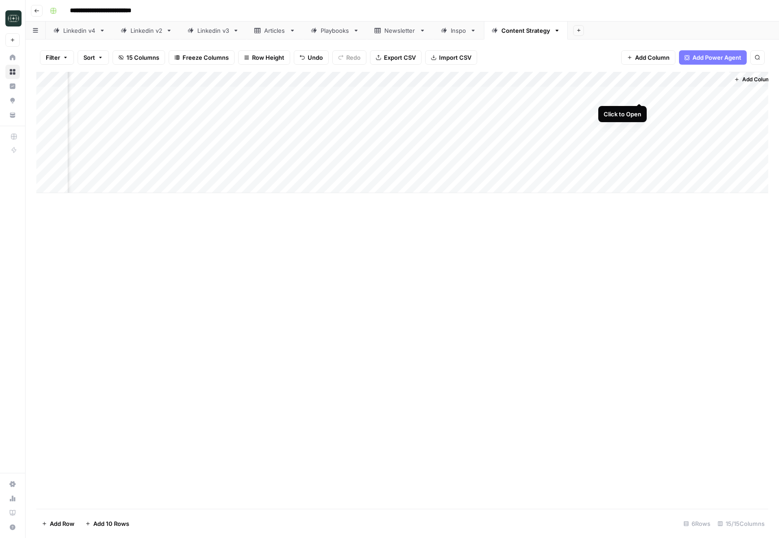
click at [639, 93] on div "Add Column" at bounding box center [402, 132] width 732 height 121
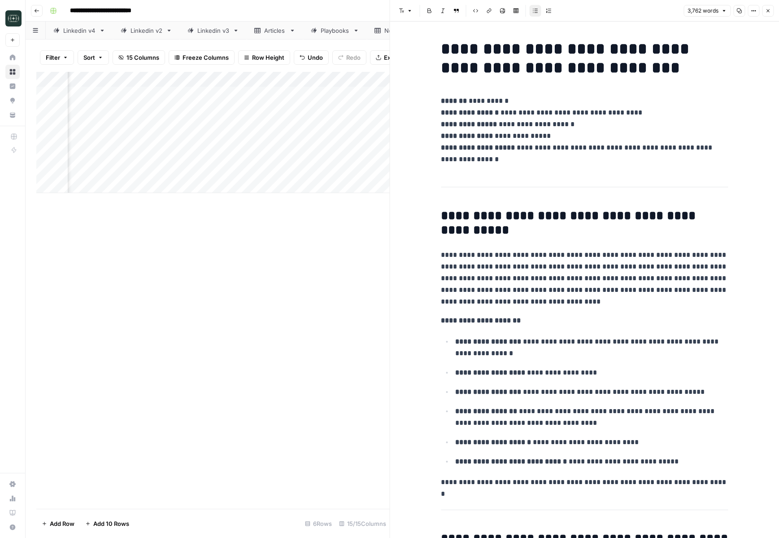
click at [600, 155] on p "**********" at bounding box center [584, 130] width 287 height 70
type input "newsletter"
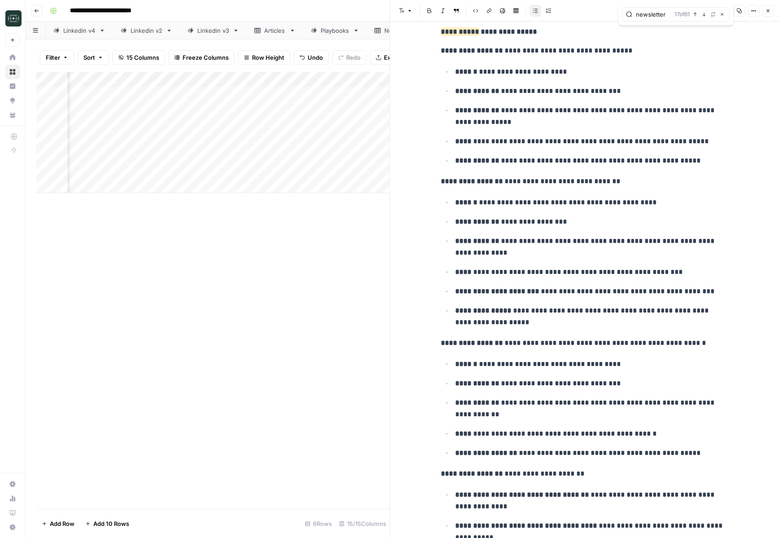
scroll to position [2547, 0]
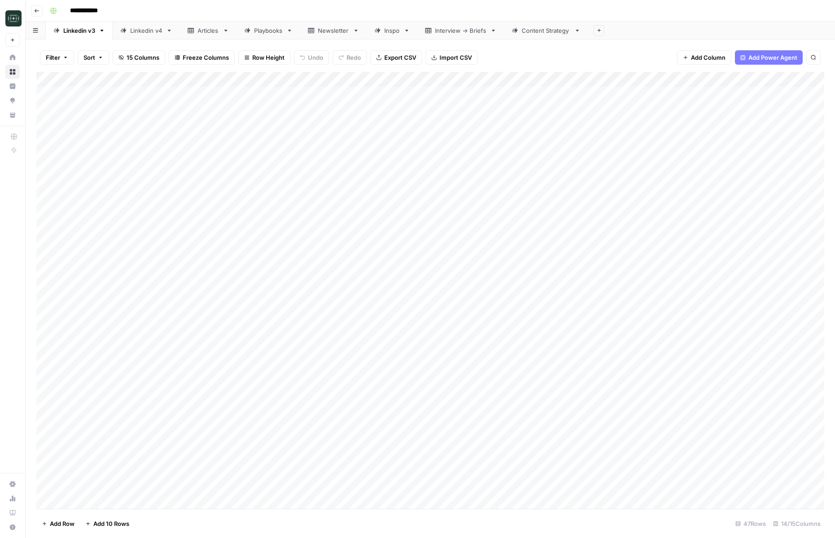
click at [144, 33] on div "Linkedin v4" at bounding box center [146, 30] width 32 height 9
type input "**********"
click at [555, 33] on div "Content Strategy" at bounding box center [545, 30] width 49 height 9
click at [478, 80] on div "Add Column" at bounding box center [430, 125] width 788 height 106
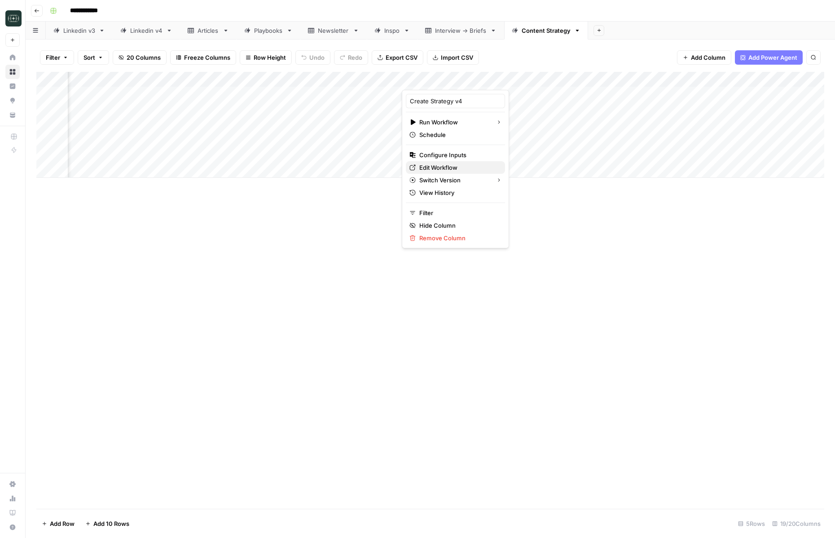
click at [441, 166] on span "Edit Workflow" at bounding box center [458, 167] width 79 height 9
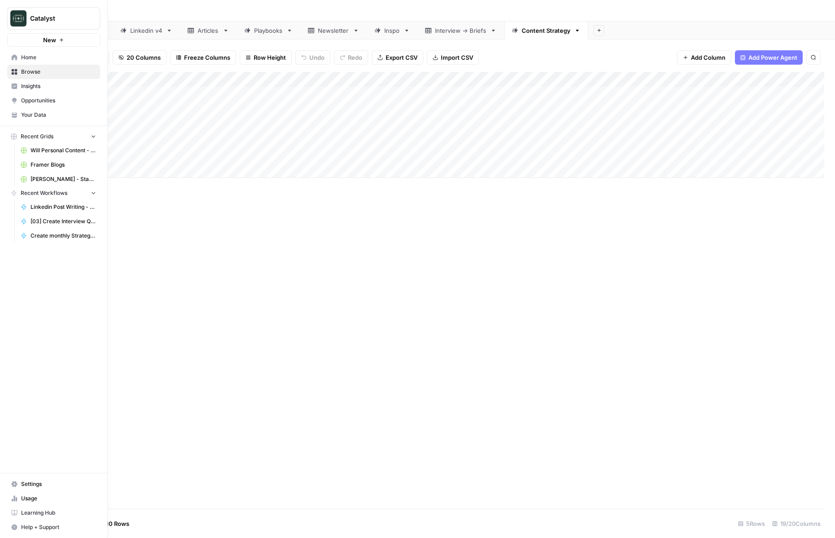
click at [12, 57] on icon at bounding box center [15, 57] width 6 height 6
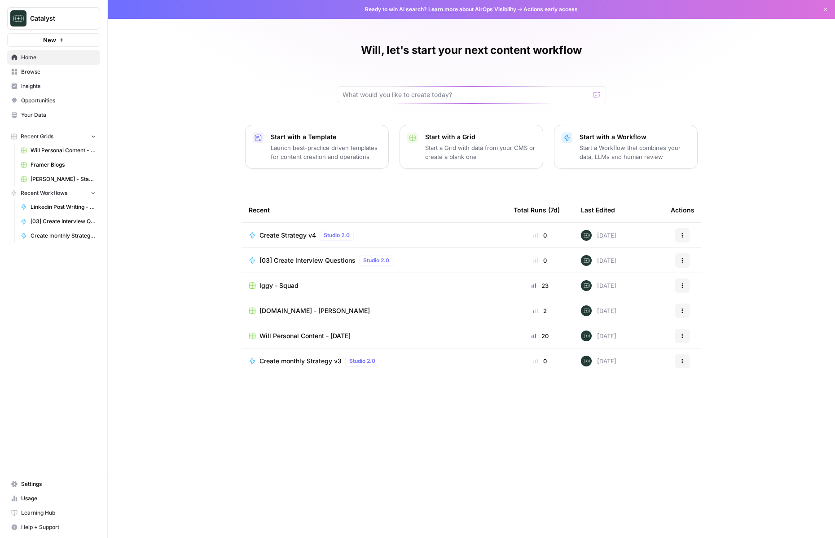
click at [33, 115] on span "Your Data" at bounding box center [58, 115] width 75 height 8
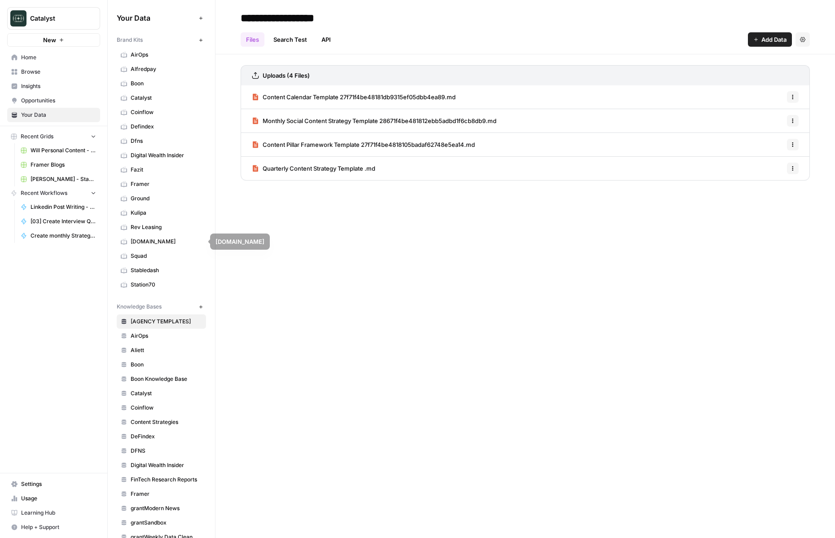
click at [163, 244] on span "[DOMAIN_NAME]" at bounding box center [166, 241] width 71 height 8
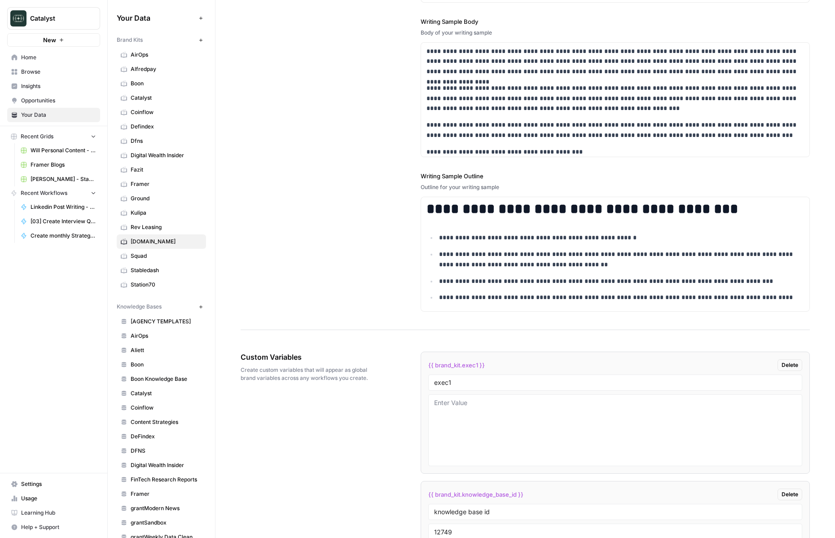
scroll to position [1207, 0]
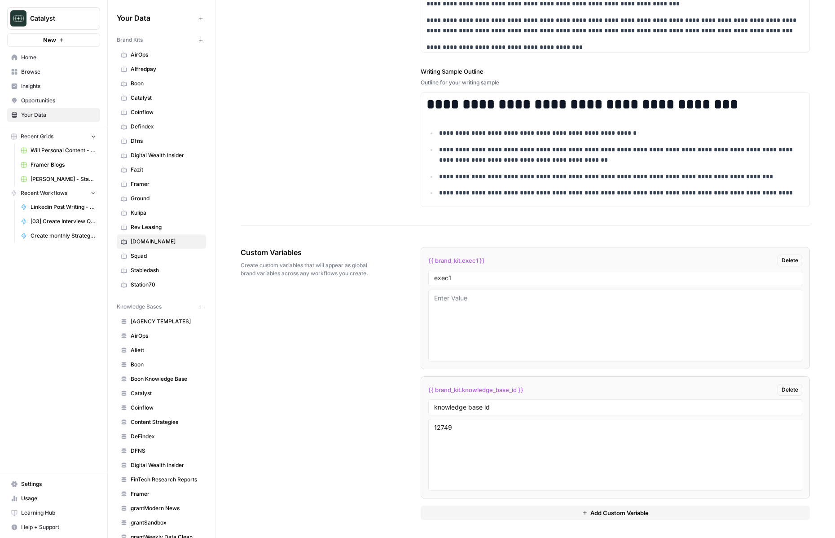
click at [456, 392] on span "{{ brand_kit.knowledge_base_id }}" at bounding box center [475, 389] width 95 height 9
copy div "{{ brand_kit.knowledge_base_id }} Delete"
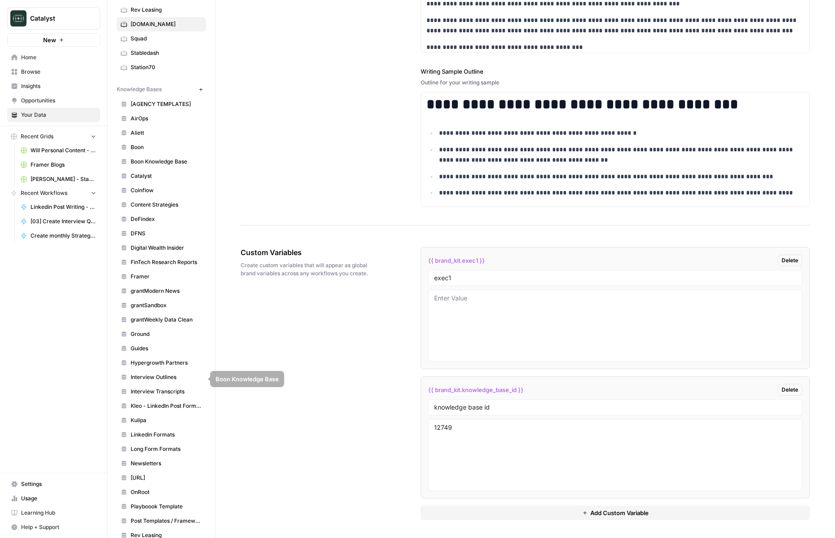
scroll to position [376, 0]
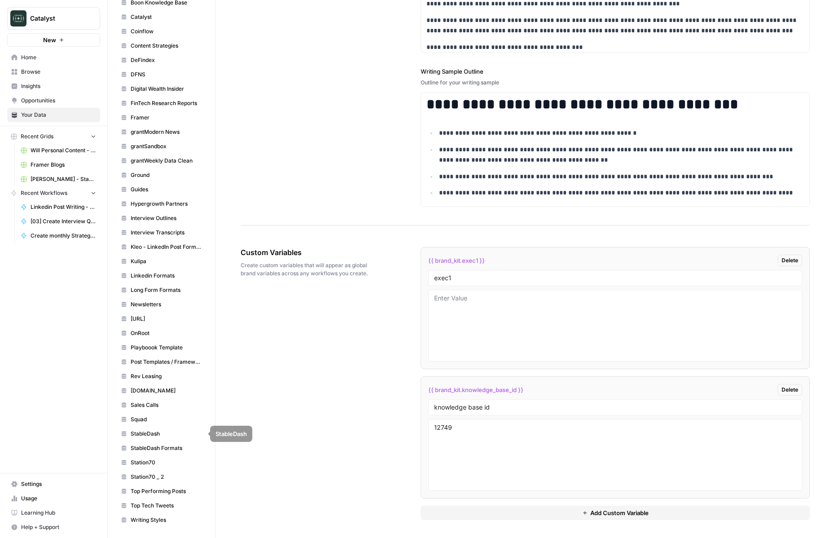
click at [149, 408] on span "Sales Calls" at bounding box center [166, 405] width 71 height 8
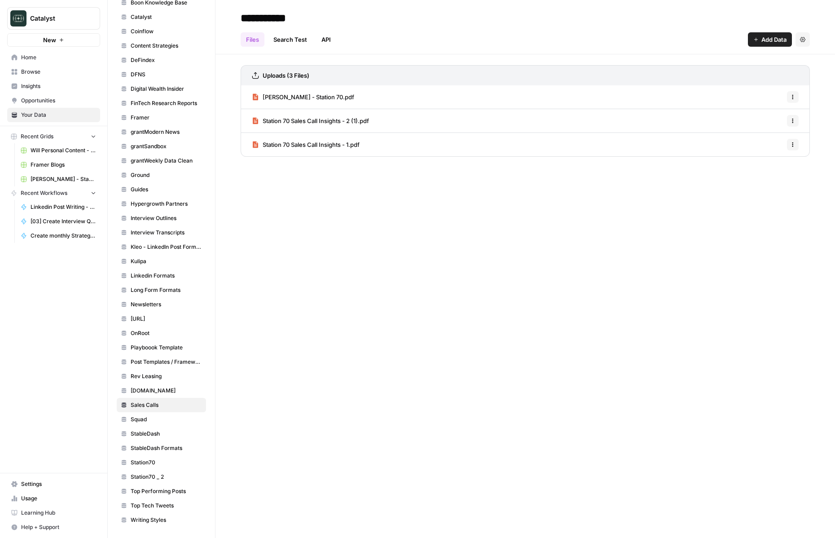
click at [169, 23] on link "Catalyst" at bounding box center [161, 17] width 89 height 14
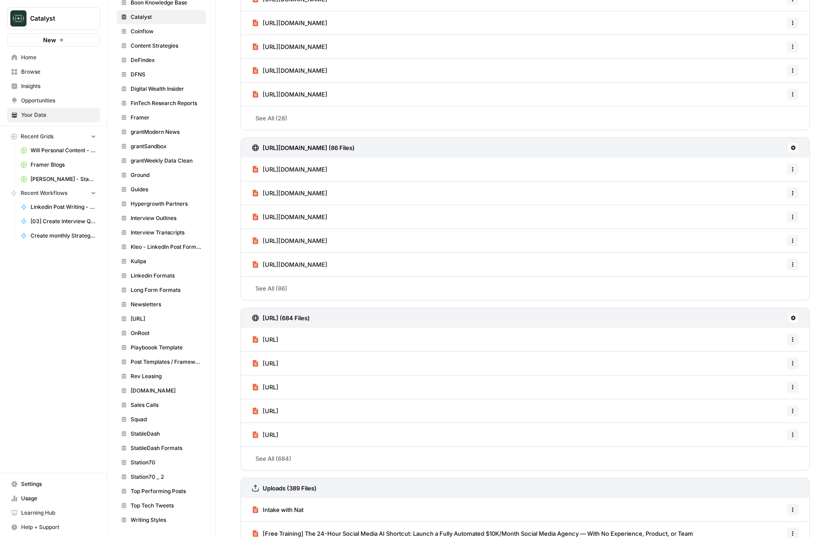
scroll to position [378, 0]
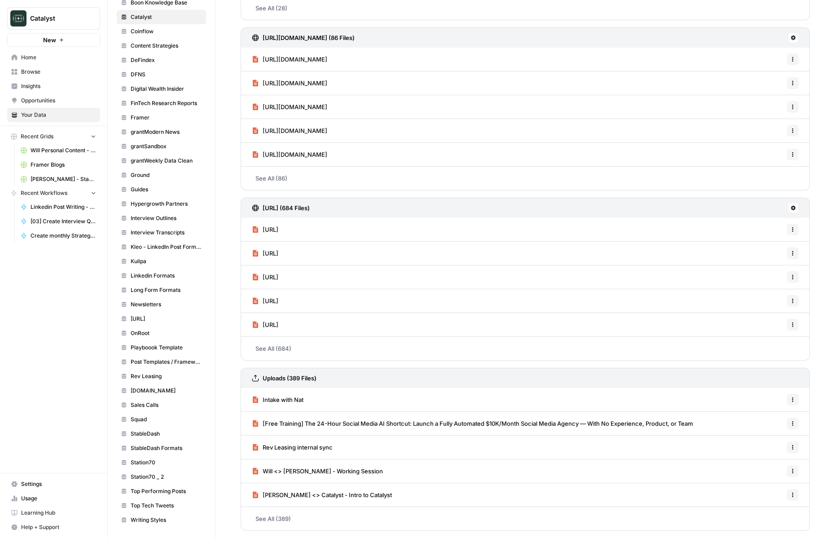
click at [33, 59] on span "Home" at bounding box center [58, 57] width 75 height 8
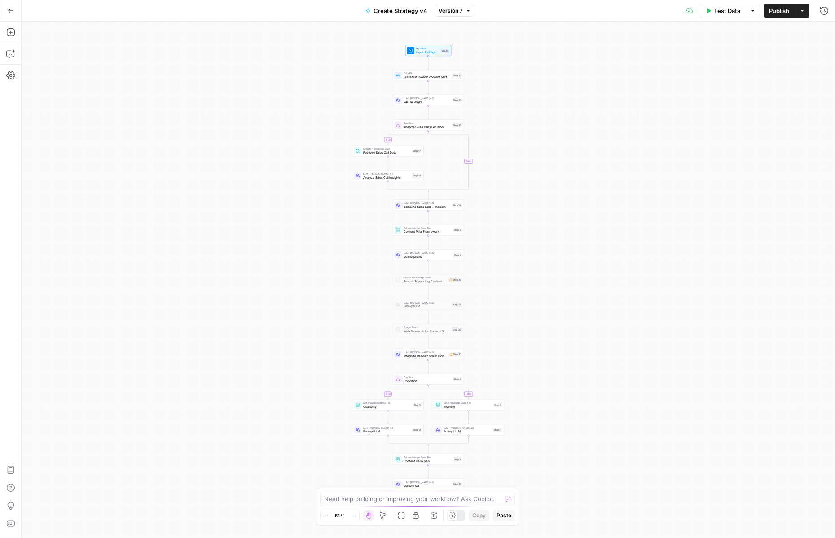
click at [517, 137] on div "true false true false Workflow Input Settings Inputs Call API Pull latest linke…" at bounding box center [428, 280] width 813 height 516
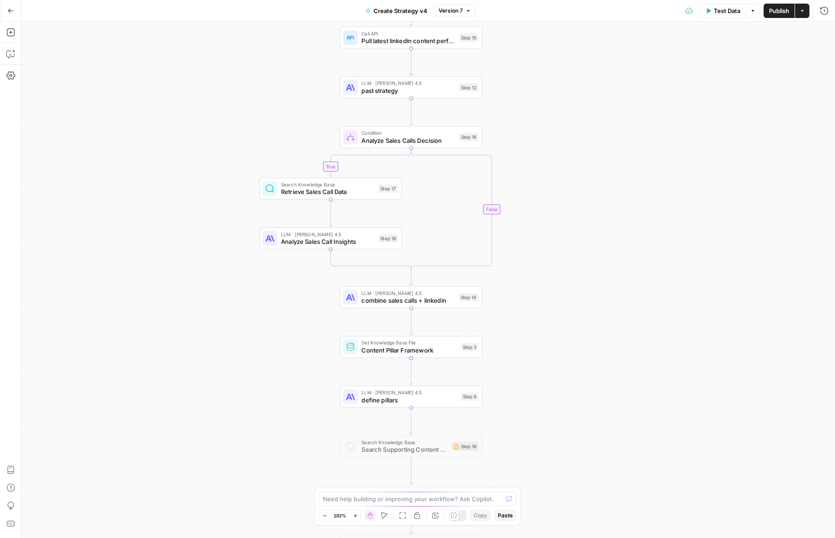
drag, startPoint x: 517, startPoint y: 137, endPoint x: 565, endPoint y: 163, distance: 53.6
click at [590, 163] on div "true false true false Workflow Input Settings Inputs Call API Pull latest linke…" at bounding box center [428, 280] width 813 height 516
click at [361, 191] on span "Retrieve Sales Call Data" at bounding box center [331, 192] width 94 height 9
type input "Squad"
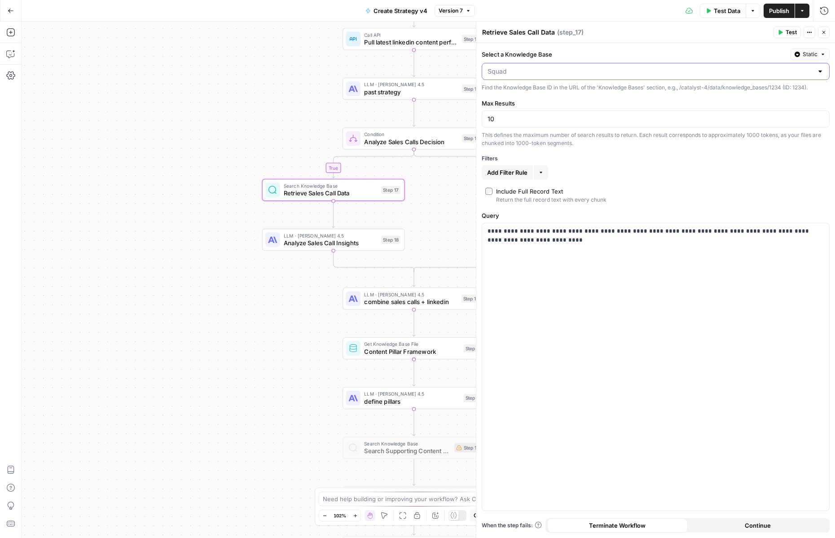
click at [543, 70] on input "Select a Knowledge Base" at bounding box center [649, 71] width 325 height 9
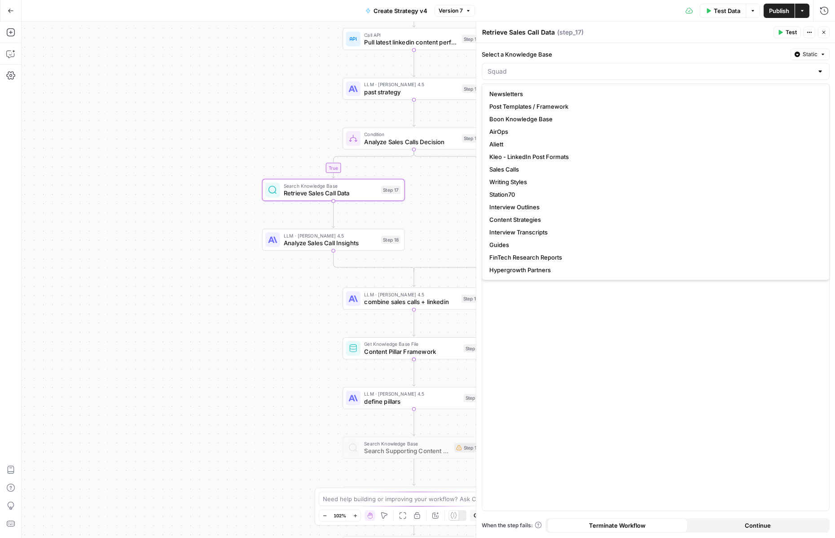
type input "Squad"
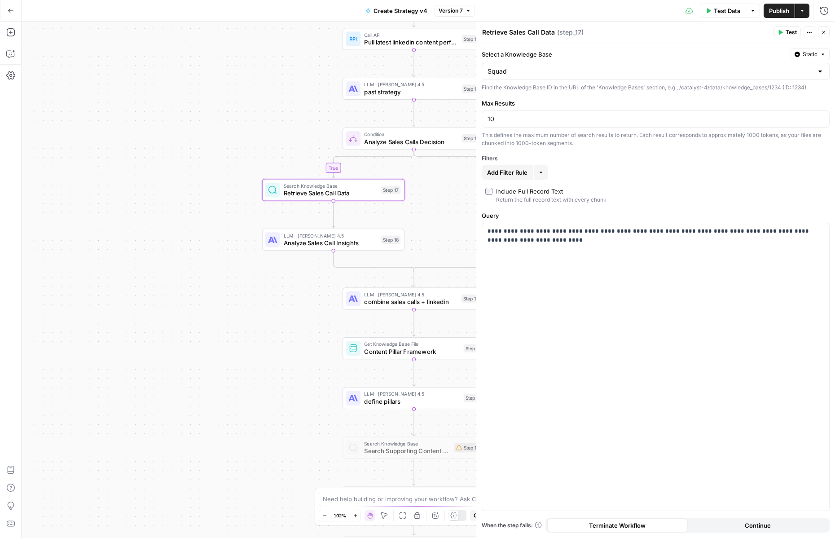
click at [556, 48] on div "**********" at bounding box center [655, 290] width 359 height 495
click at [814, 55] on span "Static" at bounding box center [809, 54] width 15 height 8
click at [784, 101] on div "Set value with Liquid" at bounding box center [789, 102] width 64 height 8
click at [625, 74] on p "*****" at bounding box center [655, 71] width 336 height 9
click at [625, 74] on p "*****" at bounding box center [648, 71] width 322 height 9
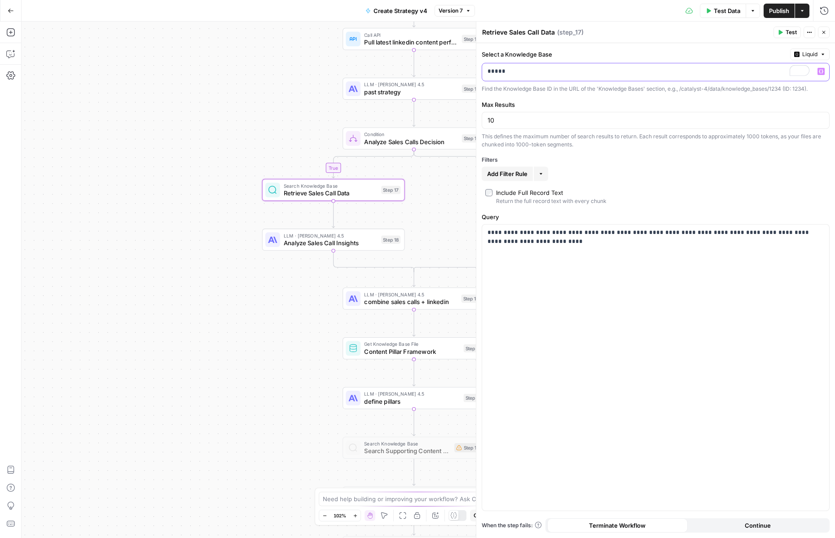
click at [625, 74] on p "*****" at bounding box center [648, 71] width 322 height 9
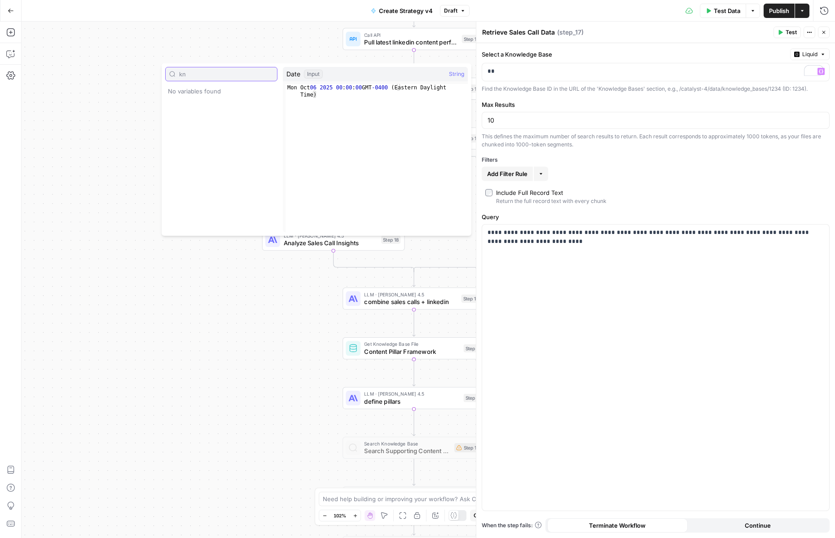
type input "k"
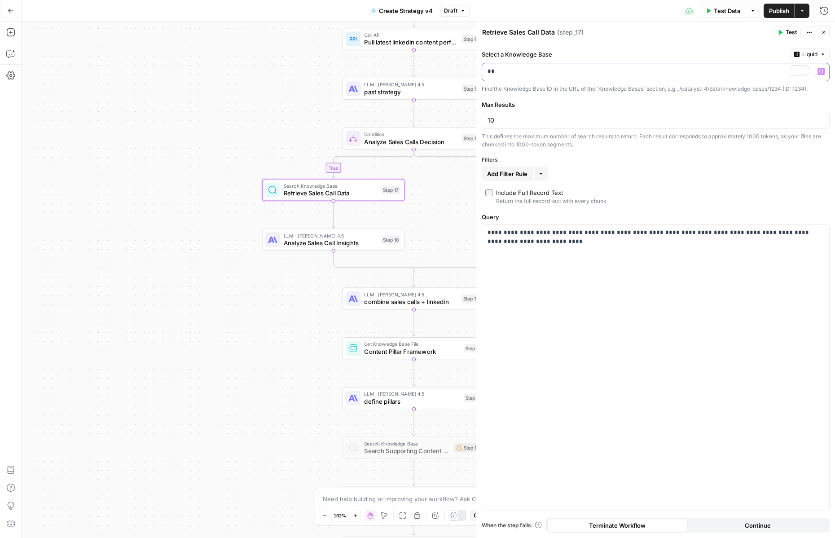
click at [740, 72] on p "**" at bounding box center [648, 71] width 322 height 9
click at [639, 46] on div "**********" at bounding box center [655, 290] width 359 height 495
click at [772, 10] on span "Publish" at bounding box center [779, 10] width 20 height 9
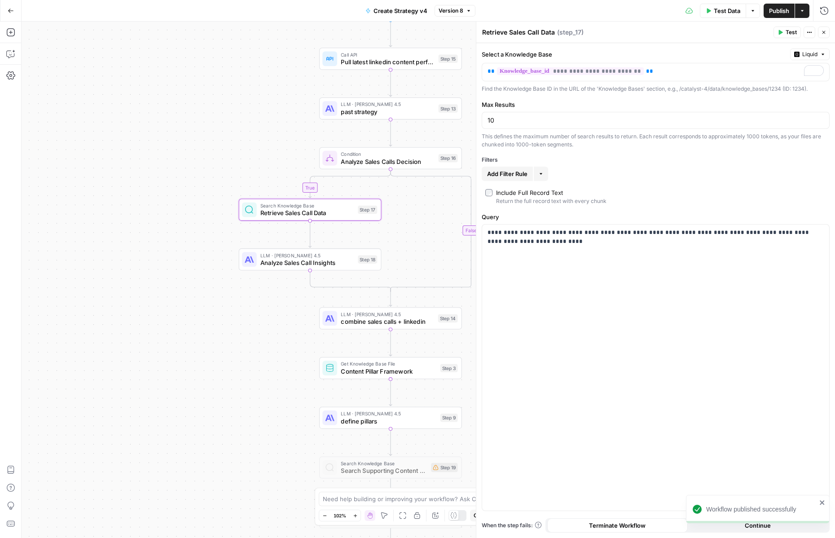
drag, startPoint x: 218, startPoint y: 121, endPoint x: 195, endPoint y: 141, distance: 30.6
click at [195, 141] on div "true true false false Workflow Input Settings Inputs Call API Pull latest linke…" at bounding box center [428, 280] width 813 height 516
click at [289, 262] on span "Analyze Sales Call Insights" at bounding box center [307, 262] width 94 height 9
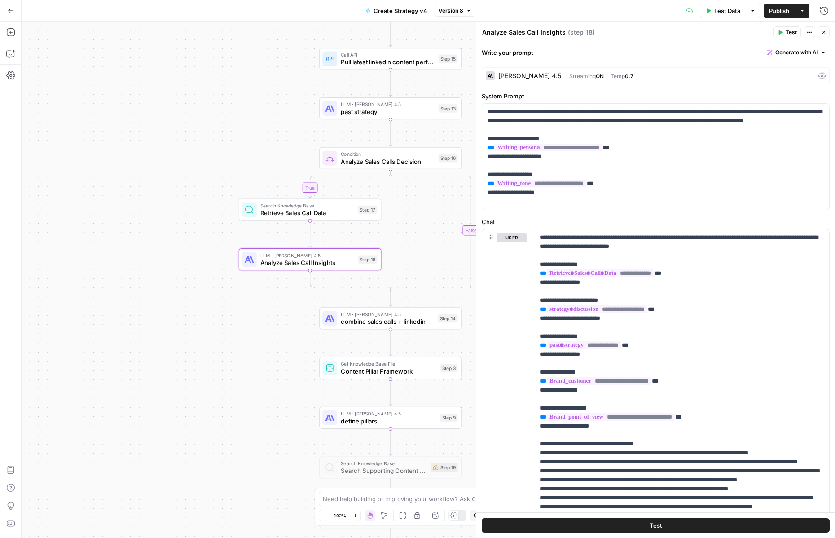
click at [13, 12] on icon "button" at bounding box center [11, 11] width 6 height 6
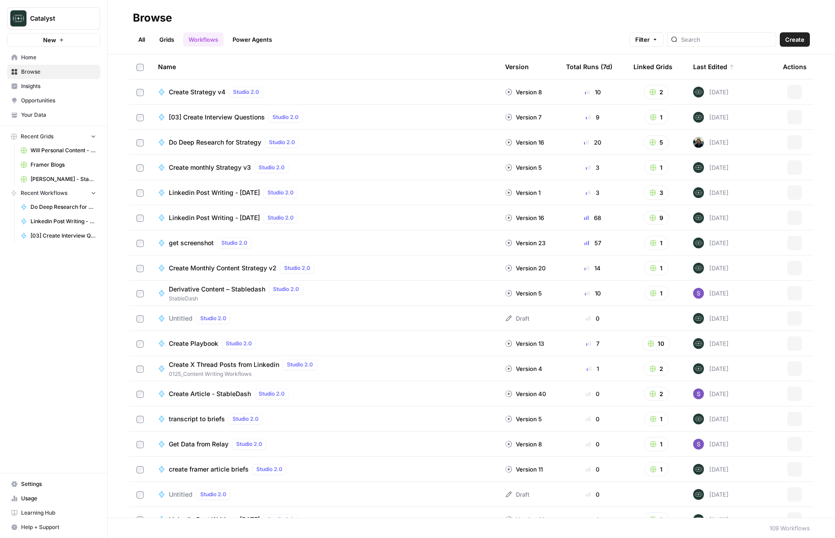
click at [43, 151] on span "Will Personal Content - [DATE]" at bounding box center [64, 150] width 66 height 8
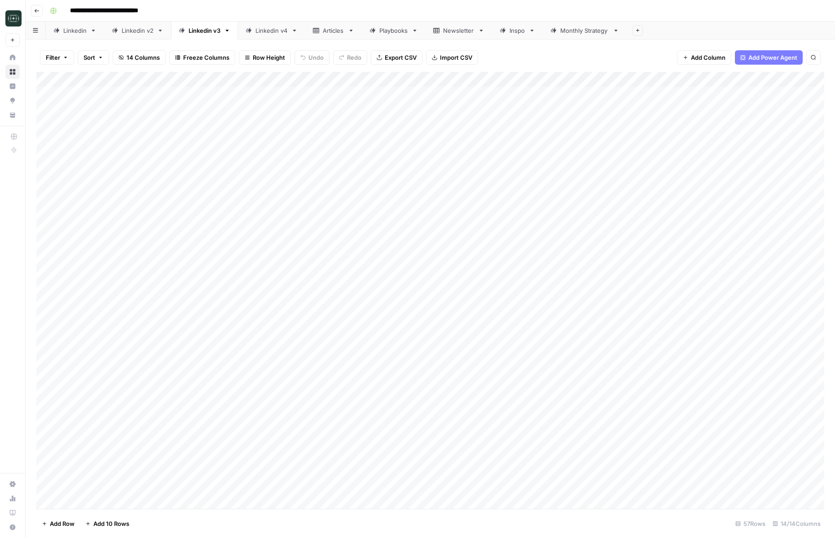
click at [590, 30] on div "Monthly Strategy" at bounding box center [584, 30] width 49 height 9
click at [364, 82] on div "Add Column" at bounding box center [430, 125] width 788 height 106
click at [364, 81] on div "Add Column" at bounding box center [430, 125] width 788 height 106
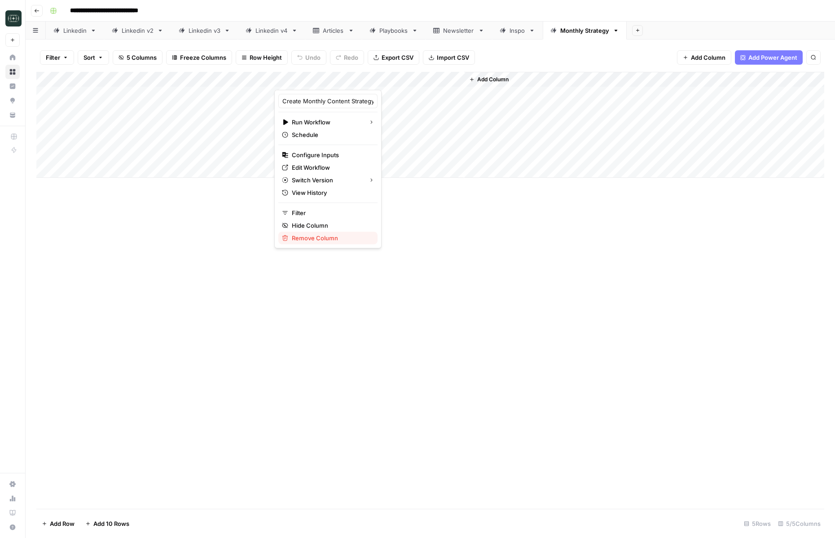
click at [315, 239] on span "Remove Column" at bounding box center [331, 237] width 79 height 9
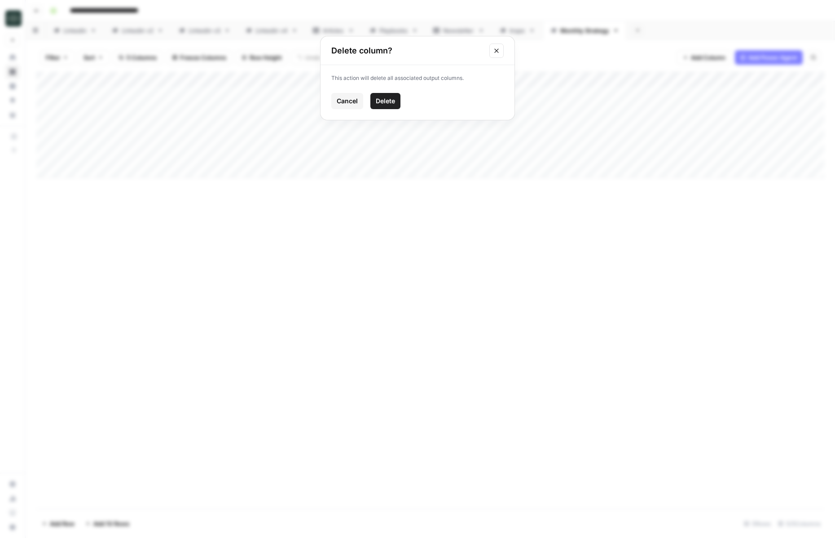
click at [390, 102] on span "Delete" at bounding box center [385, 100] width 19 height 9
click at [331, 80] on div "Add Column" at bounding box center [549, 125] width 549 height 106
click at [315, 80] on span "Add Column" at bounding box center [303, 79] width 31 height 8
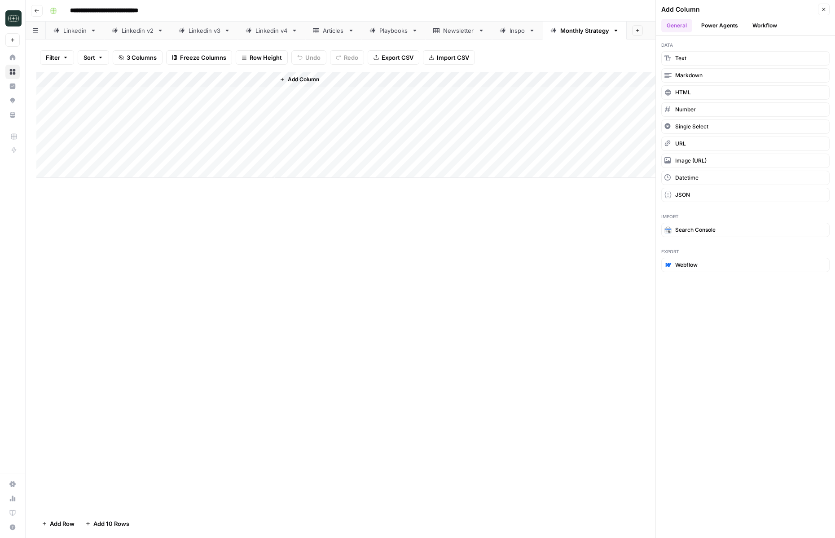
click at [769, 23] on button "Workflow" at bounding box center [764, 25] width 35 height 13
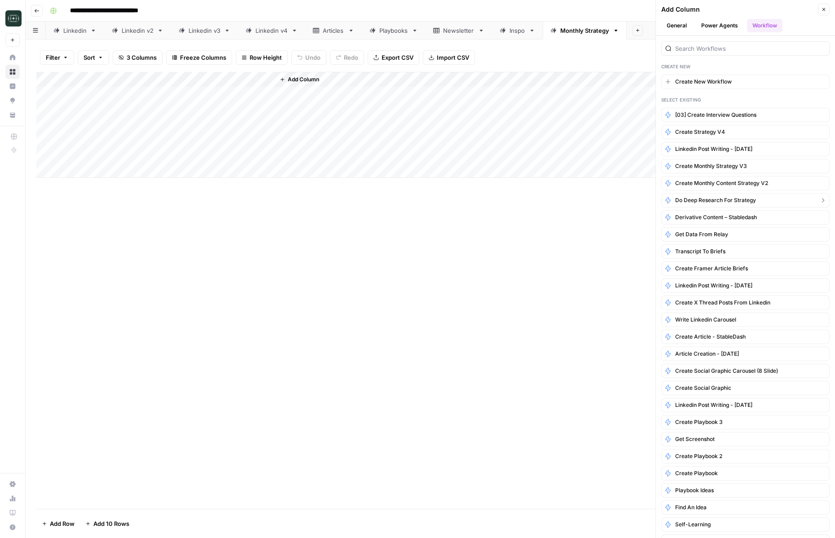
click at [721, 201] on span "Do Deep Research for Strategy" at bounding box center [715, 200] width 81 height 8
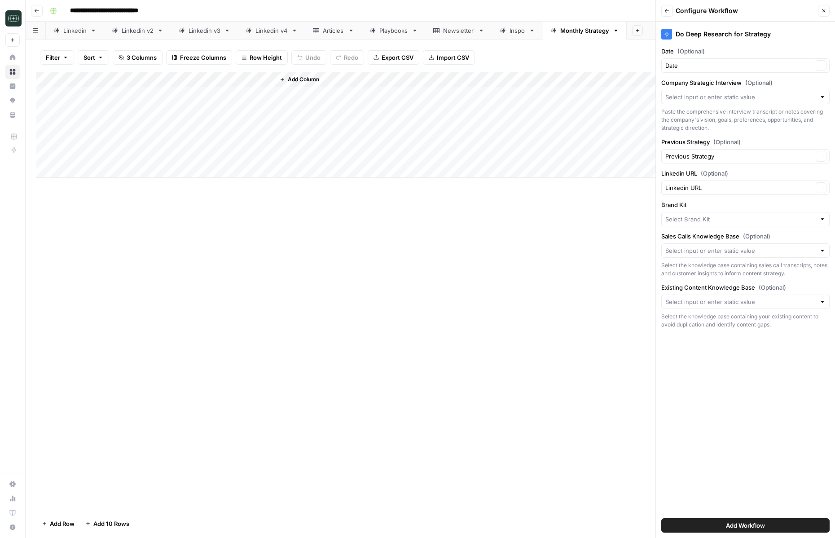
type input "Catalyst"
click at [724, 97] on input "Company Strategic Interview (Optional)" at bounding box center [740, 96] width 150 height 9
click at [705, 117] on span "Create New Column" at bounding box center [749, 118] width 140 height 9
type input "Create New Column"
click at [730, 249] on input "Sales Calls Knowledge Base (Optional)" at bounding box center [740, 250] width 150 height 9
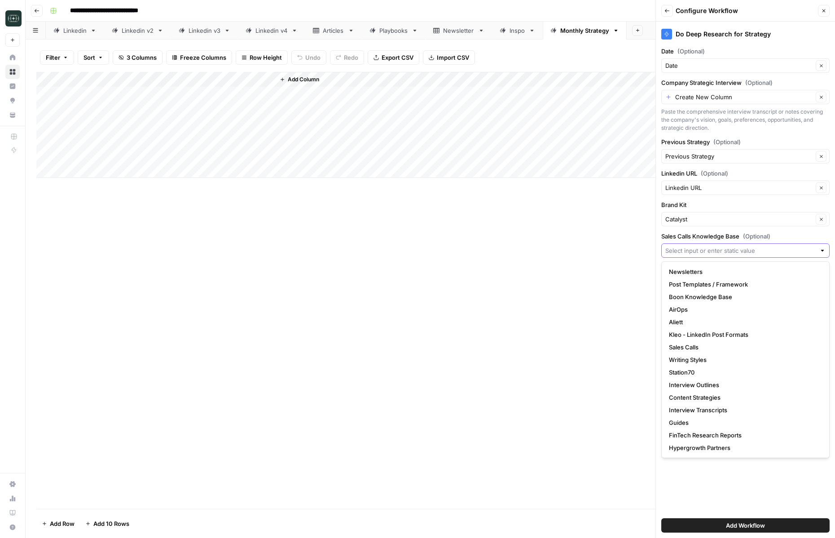
click at [730, 249] on input "Sales Calls Knowledge Base (Optional)" at bounding box center [740, 250] width 150 height 9
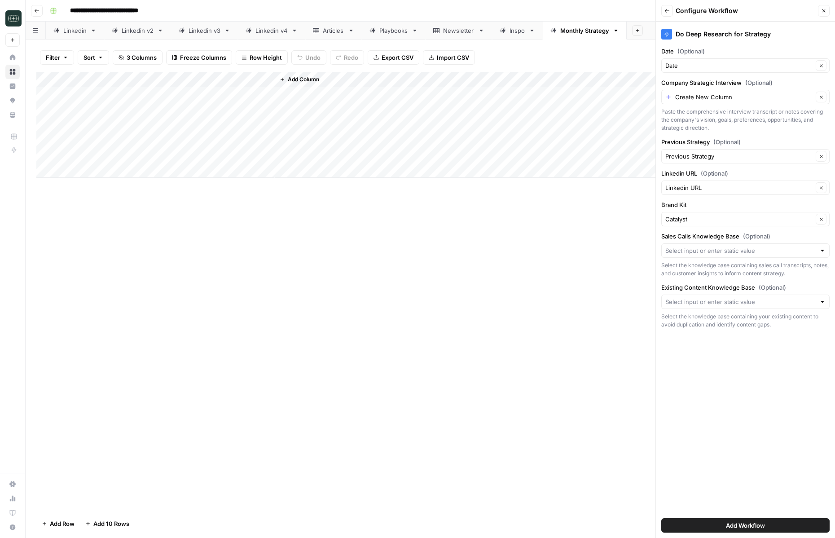
click at [742, 236] on label "Sales Calls Knowledge Base (Optional)" at bounding box center [745, 236] width 168 height 9
click at [742, 246] on input "Sales Calls Knowledge Base (Optional)" at bounding box center [740, 250] width 150 height 9
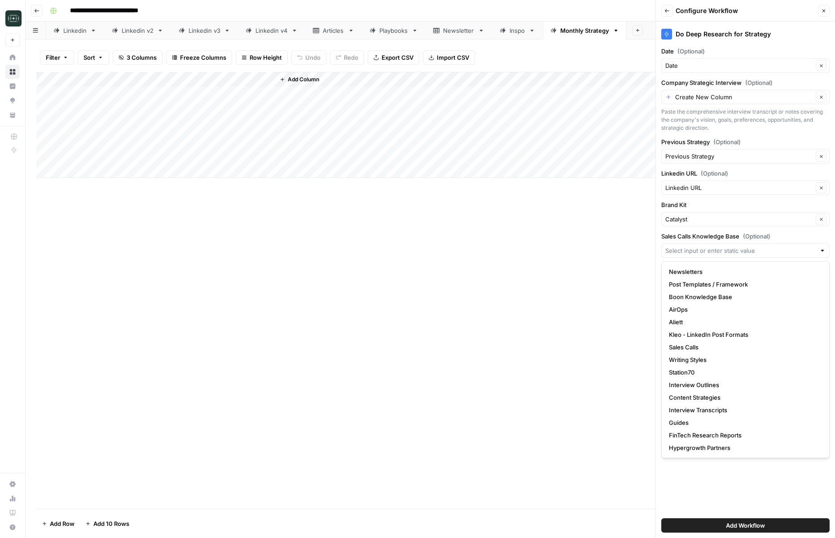
click at [766, 231] on div "Do Deep Research for Strategy Date (Optional) Date Clear Company Strategic Inte…" at bounding box center [745, 280] width 179 height 516
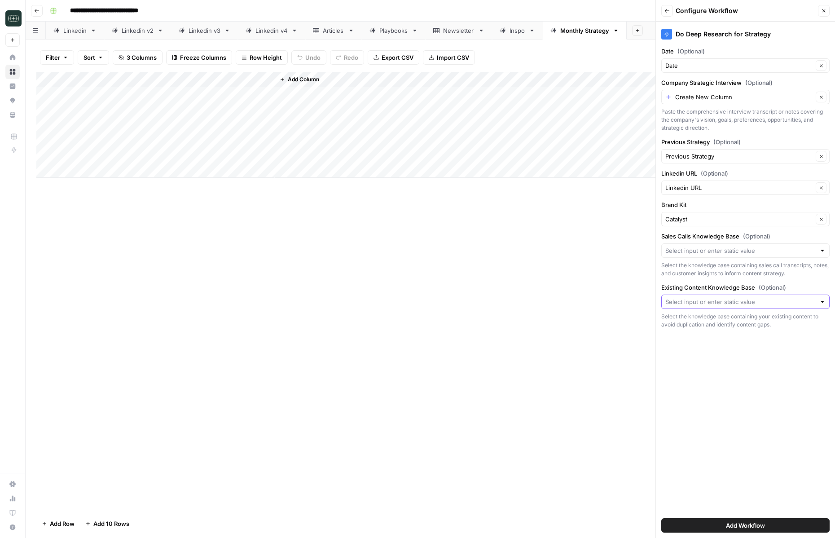
click at [743, 303] on input "Existing Content Knowledge Base (Optional)" at bounding box center [740, 301] width 150 height 9
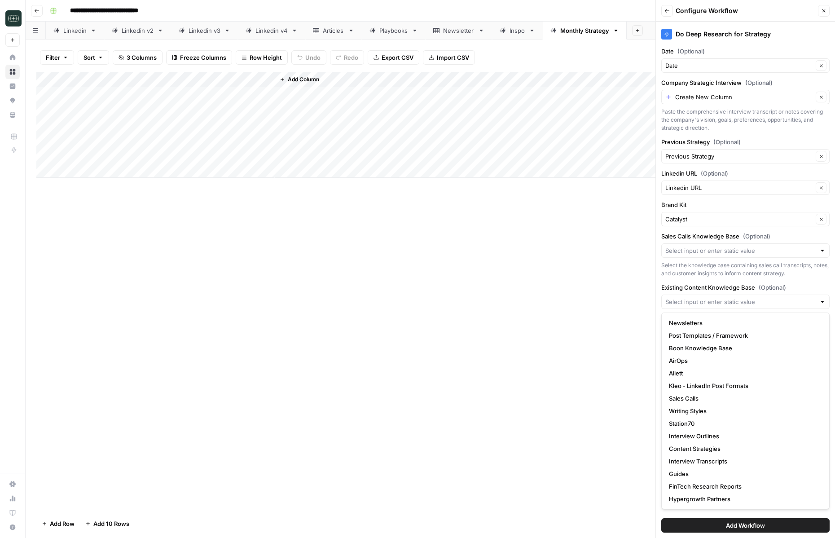
click at [750, 276] on div "Select the knowledge base containing sales call transcripts, notes, and custome…" at bounding box center [745, 269] width 168 height 16
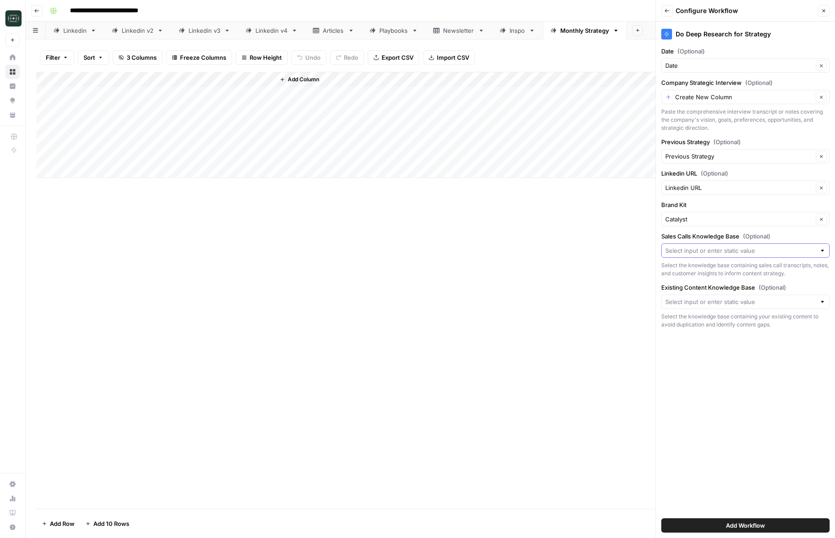
click at [755, 248] on input "Sales Calls Knowledge Base (Optional)" at bounding box center [740, 250] width 150 height 9
click at [720, 282] on span "Catalyst" at bounding box center [743, 284] width 149 height 9
type input "Catalyst"
click at [714, 303] on input "Existing Content Knowledge Base (Optional)" at bounding box center [740, 301] width 150 height 9
click at [705, 321] on span "Catalyst" at bounding box center [743, 322] width 149 height 9
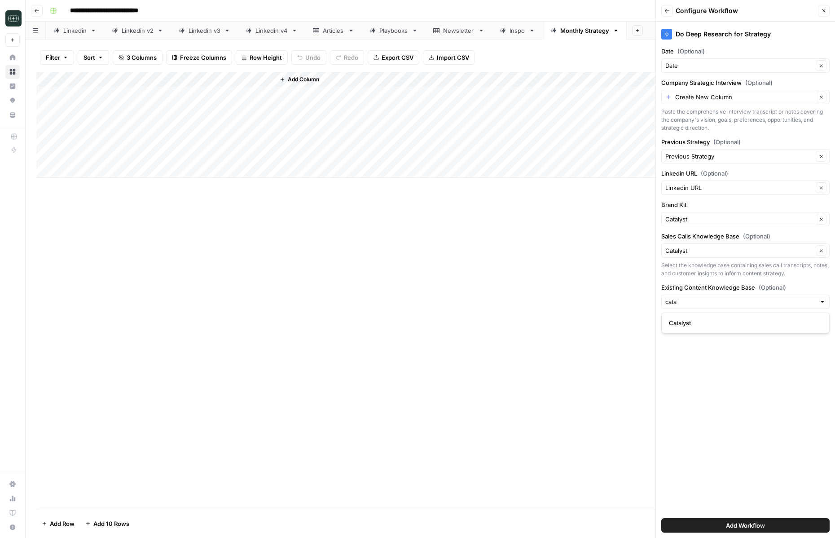
type input "Catalyst"
click at [709, 258] on div "Sales Calls Knowledge Base (Optional) Catalyst Clear Select the knowledge base …" at bounding box center [745, 255] width 168 height 46
click at [711, 250] on input "Sales Calls Knowledge Base (Optional)" at bounding box center [739, 250] width 148 height 9
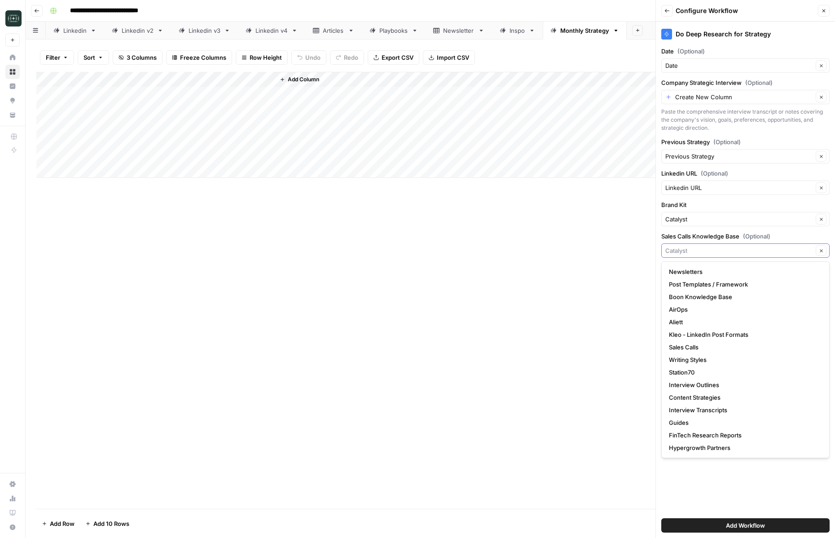
click at [711, 250] on input "Sales Calls Knowledge Base (Optional)" at bounding box center [739, 250] width 148 height 9
click at [701, 250] on input "Sales Calls Knowledge Base (Optional)" at bounding box center [739, 250] width 148 height 9
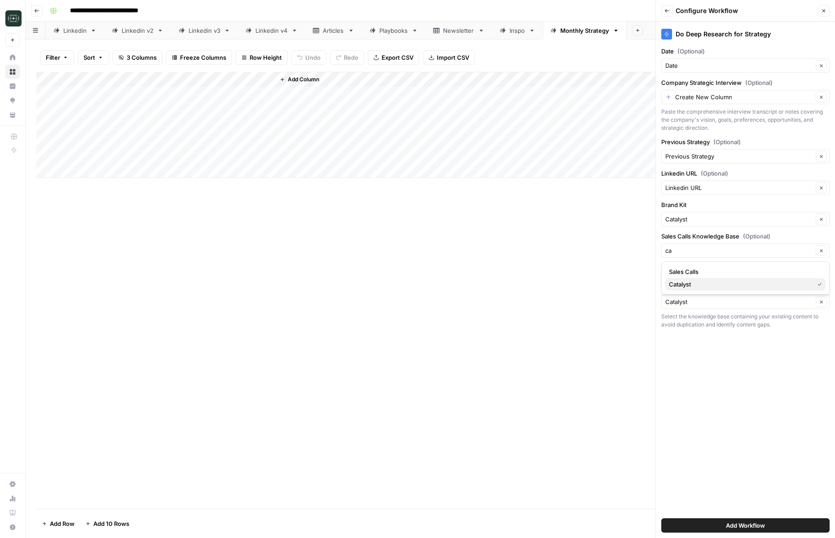
click at [693, 280] on span "Catalyst" at bounding box center [739, 284] width 141 height 9
type input "Catalyst"
click at [747, 442] on div "Do Deep Research for Strategy Date (Optional) Date Clear Company Strategic Inte…" at bounding box center [745, 280] width 179 height 516
click at [741, 528] on span "Add Workflow" at bounding box center [745, 525] width 39 height 9
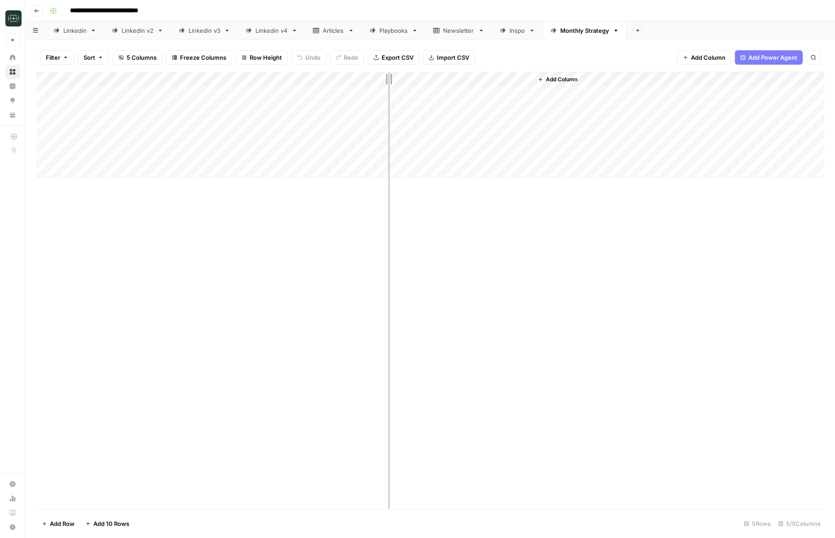
drag, startPoint x: 404, startPoint y: 80, endPoint x: 379, endPoint y: 81, distance: 25.1
click at [379, 81] on div "Add Column" at bounding box center [430, 125] width 788 height 106
click at [536, 79] on span "Add Column" at bounding box center [536, 79] width 31 height 8
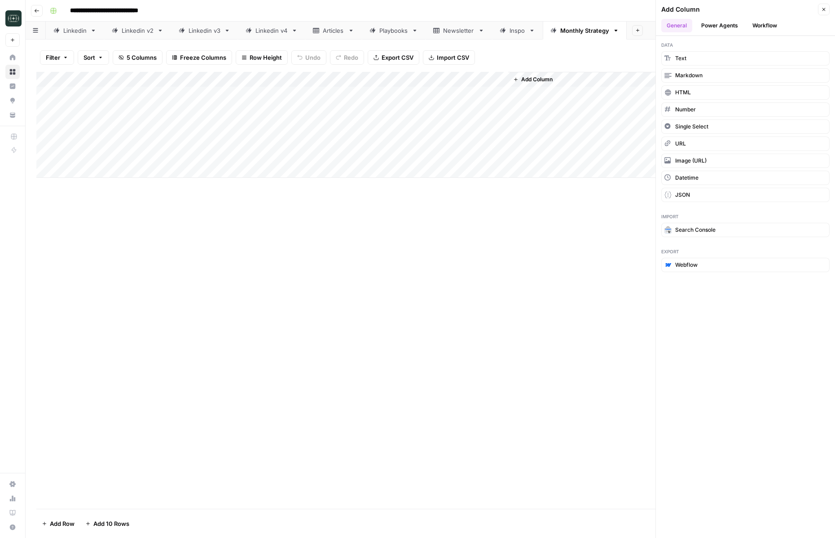
click at [768, 23] on button "Workflow" at bounding box center [764, 25] width 35 height 13
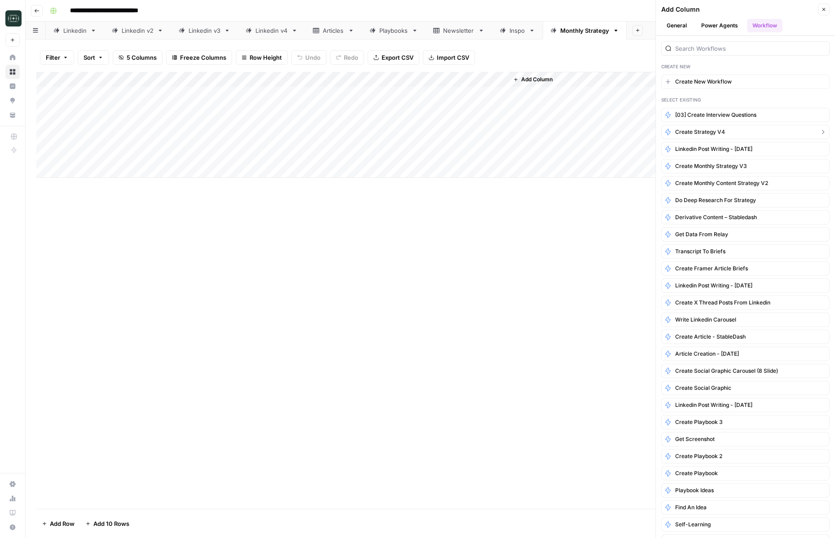
click at [728, 136] on button "Create Strategy v4" at bounding box center [745, 132] width 168 height 14
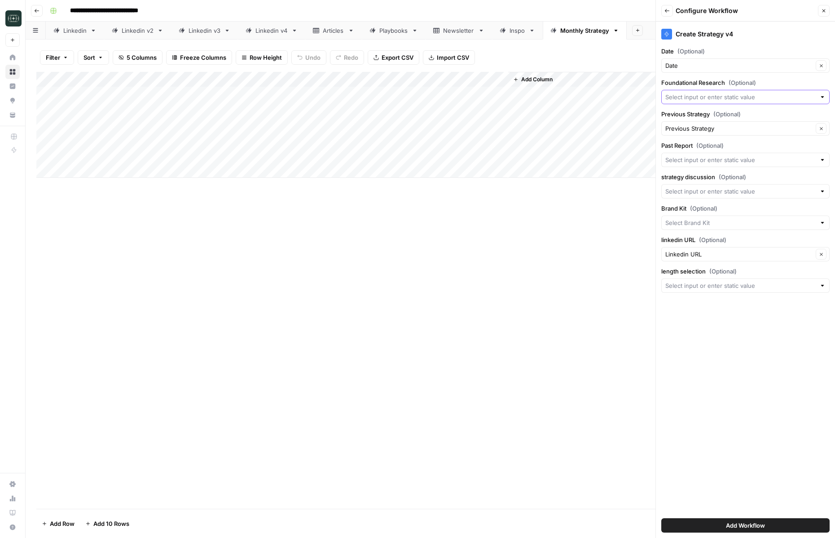
click at [744, 94] on input "Foundational Research (Optional)" at bounding box center [740, 96] width 150 height 9
click at [738, 121] on span "Create New Column" at bounding box center [749, 118] width 140 height 9
type input "Create New Column"
click at [743, 96] on input "Create New Column" at bounding box center [744, 96] width 138 height 9
click at [824, 100] on button "Clear" at bounding box center [820, 97] width 11 height 11
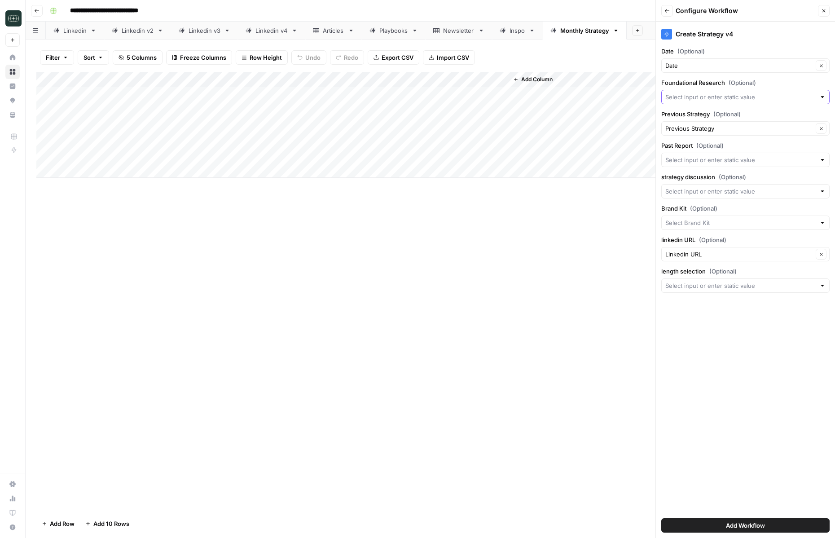
click at [758, 341] on div "Create Strategy v4 Date (Optional) Date Clear Foundational Research (Optional) …" at bounding box center [745, 280] width 179 height 516
click at [716, 163] on input "Past Report (Optional)" at bounding box center [740, 159] width 150 height 9
click at [716, 183] on span "Create New Column" at bounding box center [749, 180] width 140 height 9
type input "Create New Column"
click at [720, 193] on input "strategy discussion (Optional)" at bounding box center [740, 191] width 150 height 9
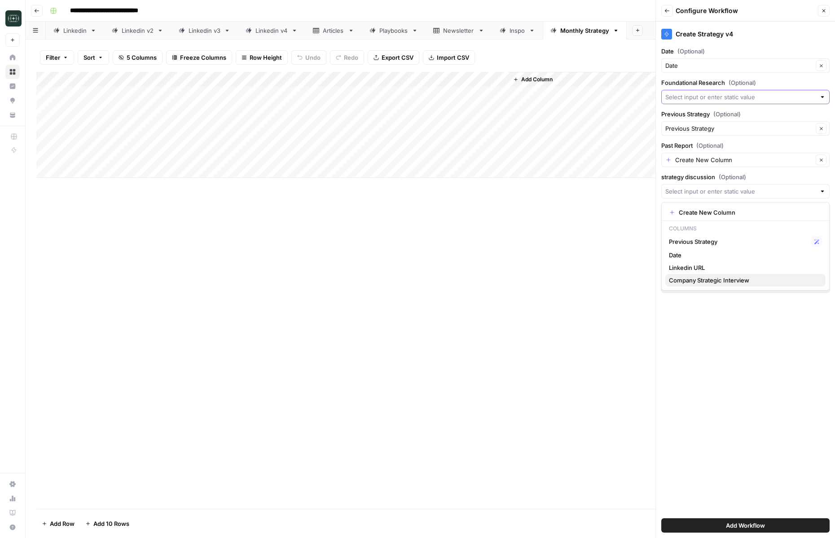
click at [712, 282] on span "Company Strategic Interview" at bounding box center [743, 280] width 149 height 9
type input "Company Strategic Interview"
click at [715, 224] on input "Brand Kit (Optional)" at bounding box center [740, 222] width 150 height 9
click at [701, 243] on span "Catalyst" at bounding box center [743, 243] width 149 height 9
type input "Catalyst"
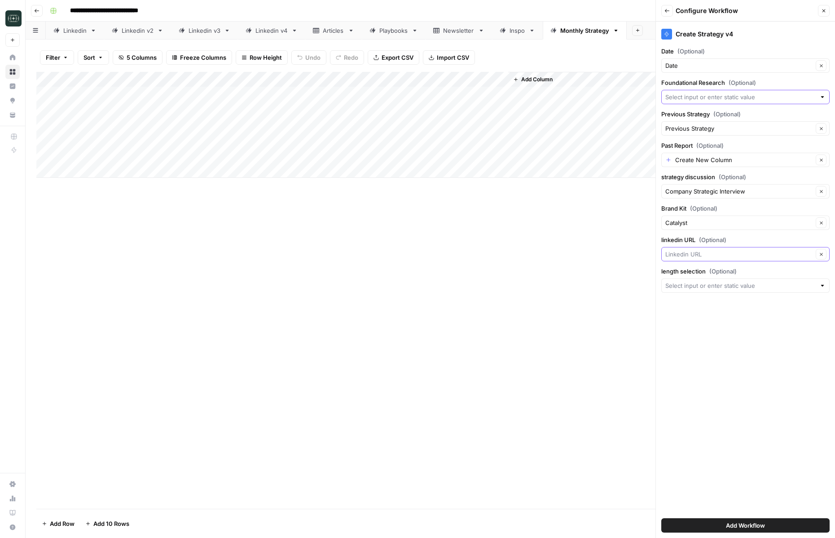
click at [701, 253] on input "linkedin URL (Optional)" at bounding box center [739, 254] width 148 height 9
click at [700, 306] on span "Linkedin URL" at bounding box center [734, 304] width 131 height 9
type input "Linkedin URL"
click at [709, 283] on input "length selection (Optional)" at bounding box center [740, 285] width 150 height 9
click at [708, 304] on span "Create New Column" at bounding box center [749, 306] width 140 height 9
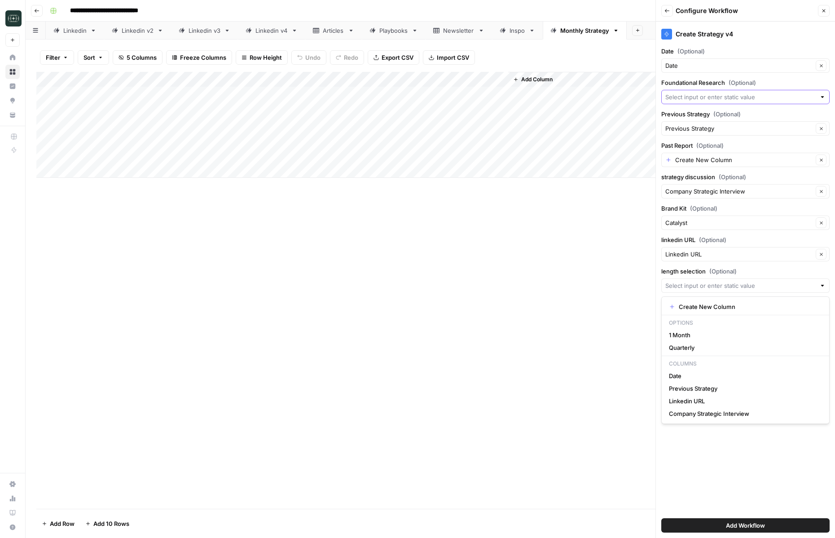
type input "Create New Column"
click at [723, 525] on button "Add Workflow" at bounding box center [745, 525] width 168 height 14
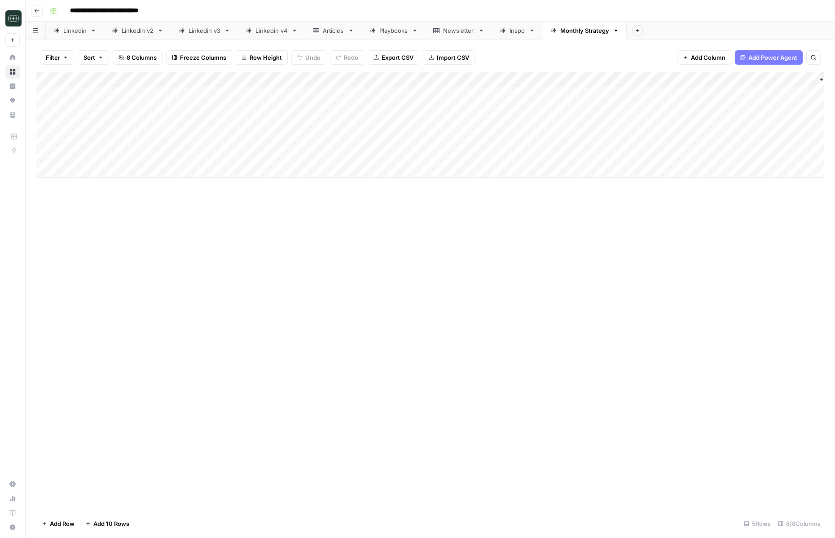
click at [466, 88] on div "Add Column" at bounding box center [430, 125] width 788 height 106
click at [528, 81] on div "Add Column" at bounding box center [430, 125] width 788 height 106
click at [538, 100] on input "Output" at bounding box center [561, 100] width 91 height 9
type input "Foundational Research"
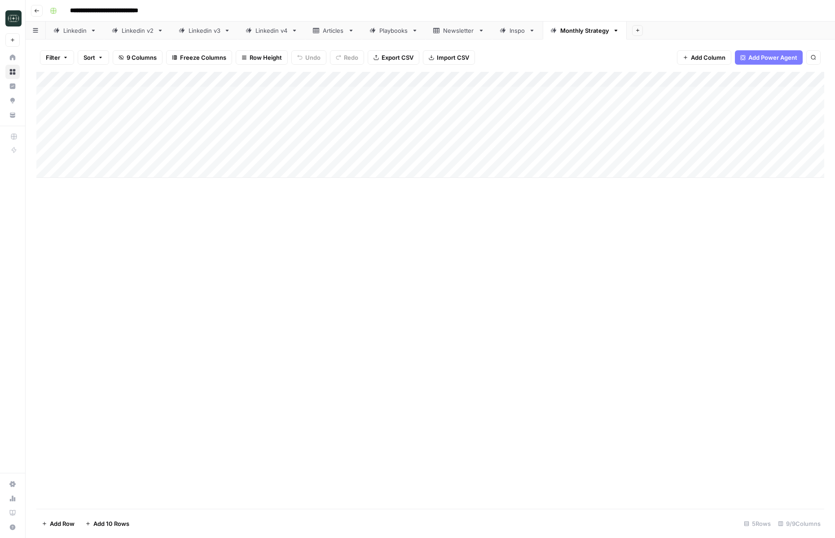
click at [661, 306] on div "Add Column" at bounding box center [430, 290] width 788 height 437
click at [647, 96] on div "Add Column" at bounding box center [430, 125] width 788 height 106
click at [626, 145] on button "Quarterly" at bounding box center [627, 145] width 33 height 11
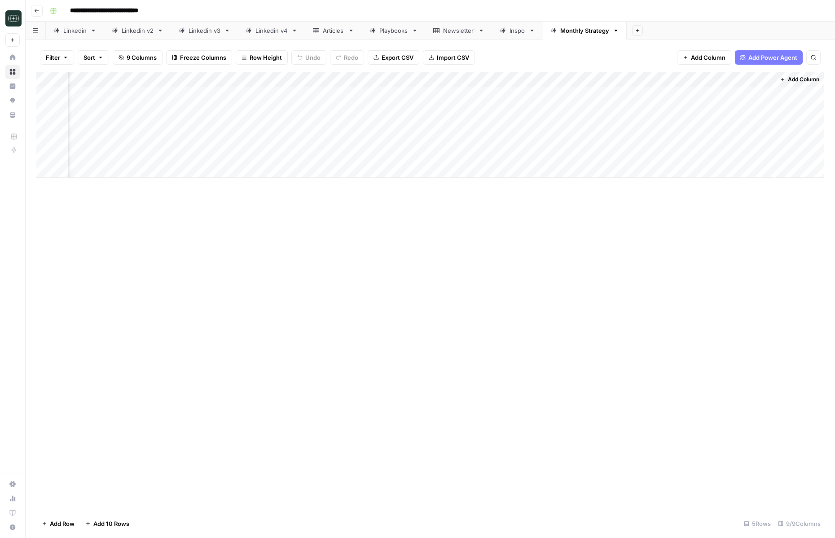
click at [728, 94] on div "Add Column" at bounding box center [430, 125] width 788 height 106
click at [767, 90] on div "Add Column" at bounding box center [430, 125] width 788 height 106
click at [756, 80] on div "Add Column" at bounding box center [430, 125] width 788 height 106
click at [738, 147] on div "Create Strategy v4 Run Workflow Schedule Configure Inputs Edit Workflow Switch …" at bounding box center [731, 169] width 107 height 158
click at [736, 150] on span "Configure Inputs" at bounding box center [735, 154] width 79 height 9
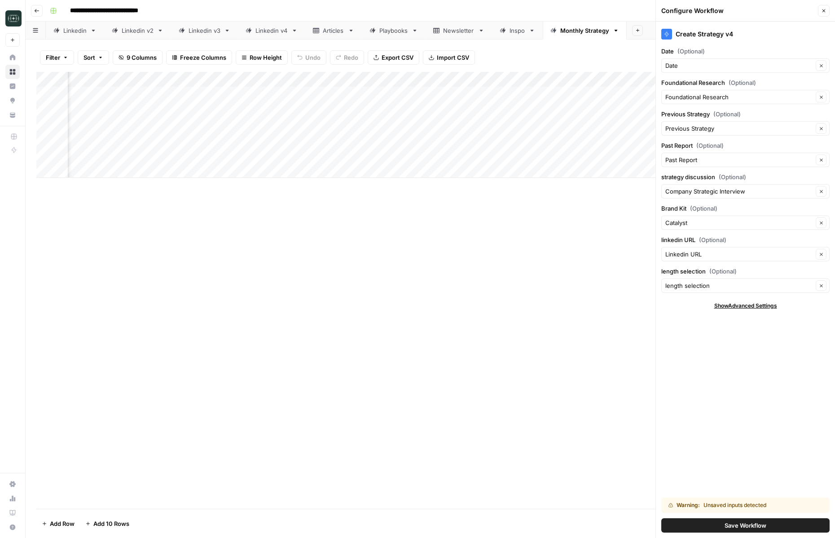
click at [792, 527] on button "Save Workflow" at bounding box center [745, 525] width 168 height 14
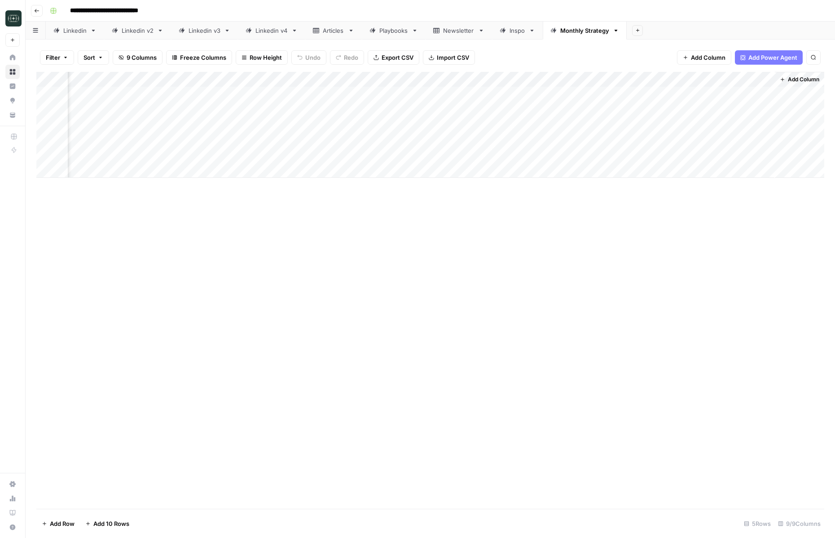
click at [766, 94] on div "Add Column" at bounding box center [430, 125] width 788 height 106
drag, startPoint x: 598, startPoint y: 83, endPoint x: 565, endPoint y: 83, distance: 33.2
click at [565, 83] on div "Add Column" at bounding box center [430, 125] width 788 height 106
click at [603, 93] on div "Add Column" at bounding box center [430, 125] width 788 height 106
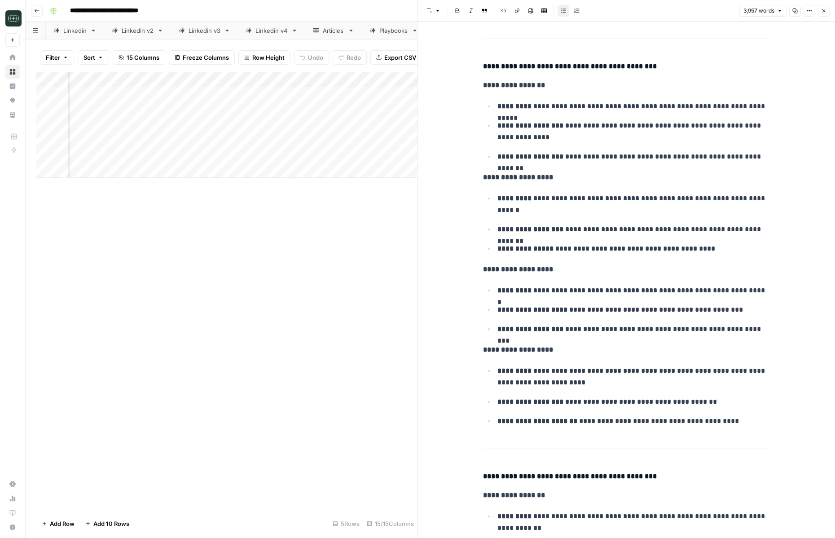
scroll to position [9258, 0]
click at [605, 264] on p "**********" at bounding box center [626, 270] width 287 height 12
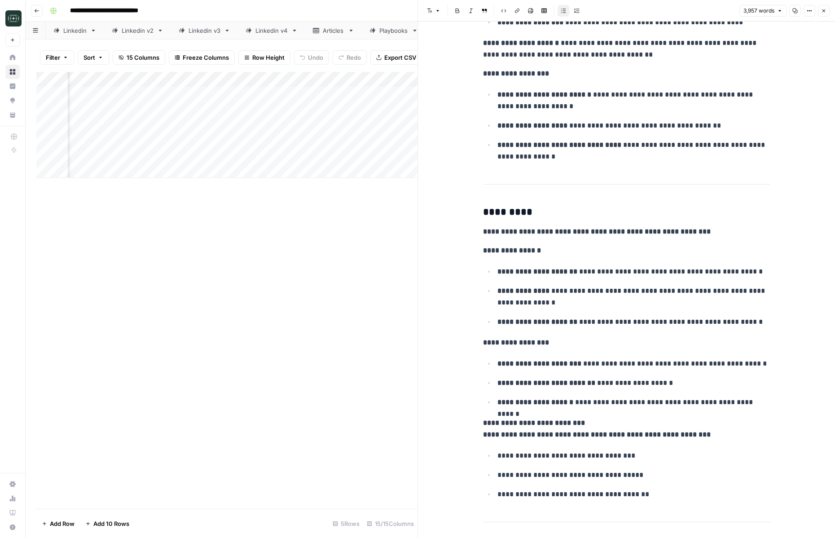
scroll to position [0, 0]
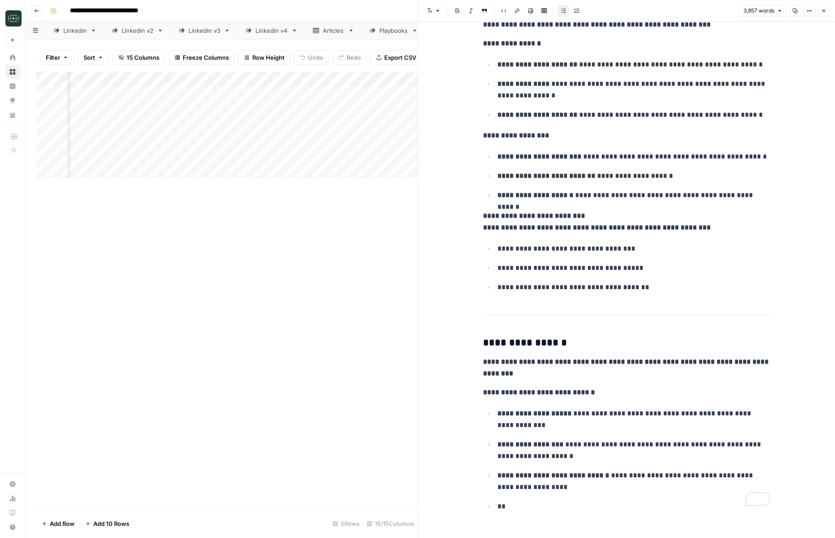
click at [823, 14] on button "Close" at bounding box center [824, 11] width 12 height 12
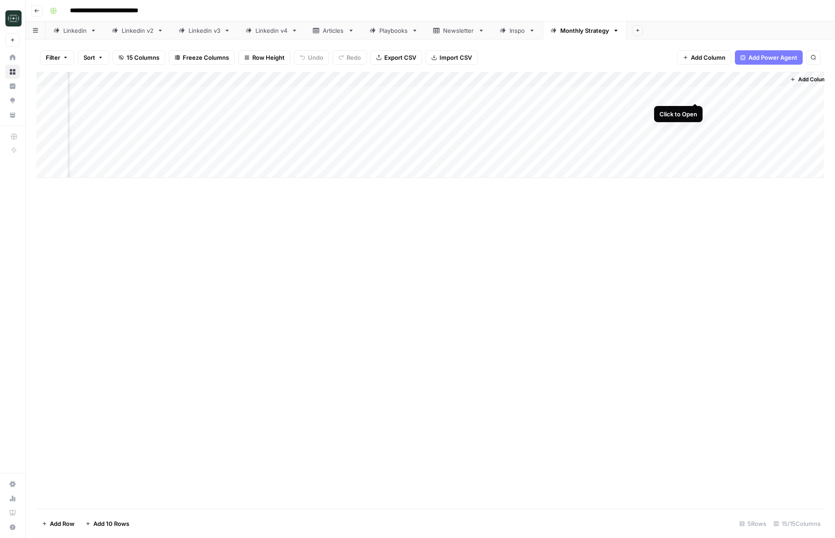
click at [695, 96] on div "Add Column" at bounding box center [430, 125] width 788 height 106
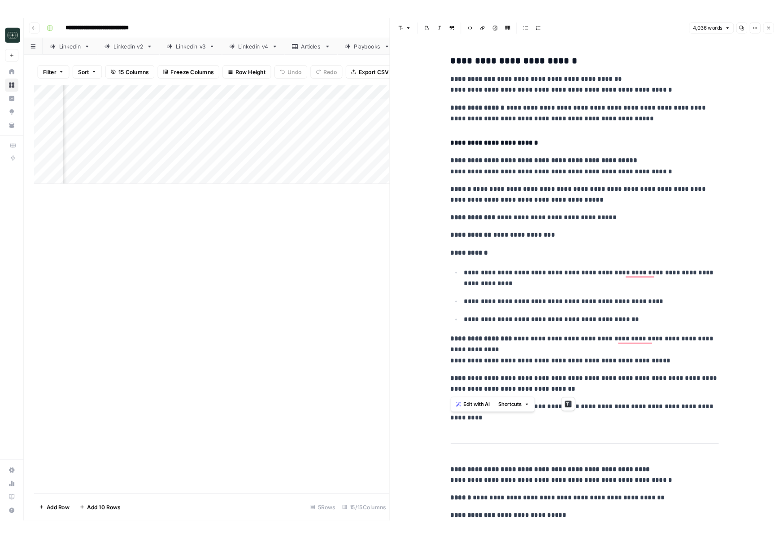
scroll to position [2098, 0]
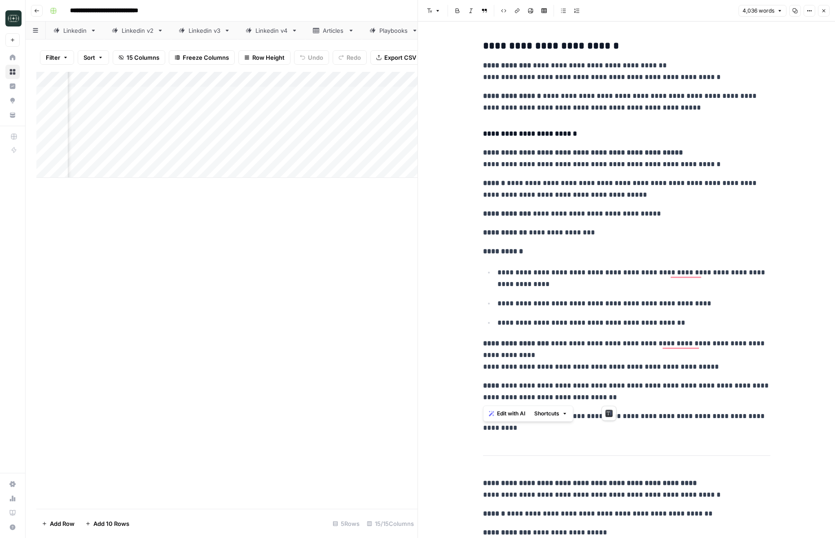
drag, startPoint x: 610, startPoint y: 411, endPoint x: 468, endPoint y: 184, distance: 268.6
click at [271, 32] on div "Linkedin v4" at bounding box center [271, 30] width 32 height 9
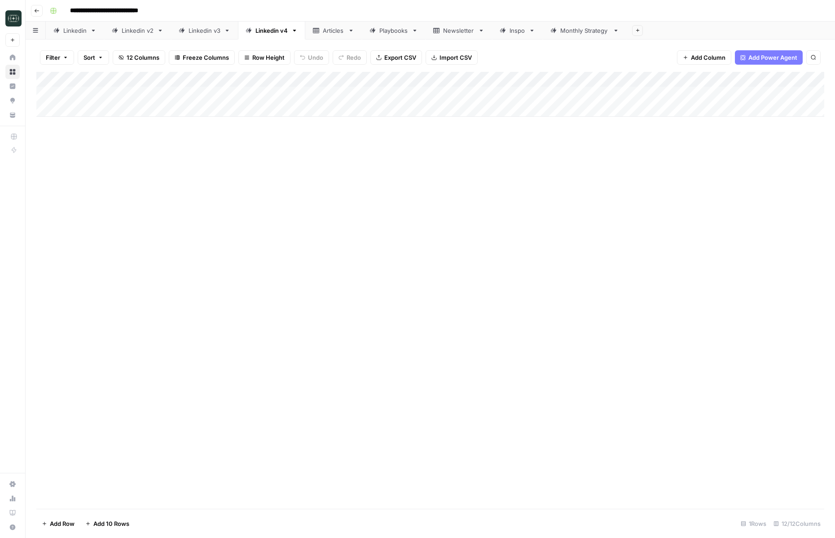
click at [213, 95] on div "Add Column" at bounding box center [430, 94] width 788 height 45
click at [213, 114] on div "Add Column" at bounding box center [430, 94] width 788 height 45
click at [219, 111] on textarea at bounding box center [260, 110] width 204 height 13
type textarea "**********"
click at [457, 110] on div "Add Column" at bounding box center [430, 102] width 788 height 60
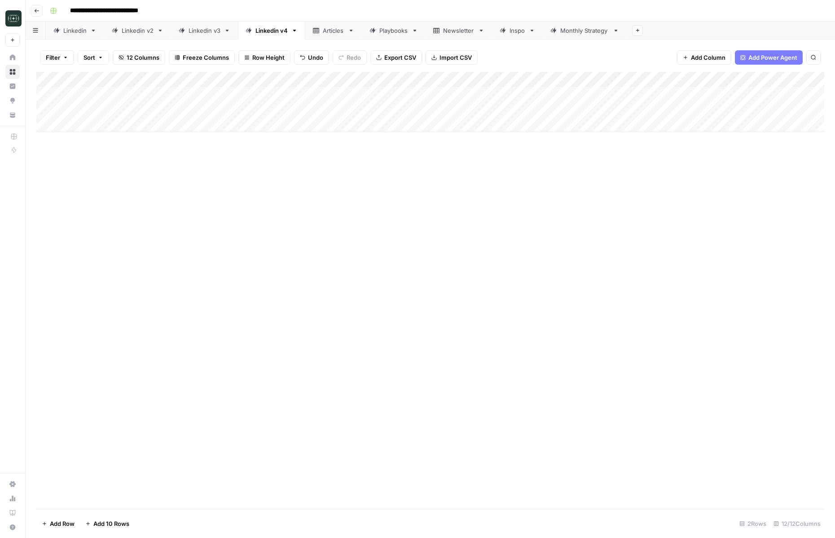
click at [457, 110] on div "Add Column" at bounding box center [430, 102] width 788 height 60
click at [479, 161] on button "Medium ( 120-200 words)" at bounding box center [484, 160] width 79 height 11
click at [557, 109] on div "Add Column" at bounding box center [430, 102] width 788 height 60
click at [473, 310] on div "Add Column" at bounding box center [430, 290] width 788 height 437
click at [427, 385] on div "Add Column" at bounding box center [430, 290] width 788 height 437
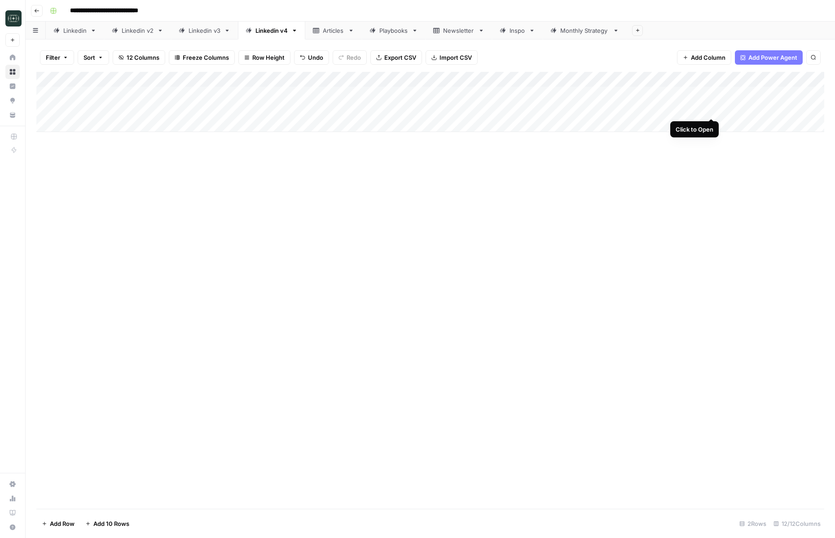
click at [710, 107] on div "Add Column" at bounding box center [430, 102] width 788 height 60
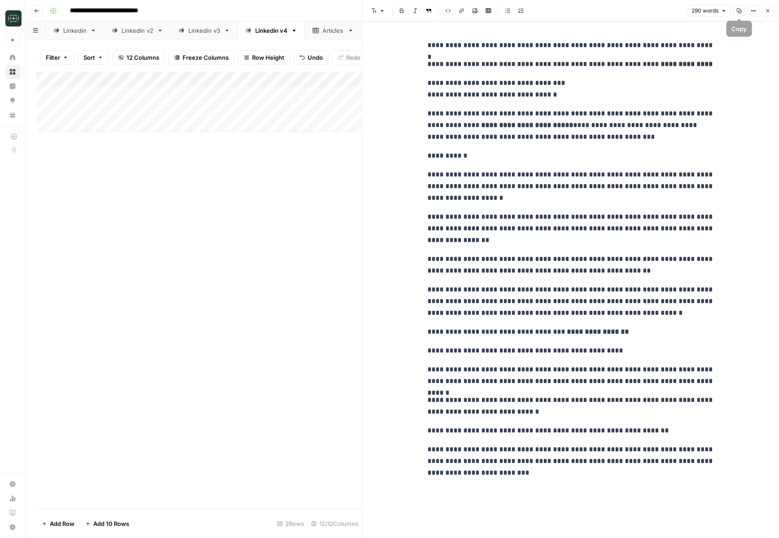
click at [736, 9] on button "Copy" at bounding box center [740, 11] width 12 height 12
click at [767, 9] on icon "button" at bounding box center [768, 10] width 5 height 5
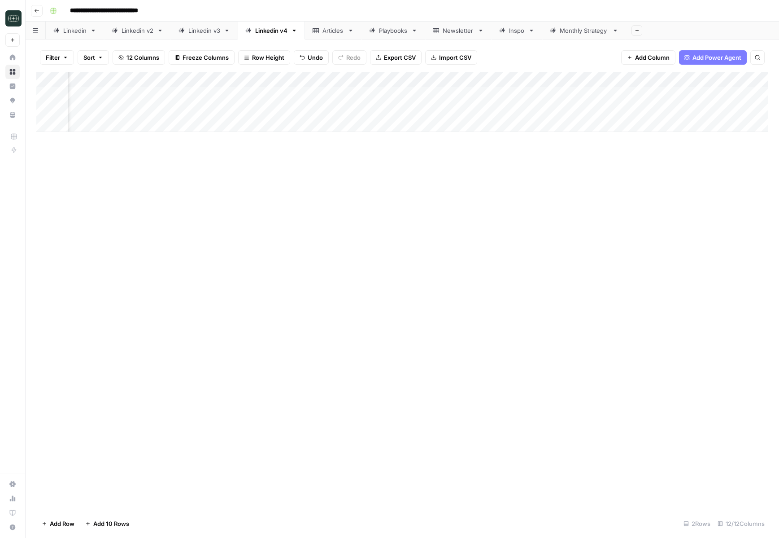
scroll to position [0, 438]
click at [678, 108] on div "Add Column" at bounding box center [402, 102] width 732 height 60
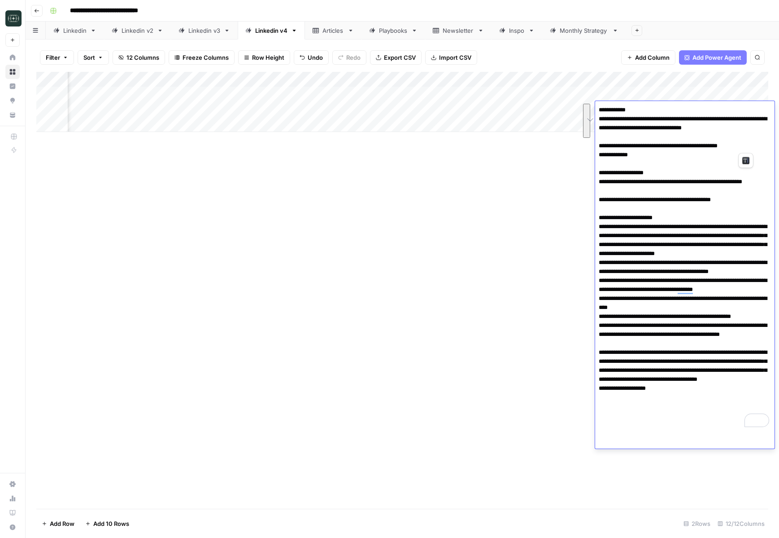
drag, startPoint x: 753, startPoint y: 148, endPoint x: 597, endPoint y: 122, distance: 157.4
click at [0, 0] on div at bounding box center [0, 0] width 0 height 0
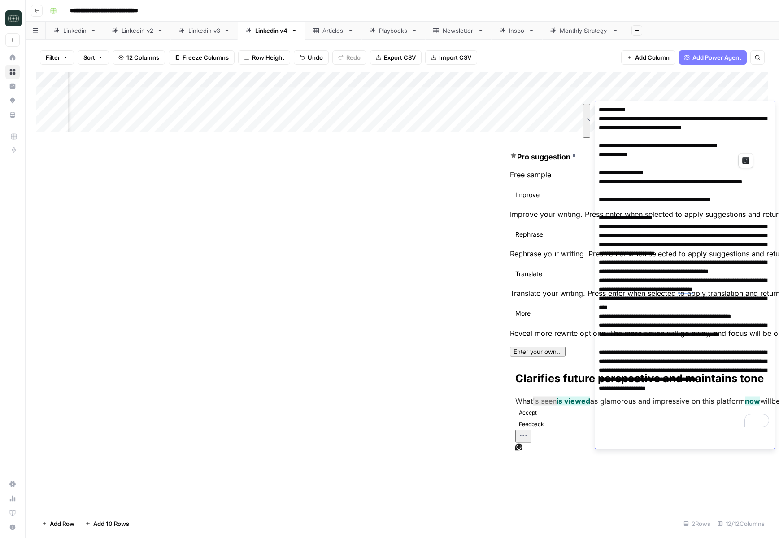
click at [679, 126] on textarea "To enrich screen reader interactions, please activate Accessibility in Grammarl…" at bounding box center [685, 267] width 180 height 327
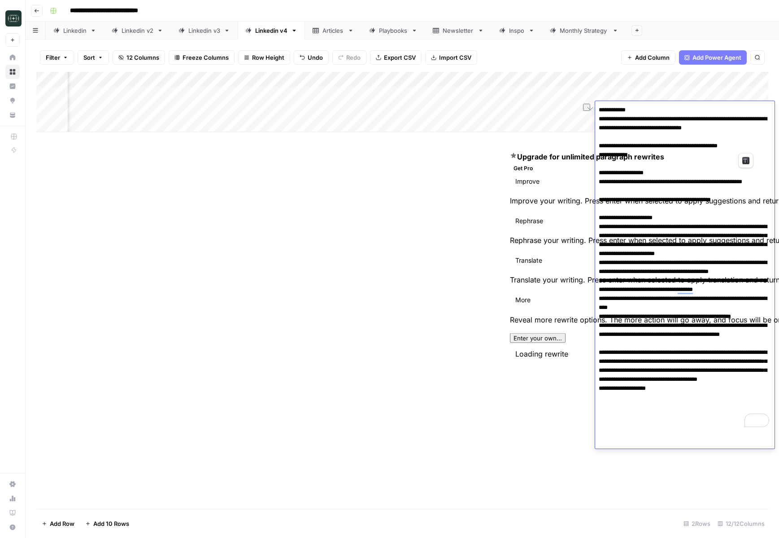
drag, startPoint x: 687, startPoint y: 147, endPoint x: 597, endPoint y: 123, distance: 93.3
click at [597, 123] on textarea "To enrich screen reader interactions, please activate Accessibility in Grammarl…" at bounding box center [685, 267] width 180 height 327
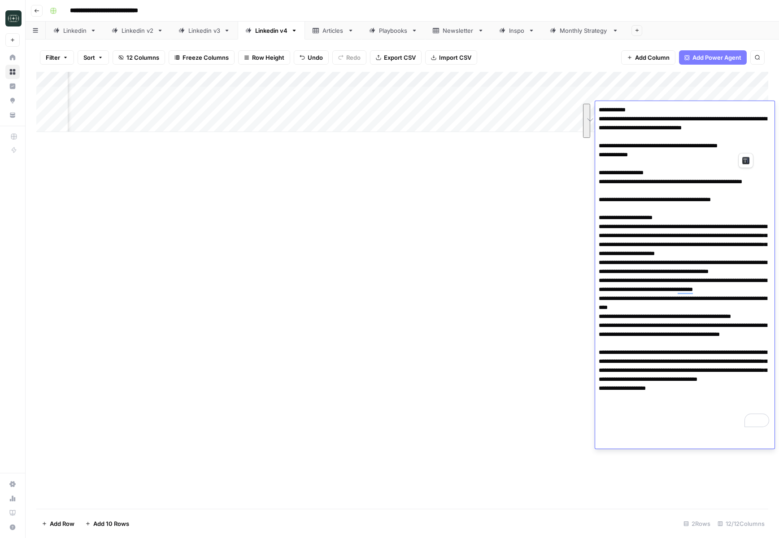
click at [381, 225] on div "Add Column" at bounding box center [402, 290] width 732 height 437
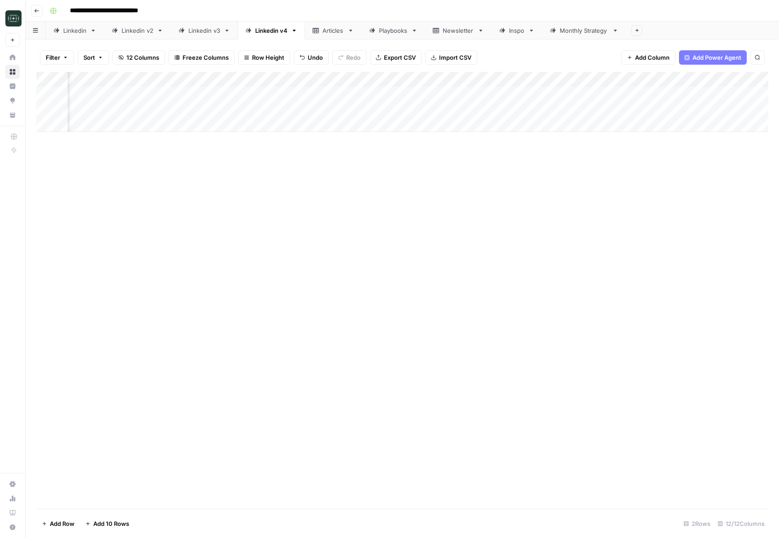
click at [566, 30] on div "Monthly Strategy" at bounding box center [584, 30] width 49 height 9
click at [627, 95] on div "Add Column" at bounding box center [402, 125] width 732 height 106
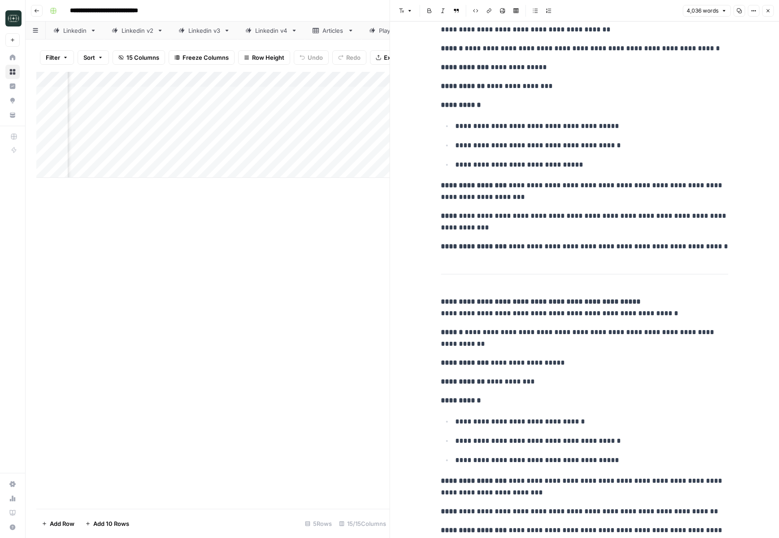
scroll to position [9436, 0]
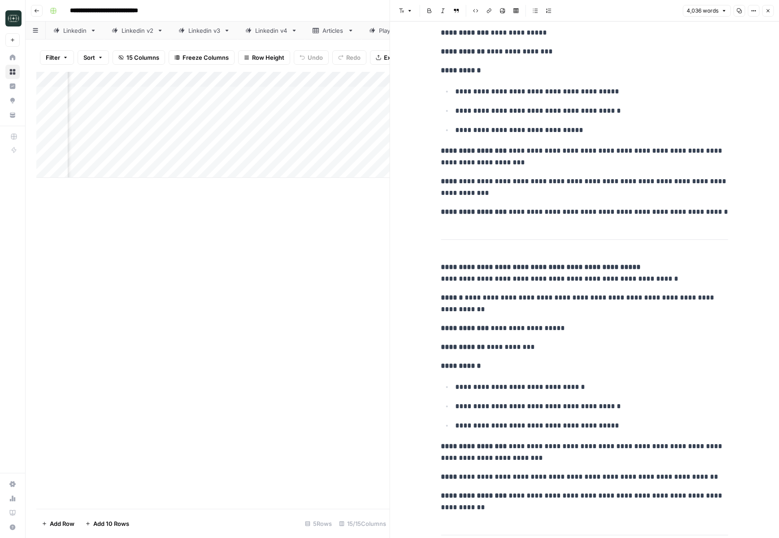
click at [772, 15] on button "Close" at bounding box center [768, 11] width 12 height 12
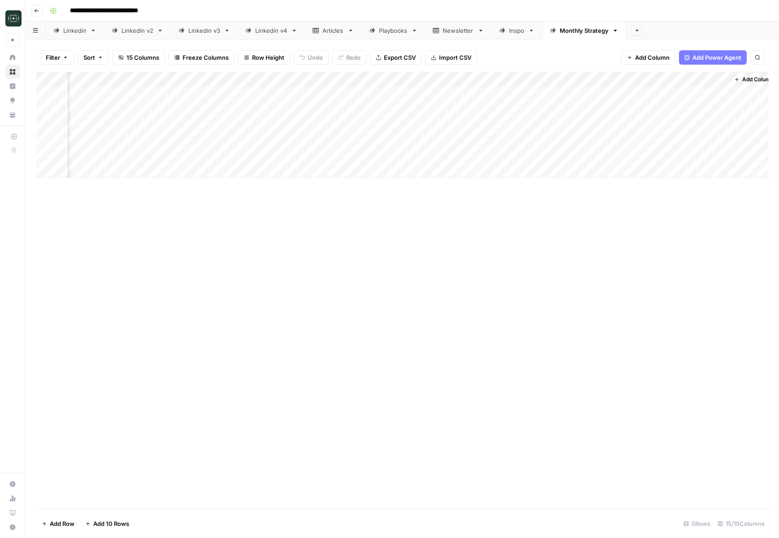
scroll to position [0, 628]
click at [755, 80] on span "Add Column" at bounding box center [747, 79] width 31 height 8
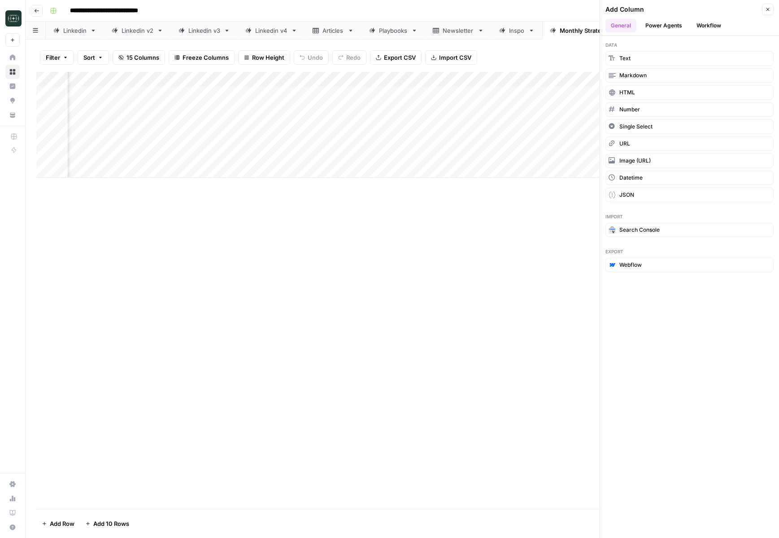
click at [715, 20] on button "Workflow" at bounding box center [709, 25] width 35 height 13
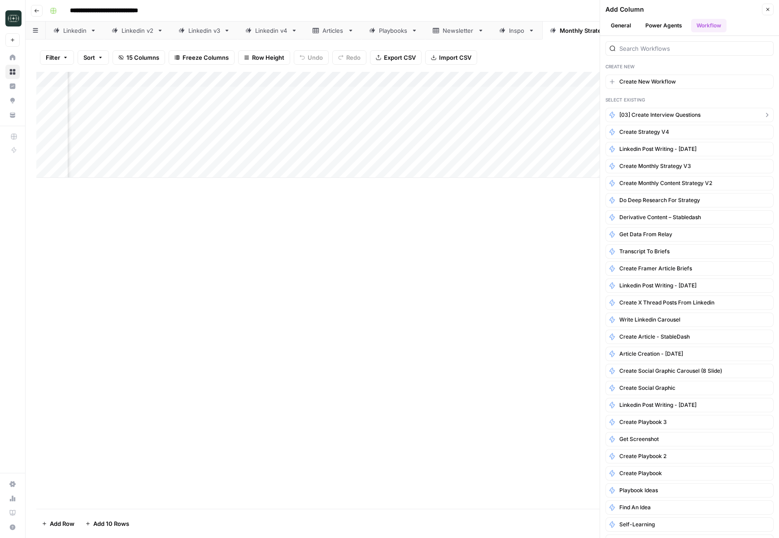
click at [663, 114] on span "[03] Create Interview Questions" at bounding box center [660, 115] width 81 height 8
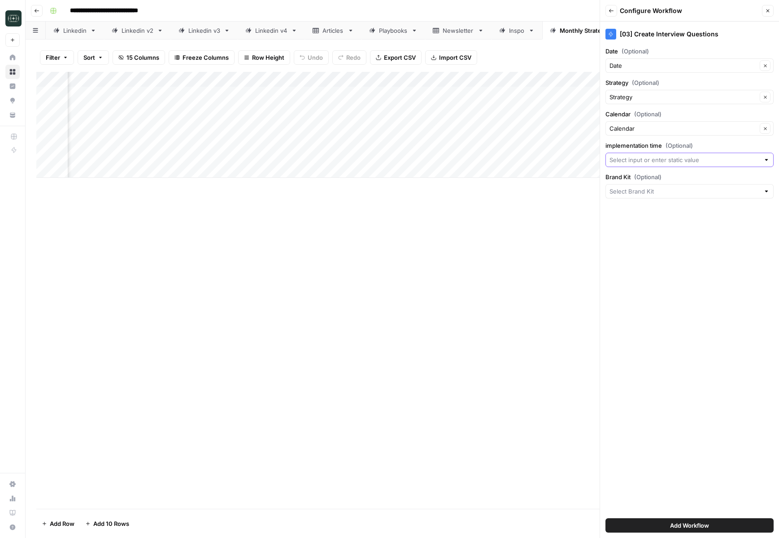
click at [650, 160] on input "implementation time (Optional)" at bounding box center [685, 159] width 150 height 9
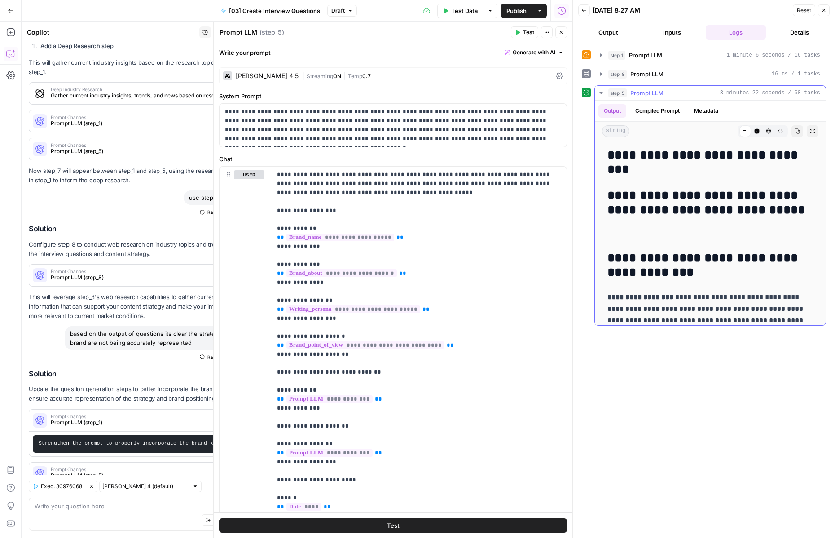
scroll to position [75, 0]
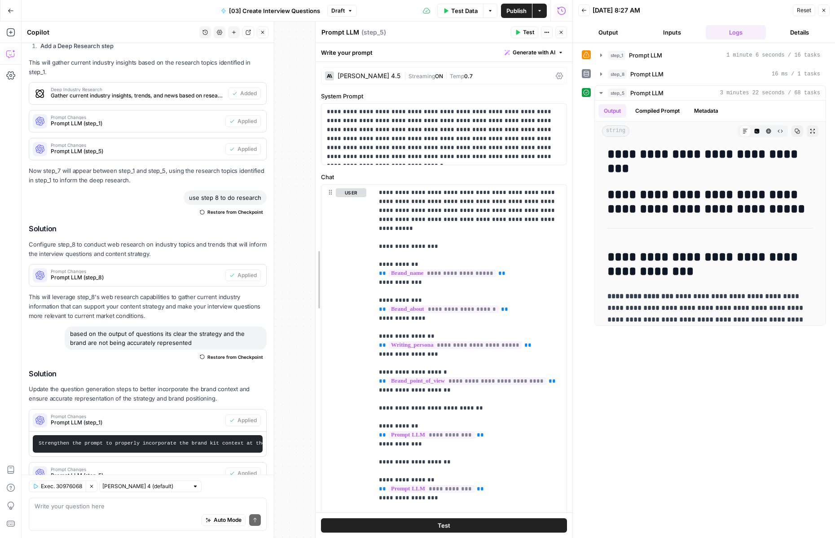
drag, startPoint x: 217, startPoint y: 310, endPoint x: 320, endPoint y: 302, distance: 103.0
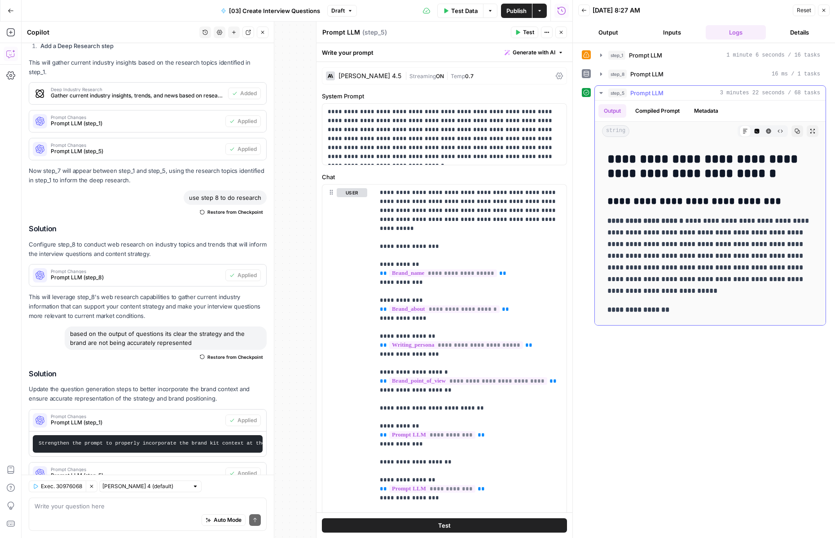
scroll to position [545, 0]
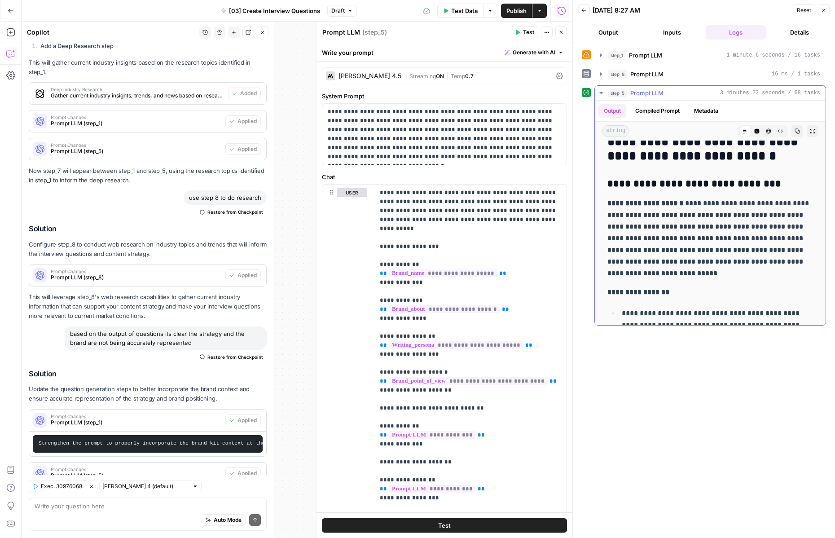
click at [701, 241] on p "**********" at bounding box center [710, 238] width 206 height 82
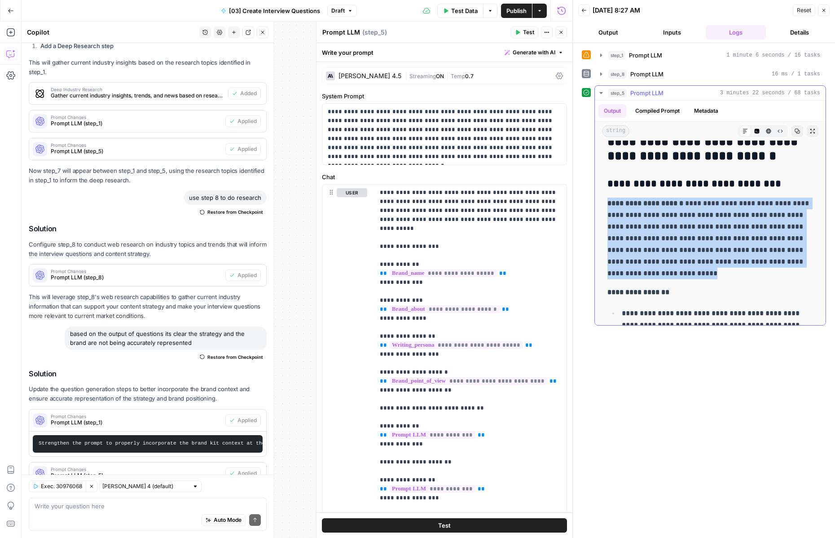
click at [701, 241] on p "**********" at bounding box center [710, 238] width 206 height 82
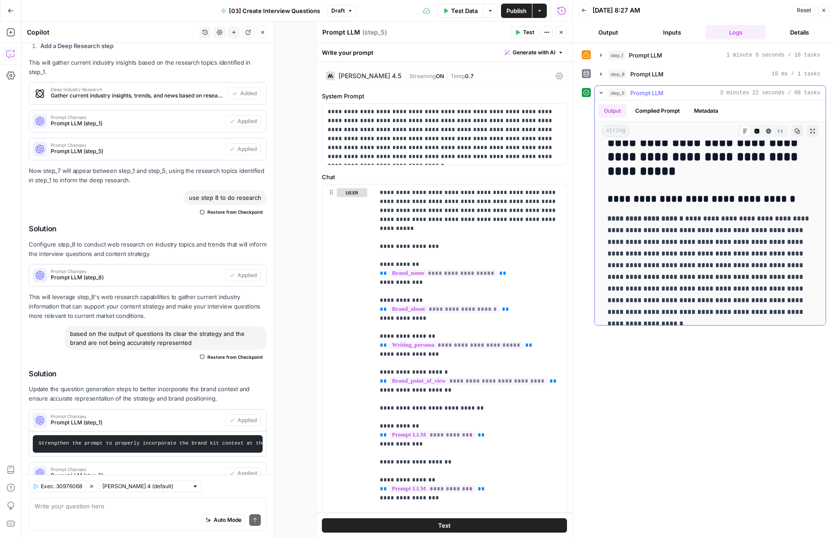
scroll to position [2971, 0]
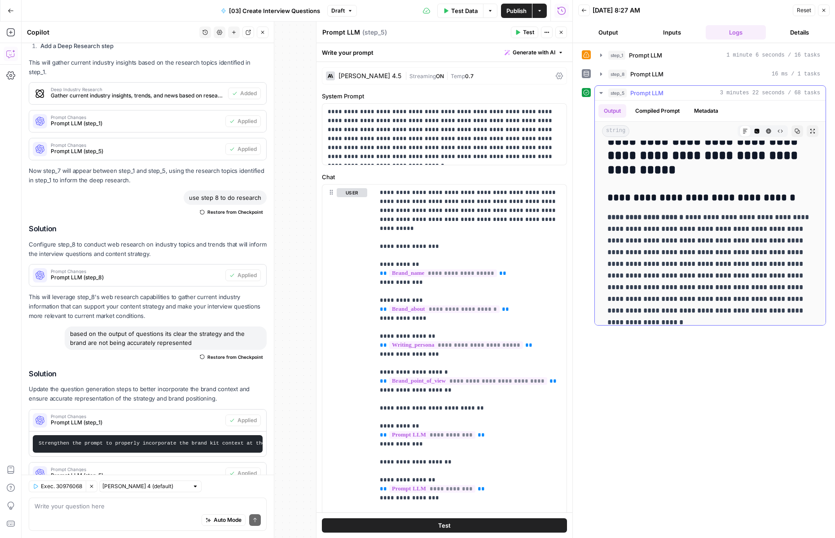
click at [690, 272] on p "**********" at bounding box center [710, 263] width 206 height 105
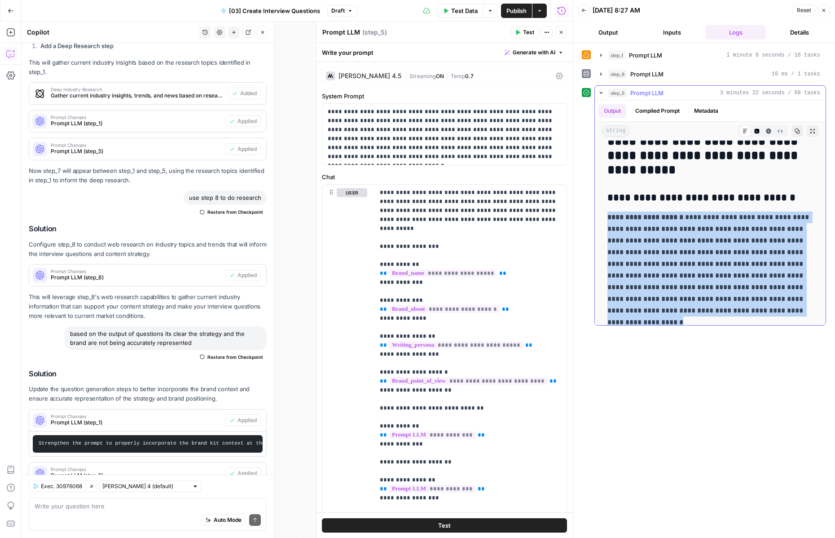
click at [687, 285] on p "**********" at bounding box center [710, 263] width 206 height 105
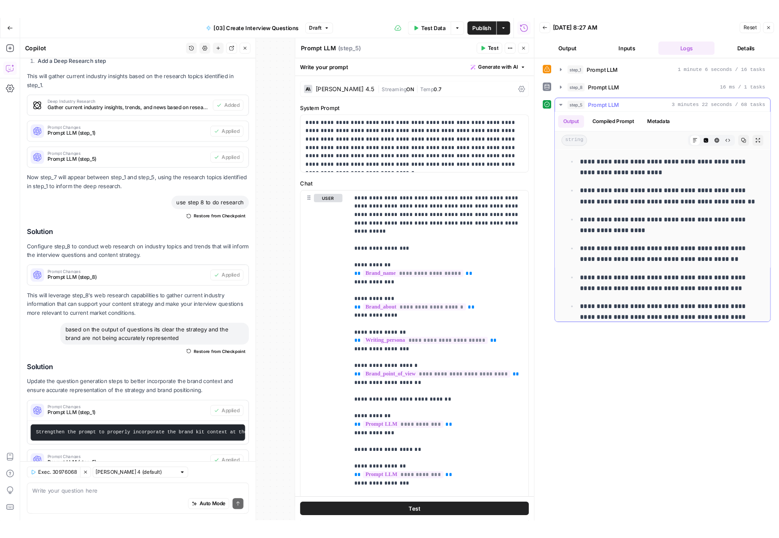
scroll to position [3606, 0]
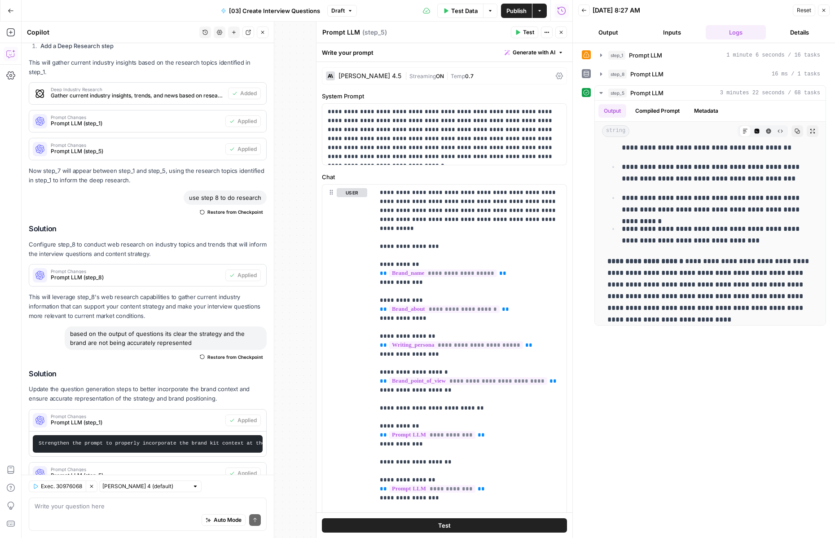
click at [562, 34] on icon "button" at bounding box center [561, 32] width 3 height 3
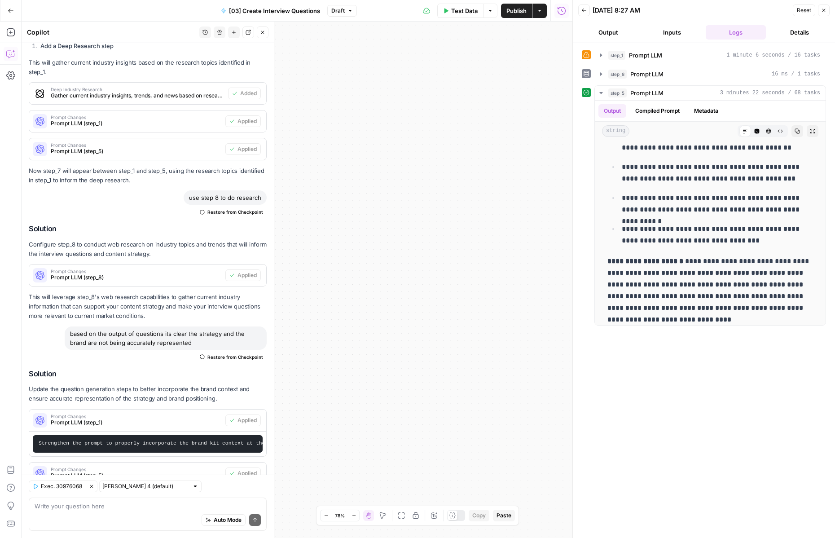
click at [511, 13] on span "Publish" at bounding box center [516, 10] width 20 height 9
drag, startPoint x: 458, startPoint y: 300, endPoint x: 504, endPoint y: 311, distance: 47.4
click at [504, 311] on div "Workflow Input Settings Inputs Get Knowledge Base File Get Knowledge Base File …" at bounding box center [297, 280] width 551 height 516
drag, startPoint x: 459, startPoint y: 336, endPoint x: 539, endPoint y: 335, distance: 79.9
click at [539, 335] on div "Workflow Input Settings Inputs Get Knowledge Base File Get Knowledge Base File …" at bounding box center [297, 280] width 551 height 516
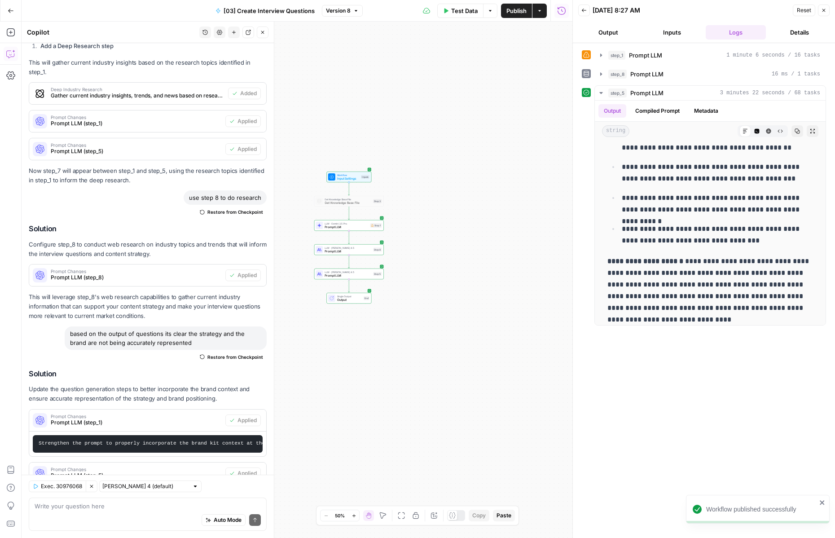
drag, startPoint x: 473, startPoint y: 262, endPoint x: 508, endPoint y: 291, distance: 45.2
click at [508, 291] on div "Workflow Input Settings Inputs Get Knowledge Base File Get Knowledge Base File …" at bounding box center [297, 280] width 551 height 516
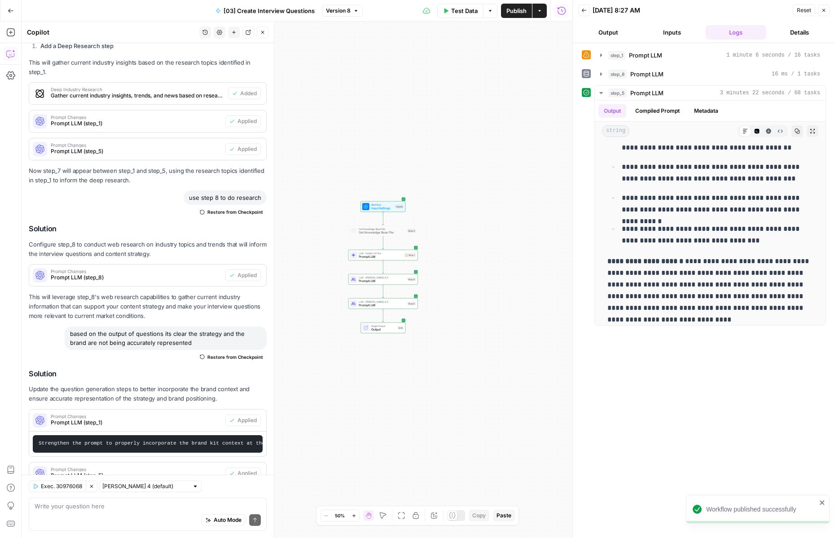
click at [474, 267] on div "Workflow Input Settings Inputs Get Knowledge Base File Get Knowledge Base File …" at bounding box center [297, 280] width 551 height 516
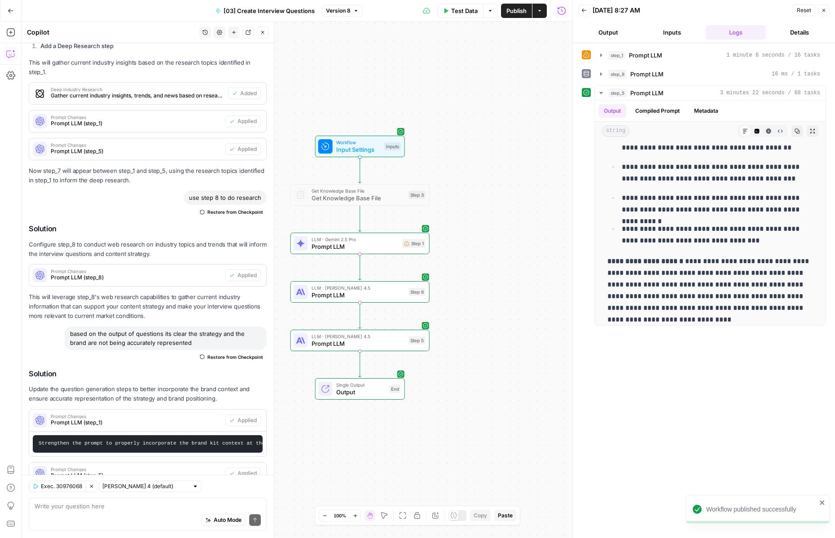
drag, startPoint x: 449, startPoint y: 266, endPoint x: 517, endPoint y: 266, distance: 68.2
click at [517, 266] on div "Workflow Input Settings Inputs Get Knowledge Base File Get Knowledge Base File …" at bounding box center [297, 280] width 551 height 516
click at [345, 182] on div "Copy step Delete step Add Note Test" at bounding box center [382, 178] width 90 height 16
click at [346, 176] on div at bounding box center [344, 178] width 11 height 6
click at [330, 194] on span "Get Knowledge Base File" at bounding box center [357, 197] width 93 height 9
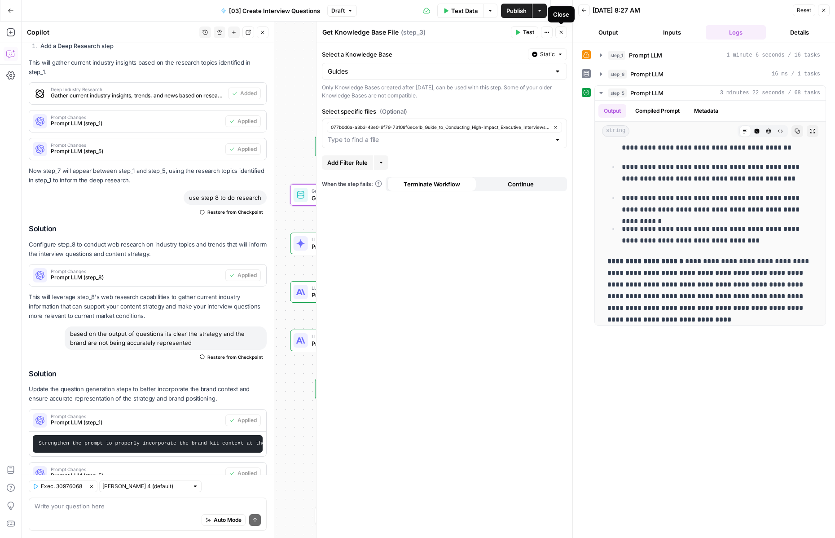
click at [562, 30] on icon "button" at bounding box center [560, 32] width 5 height 5
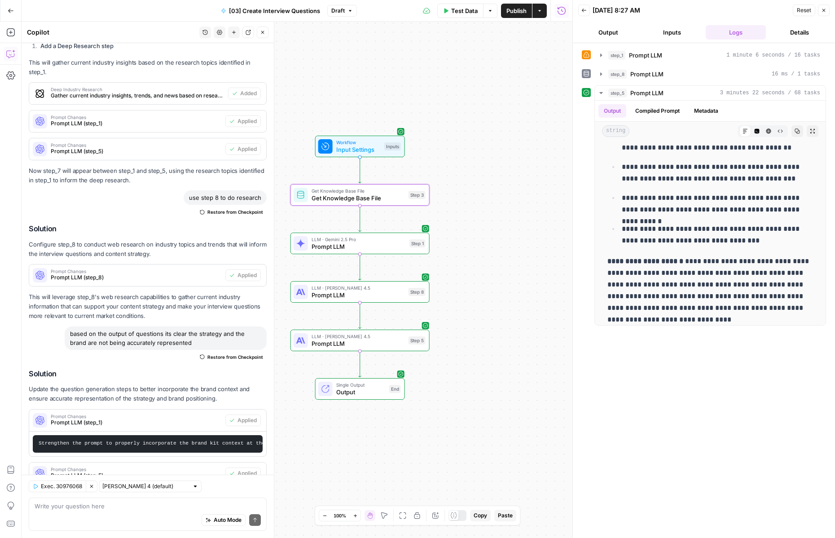
click at [470, 10] on span "Test Data" at bounding box center [464, 10] width 26 height 9
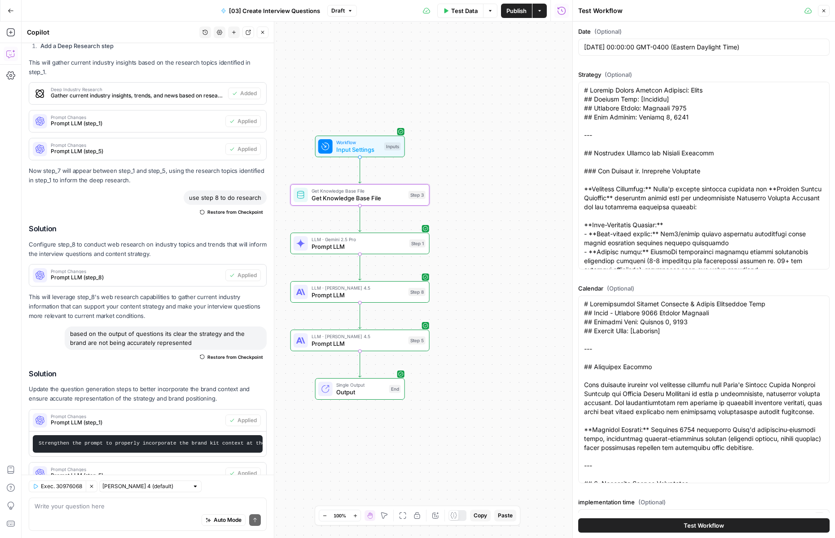
click at [610, 523] on button "Test Workflow" at bounding box center [703, 525] width 251 height 14
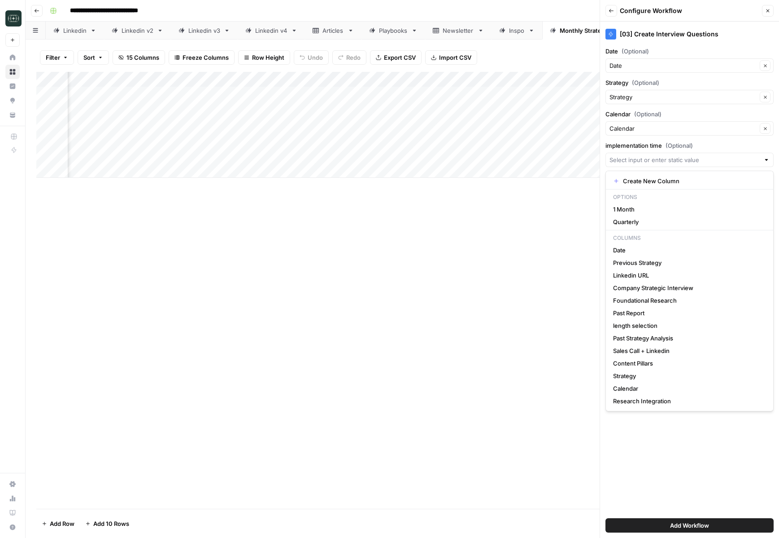
scroll to position [0, 628]
click at [636, 220] on span "Quarterly" at bounding box center [687, 221] width 149 height 9
type input "Quarterly"
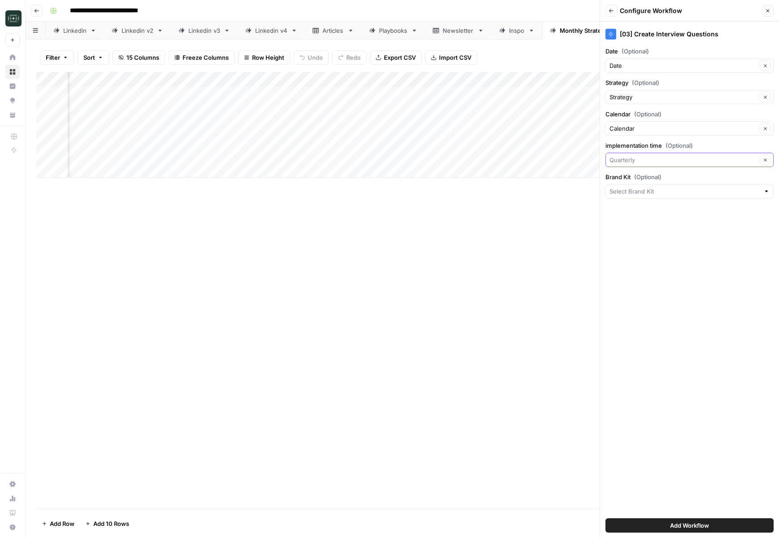
click at [648, 155] on input "implementation time (Optional)" at bounding box center [684, 159] width 148 height 9
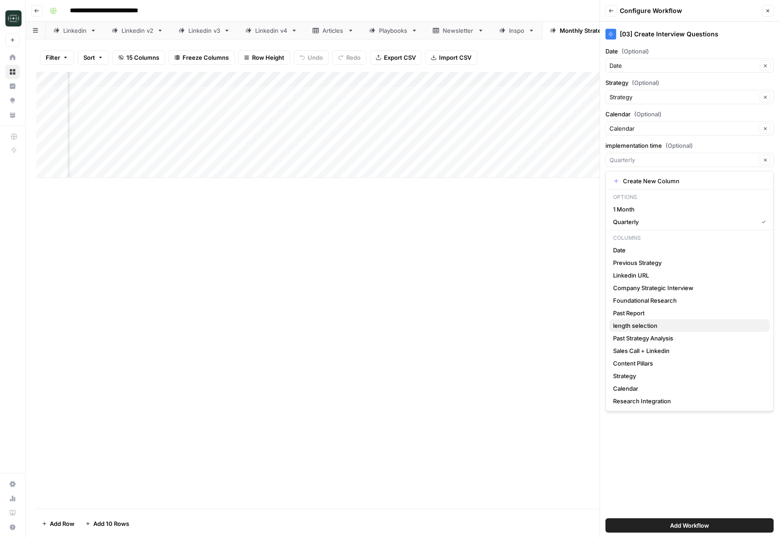
click at [682, 324] on span "length selection" at bounding box center [687, 325] width 149 height 9
type input "length selection"
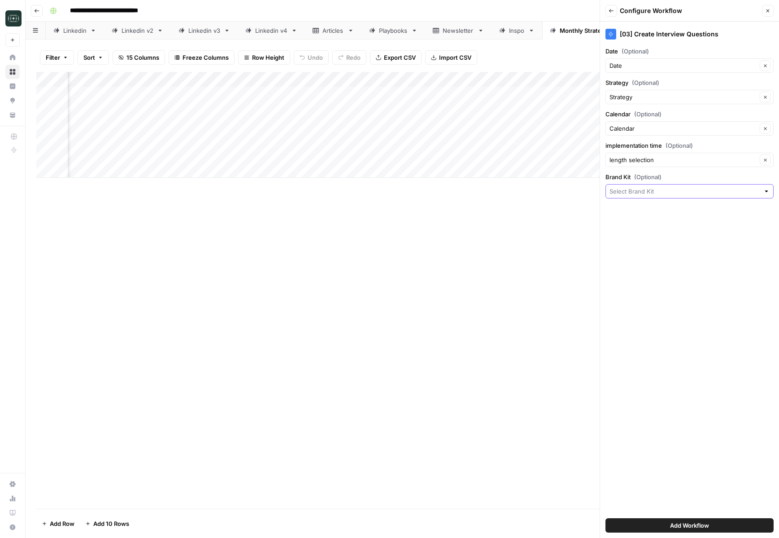
click at [685, 193] on input "Brand Kit (Optional)" at bounding box center [685, 191] width 150 height 9
click at [664, 206] on button "Catalyst" at bounding box center [690, 212] width 160 height 13
type input "Catalyst"
click at [652, 526] on button "Add Workflow" at bounding box center [690, 525] width 168 height 14
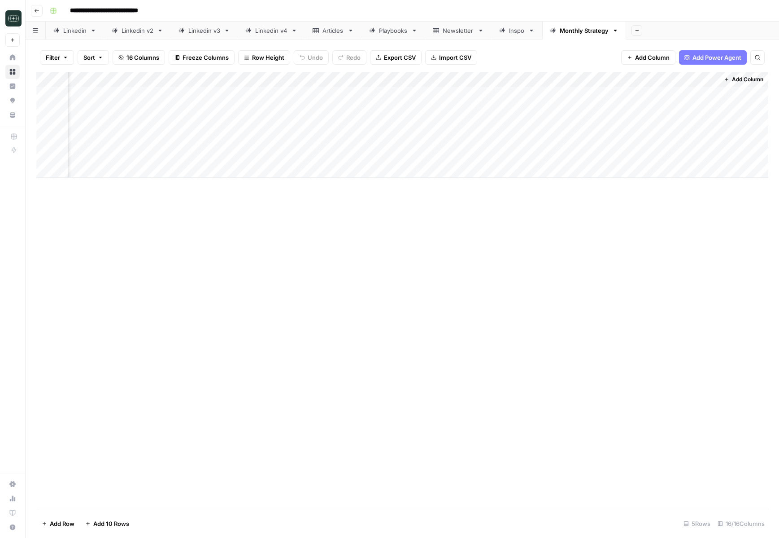
scroll to position [0, 759]
click at [652, 92] on div "Add Column" at bounding box center [402, 125] width 732 height 106
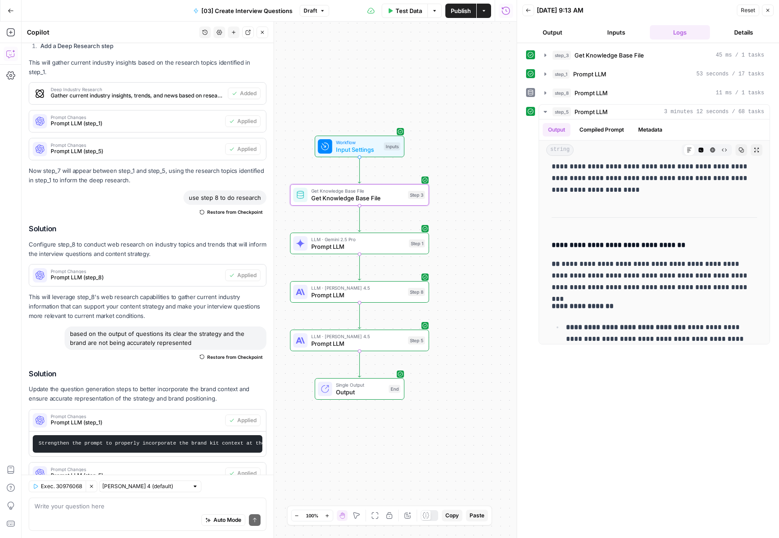
scroll to position [1852, 0]
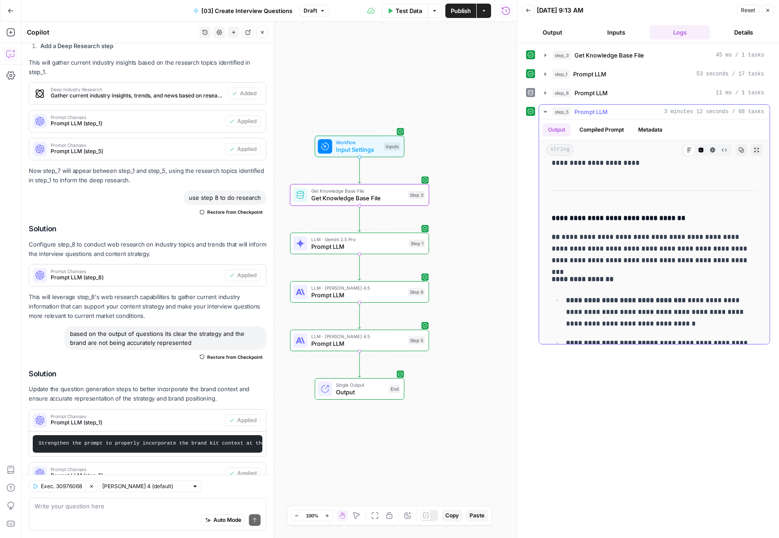
click at [744, 147] on icon "button" at bounding box center [741, 149] width 5 height 5
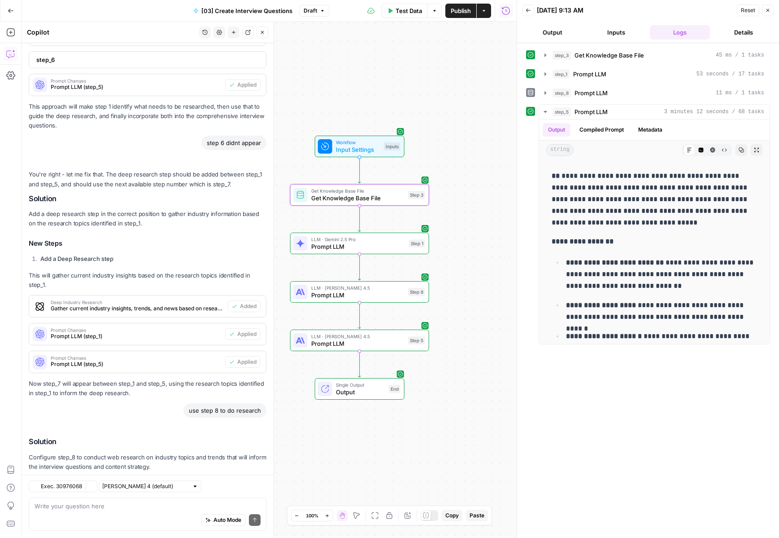
scroll to position [2670, 0]
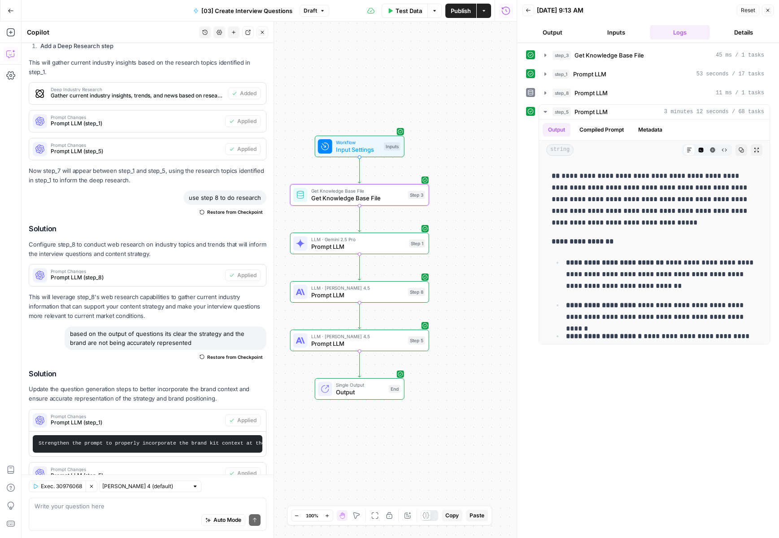
click at [466, 22] on div "Workflow Input Settings Inputs Get Knowledge Base File Get Knowledge Base File …" at bounding box center [269, 280] width 495 height 516
click at [466, 16] on button "Publish" at bounding box center [461, 11] width 31 height 14
